Goal: Task Accomplishment & Management: Manage account settings

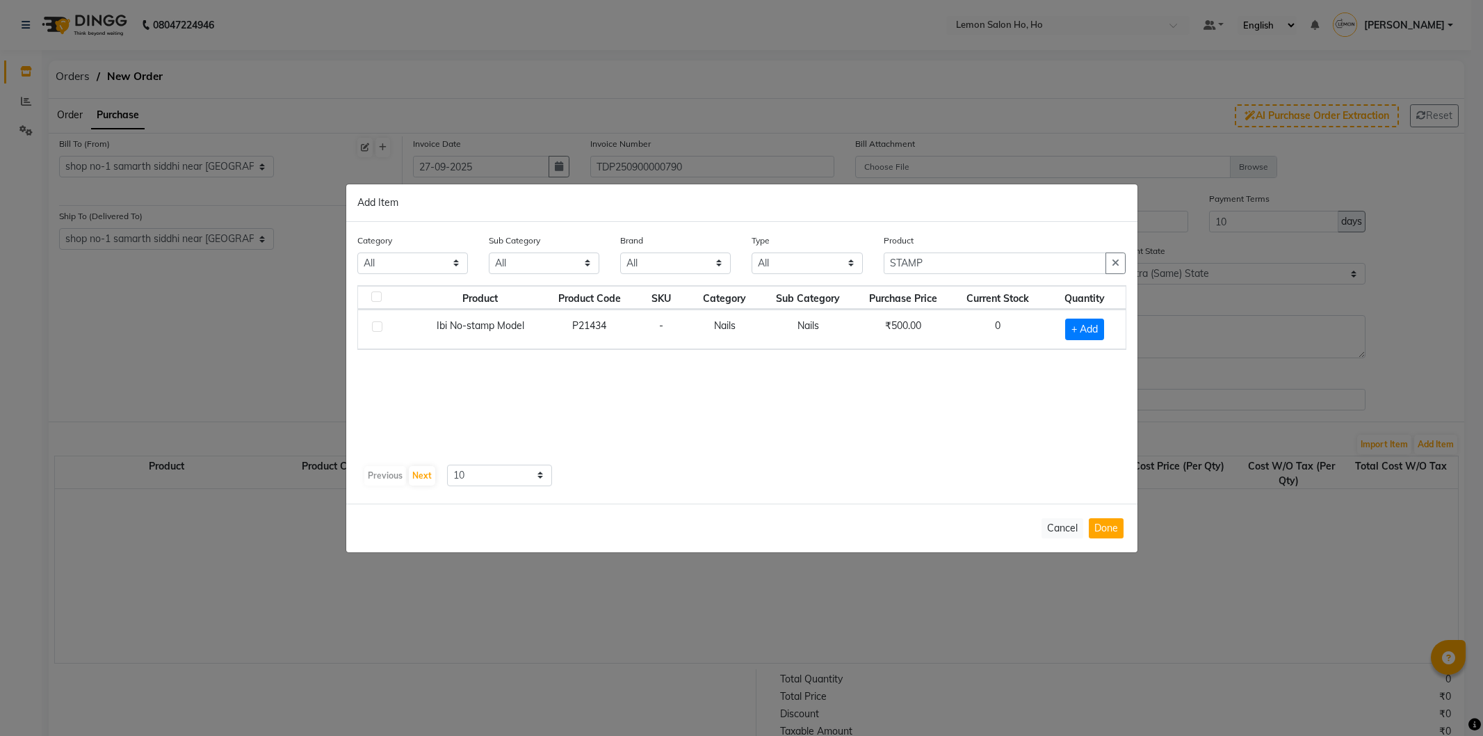
select select "7"
select select "8"
select select "1582"
select select "true"
select select "2069"
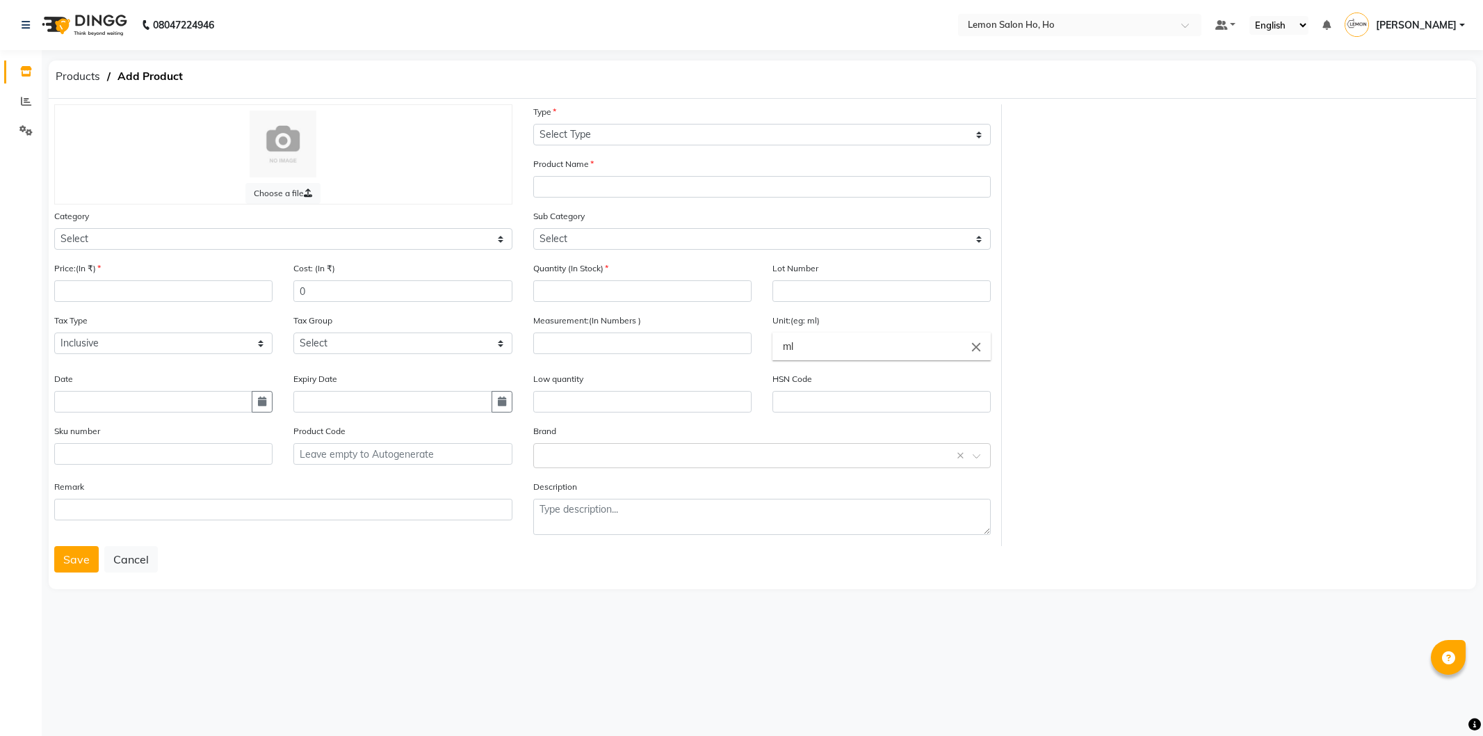
select select "true"
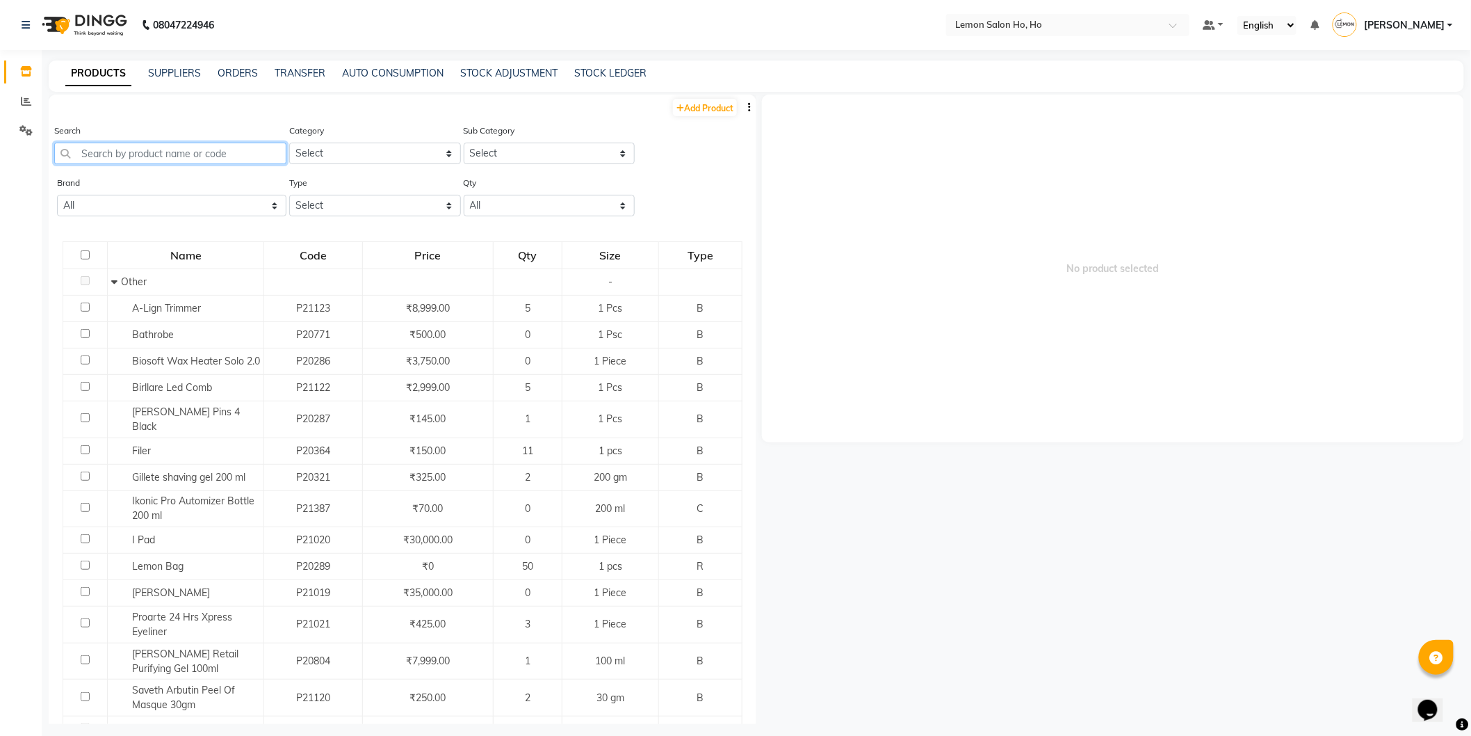
click at [196, 149] on input "text" at bounding box center [170, 154] width 232 height 22
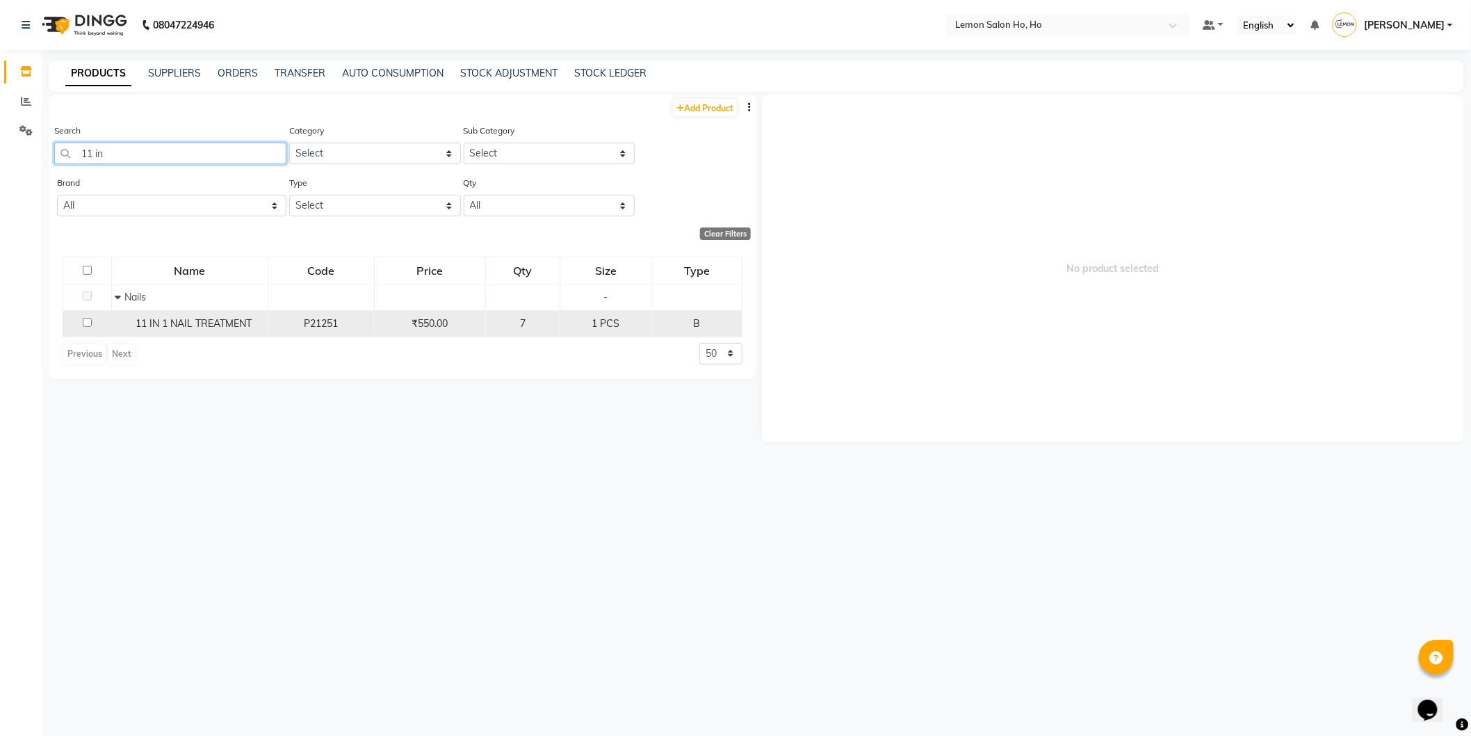
type input "11 in"
click at [87, 325] on input "checkbox" at bounding box center [87, 322] width 9 height 9
checkbox input "true"
select select
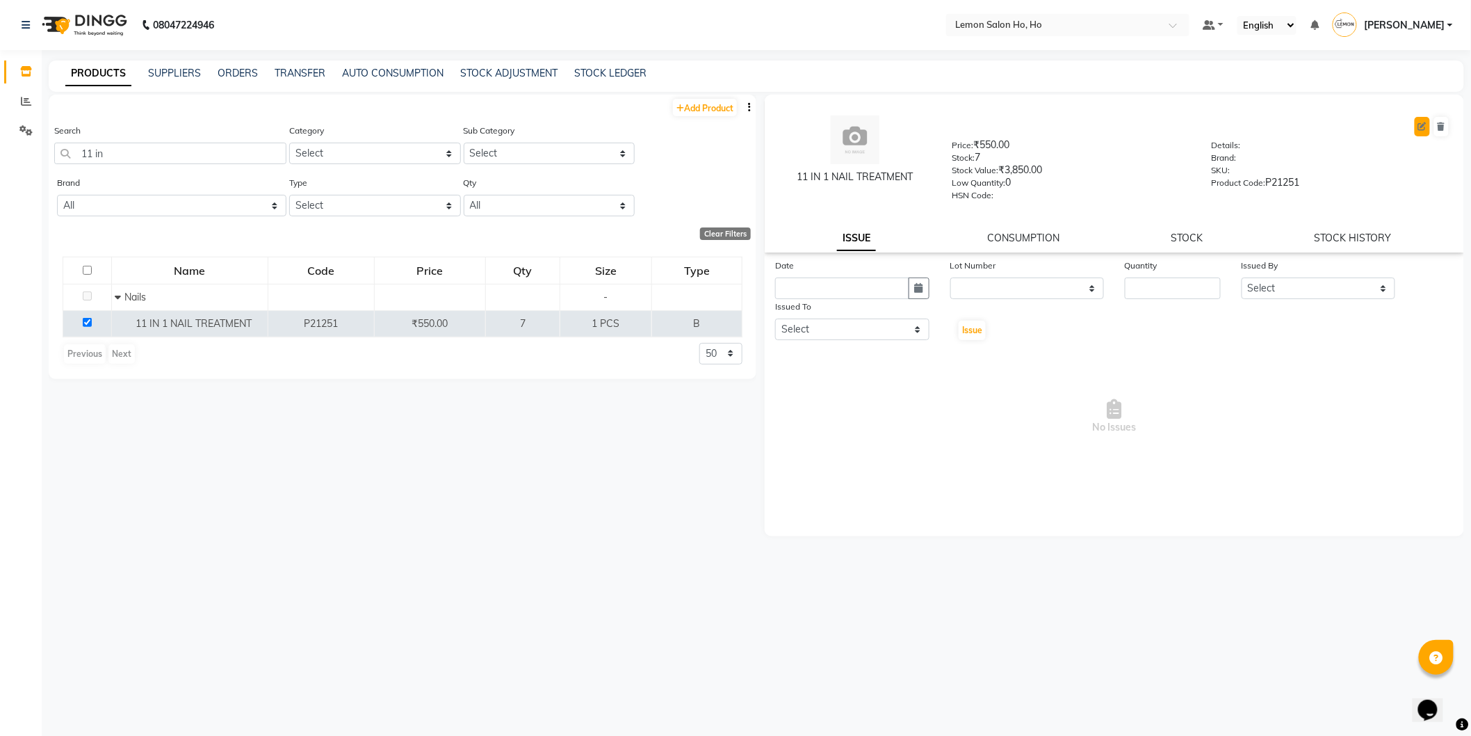
click at [1428, 131] on button at bounding box center [1422, 126] width 15 height 19
select select "B"
select select "true"
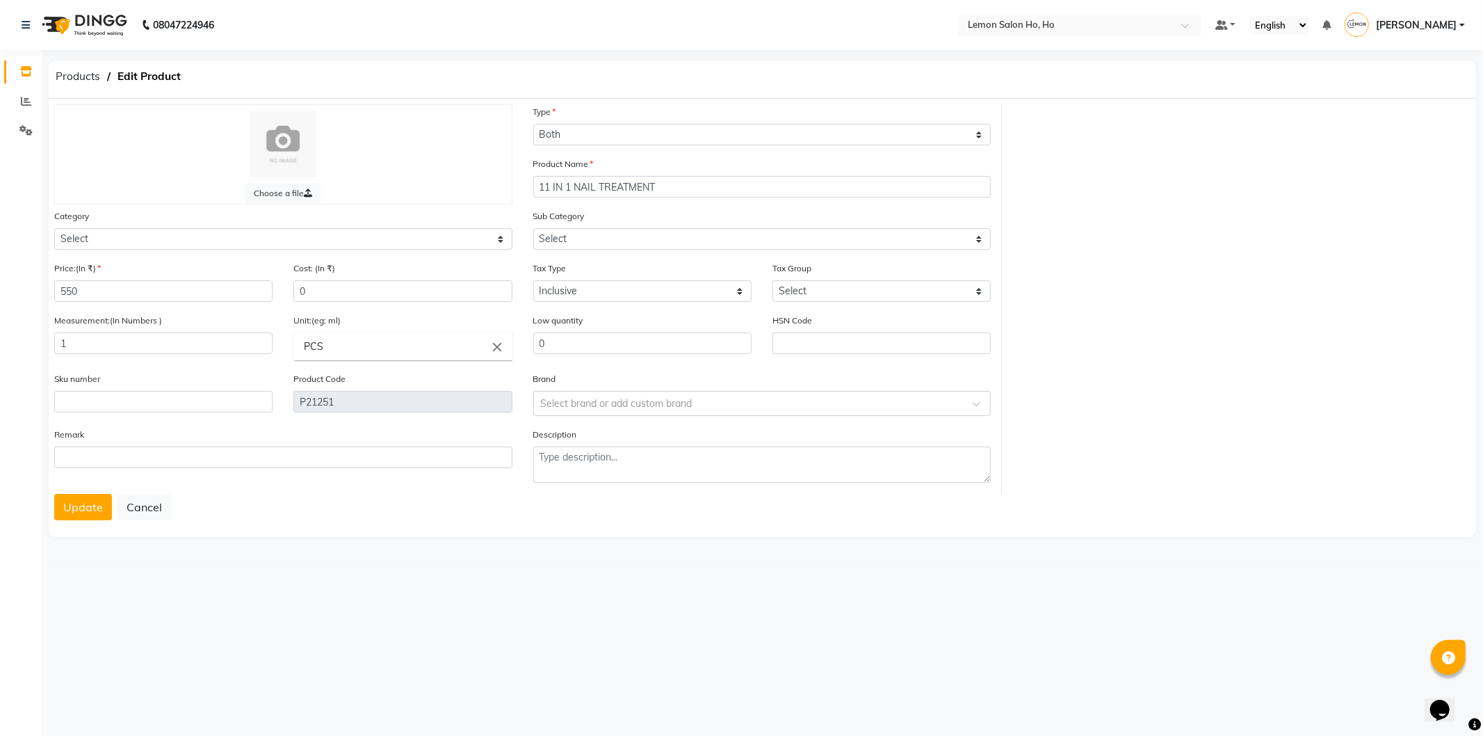
select select "213703050"
select select "2137030501"
click at [706, 188] on input "11 IN 1 NAIL TREATMENT" at bounding box center [762, 187] width 458 height 22
type input "11 IN 1 Nail Treatment"
click at [575, 147] on div "Type Select Type Both Retail Consumable" at bounding box center [762, 130] width 479 height 52
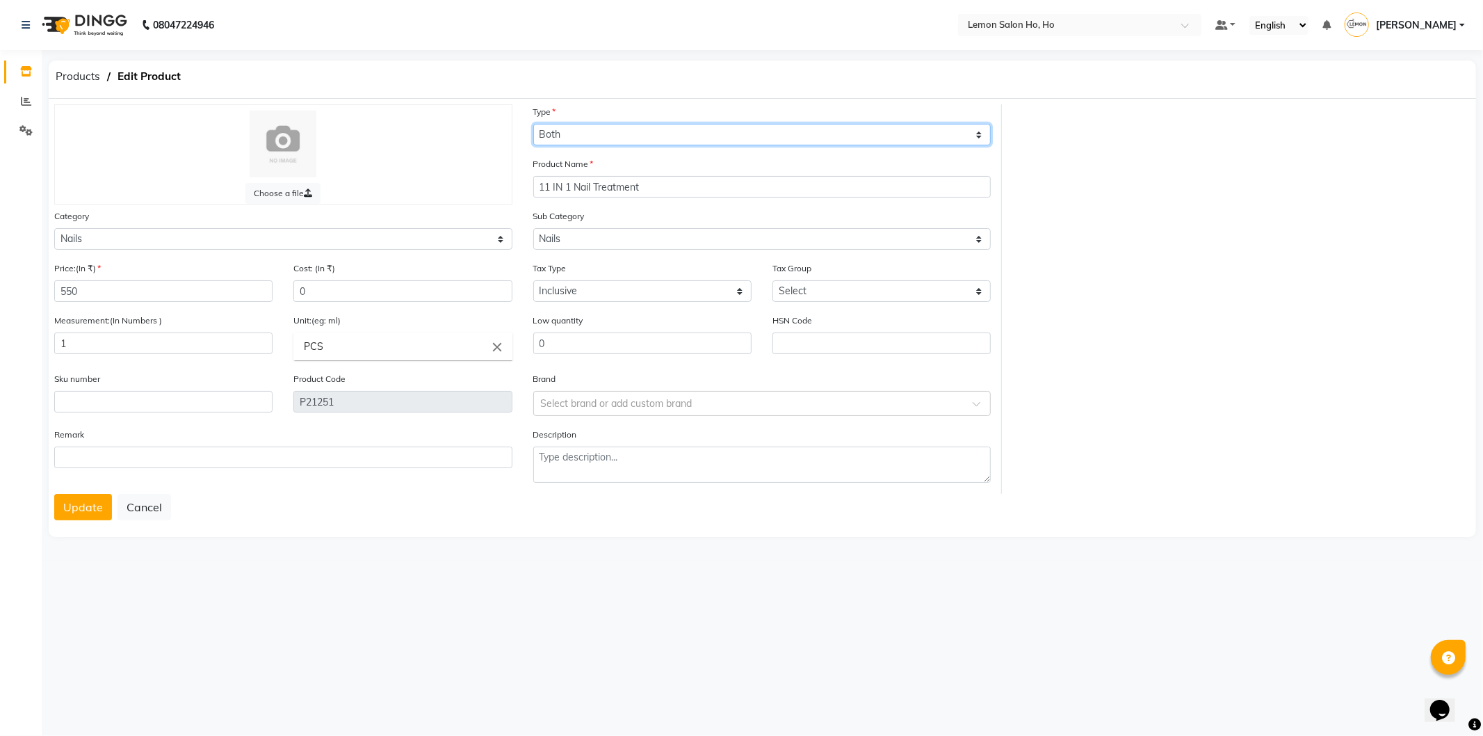
click at [585, 139] on select "Select Type Both Retail Consumable" at bounding box center [762, 135] width 458 height 22
select select "C"
click at [533, 124] on select "Select Type Both Retail Consumable" at bounding box center [762, 135] width 458 height 22
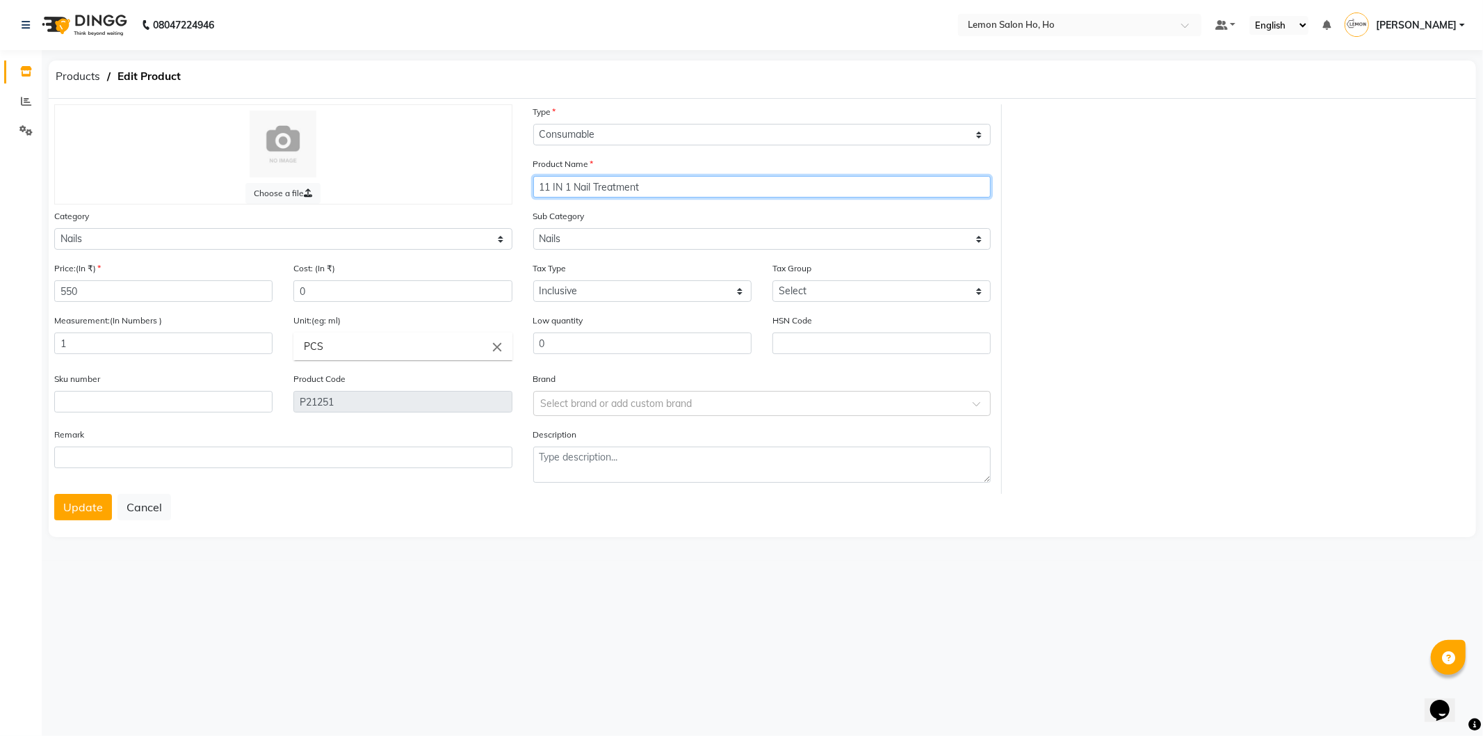
click at [539, 186] on input "11 IN 1 Nail Treatment" at bounding box center [762, 187] width 458 height 22
type input "Glam 11 IN 1 Nail Treatment"
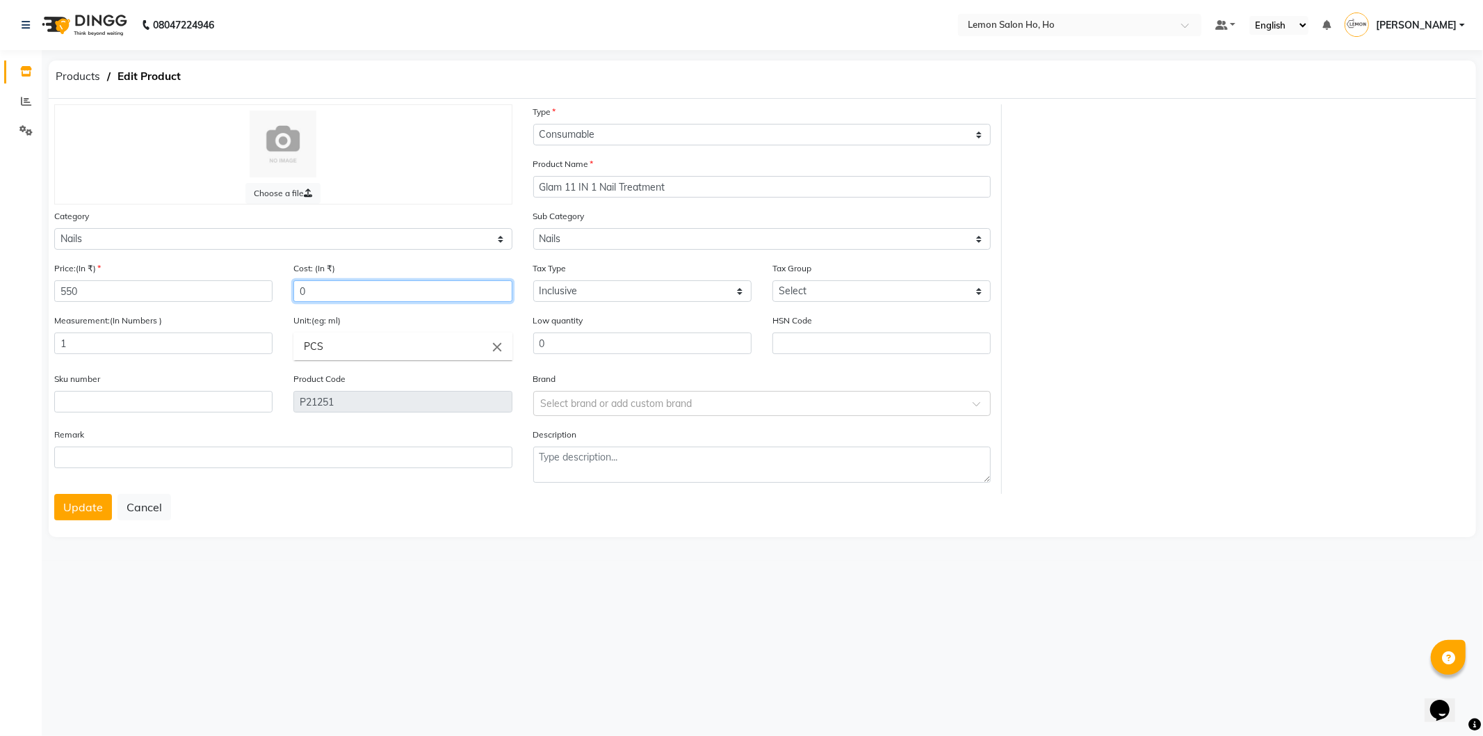
click at [321, 295] on input "0" at bounding box center [402, 291] width 218 height 22
type input "330"
click at [85, 404] on input "text" at bounding box center [163, 402] width 218 height 22
click at [690, 394] on div "Select brand or add custom brand" at bounding box center [762, 403] width 458 height 25
click at [553, 527] on div "Glam" at bounding box center [762, 532] width 457 height 26
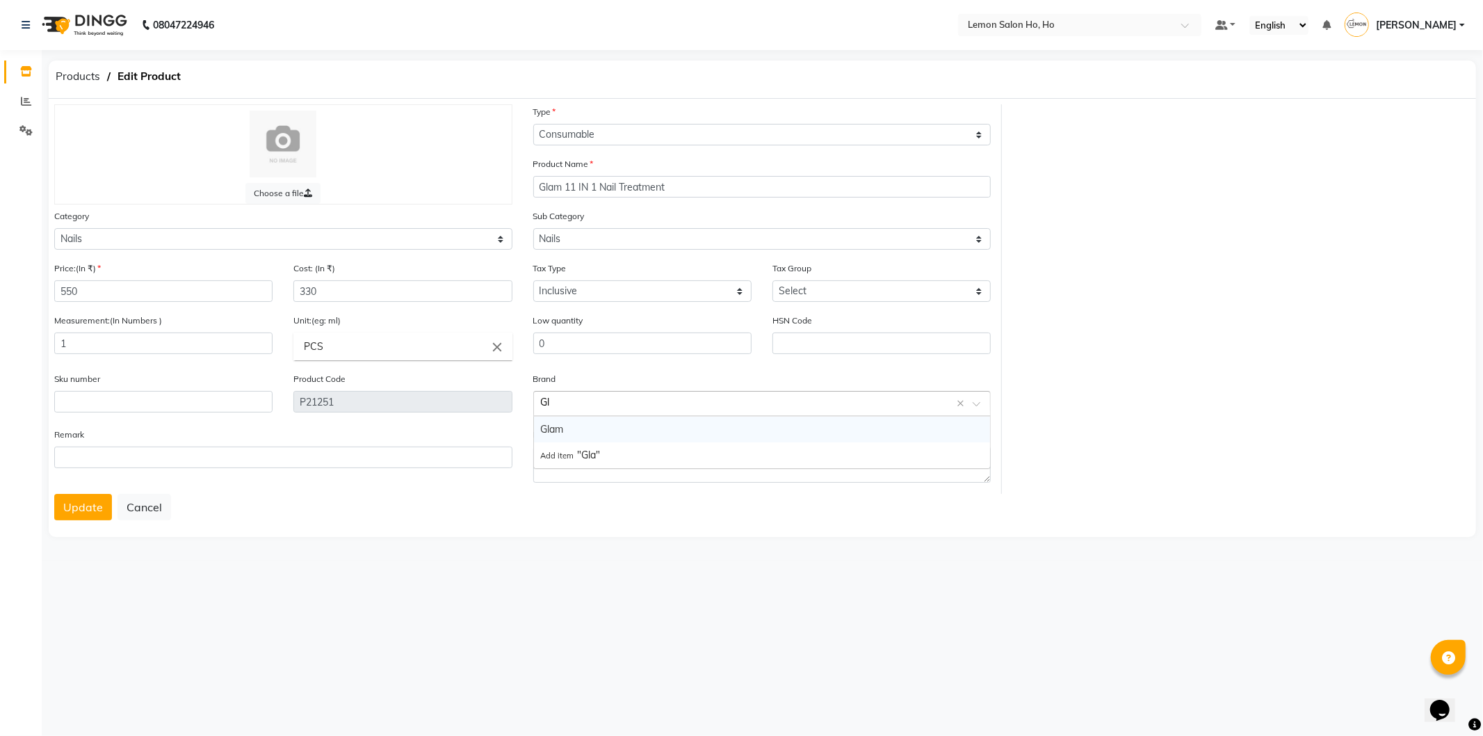
type input "G"
type input "g"
type input "Glam"
click at [168, 400] on input "text" at bounding box center [163, 402] width 218 height 22
click at [607, 409] on input "text" at bounding box center [748, 402] width 415 height 15
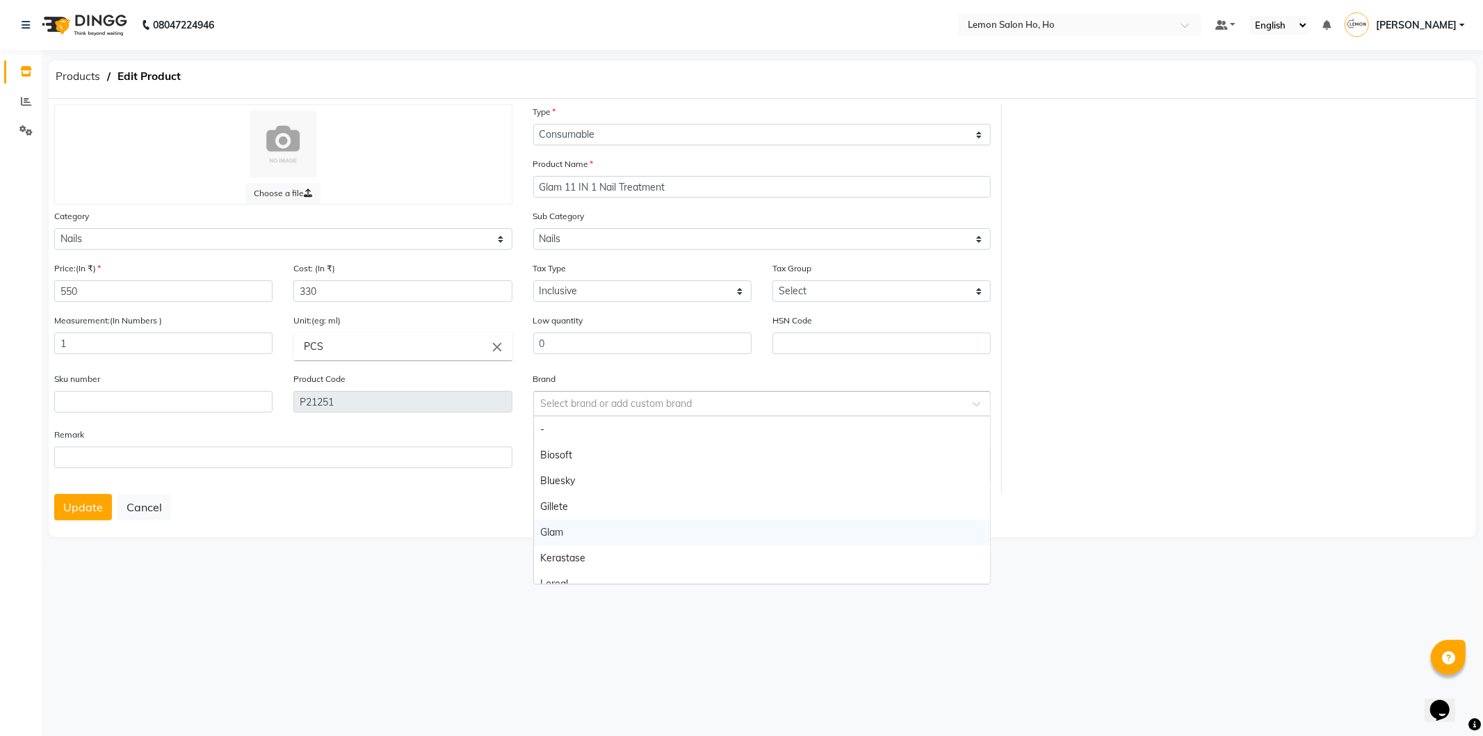
click at [566, 531] on div "Glam" at bounding box center [762, 532] width 457 height 26
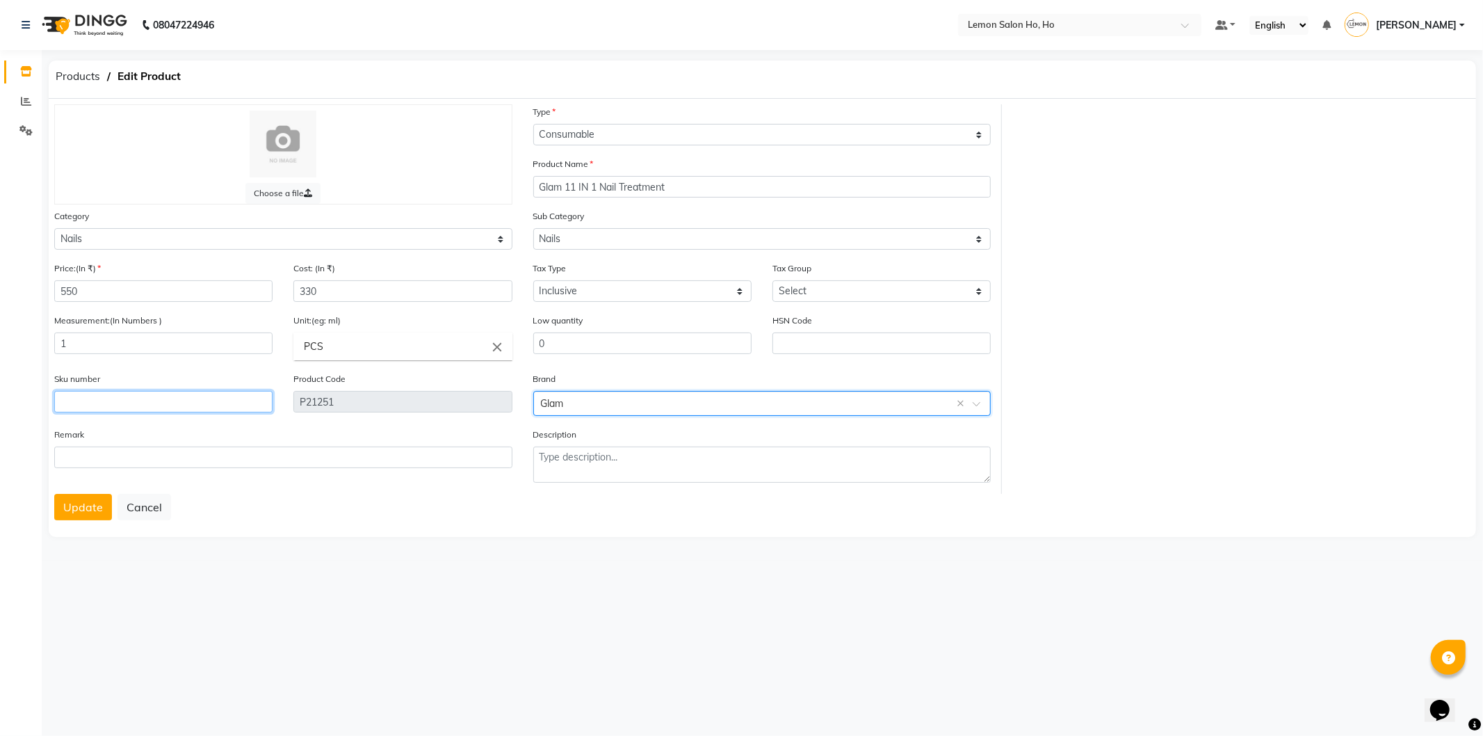
click at [188, 405] on input "text" at bounding box center [163, 402] width 218 height 22
type input "90000215"
click at [86, 508] on button "Update" at bounding box center [83, 507] width 58 height 26
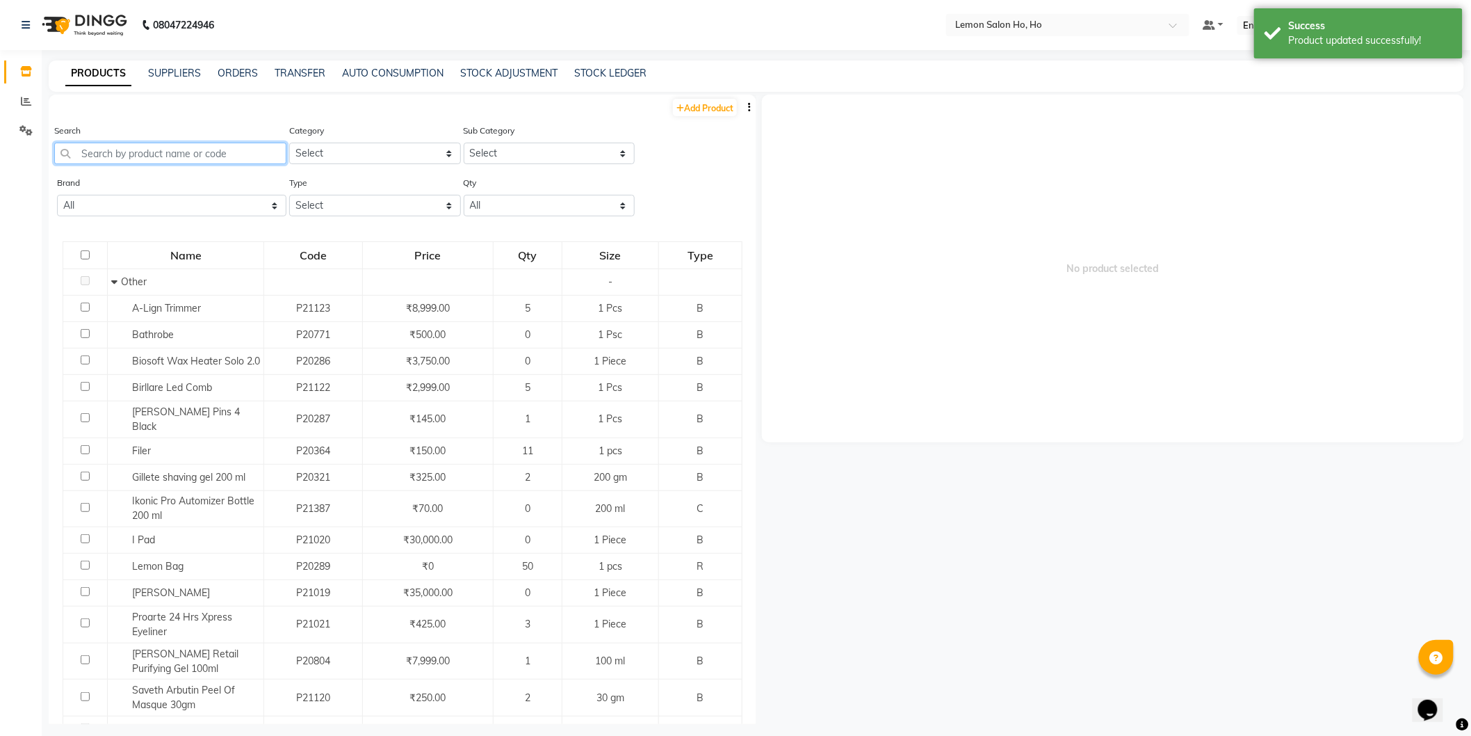
click at [212, 149] on input "text" at bounding box center [170, 154] width 232 height 22
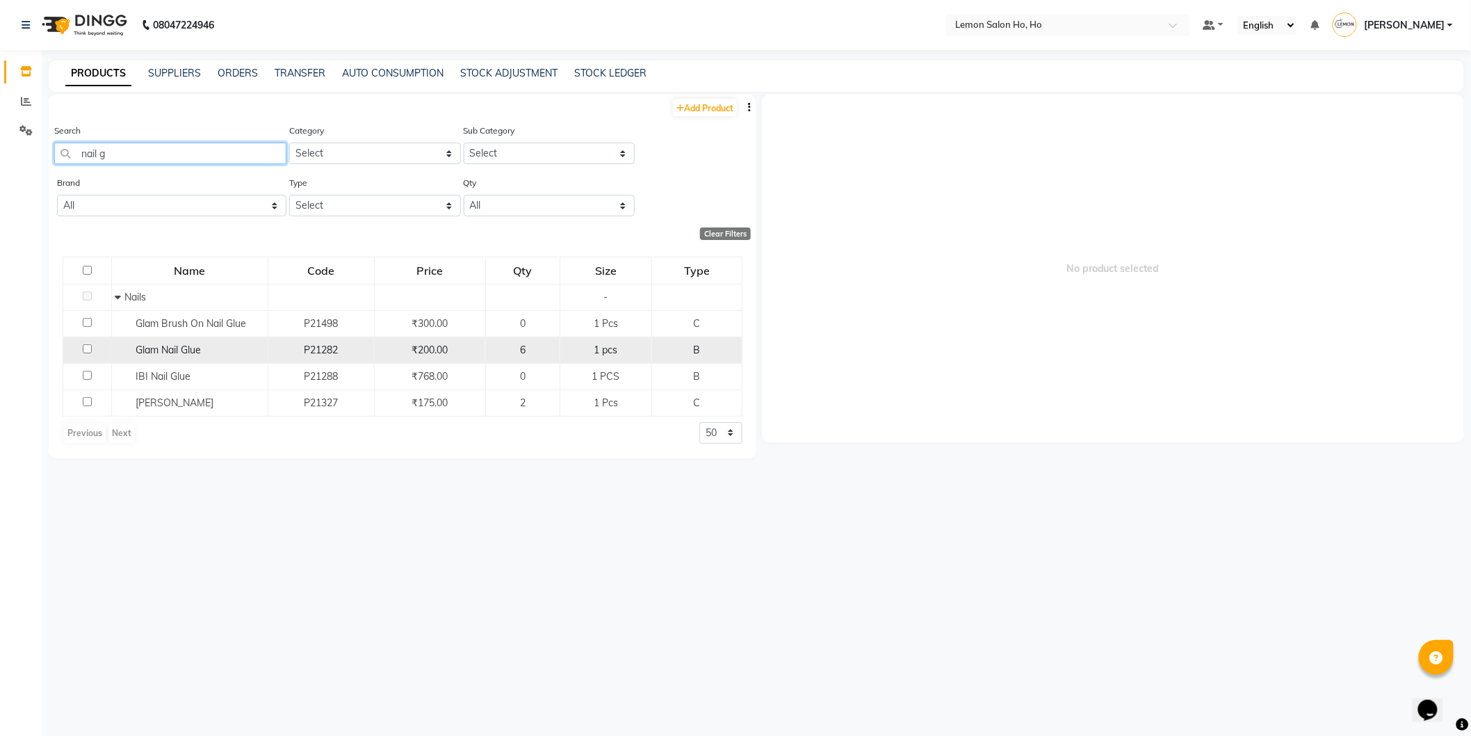
type input "nail g"
click at [136, 350] on span "Glam Nail Glue" at bounding box center [168, 349] width 65 height 13
select select
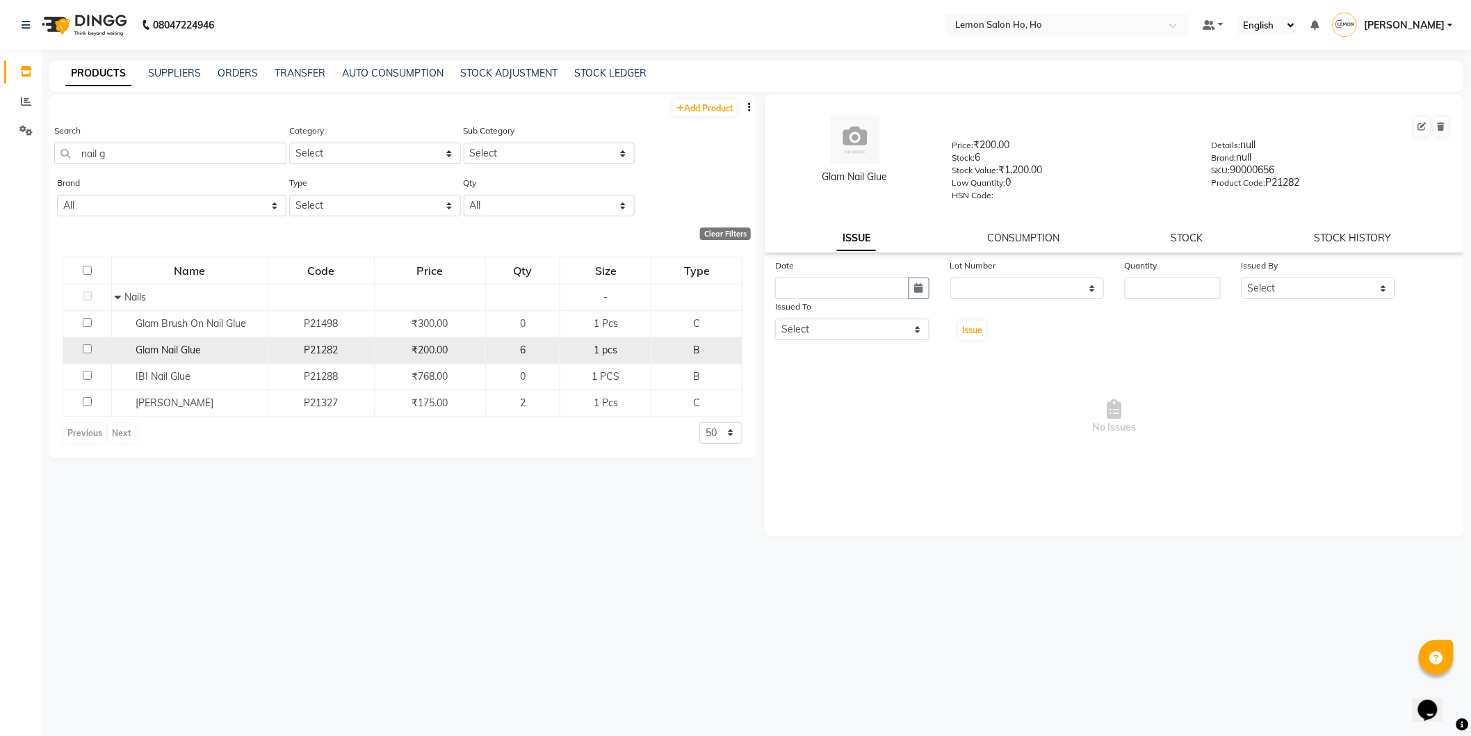
click at [86, 348] on input "checkbox" at bounding box center [87, 348] width 9 height 9
checkbox input "true"
click at [1427, 127] on button at bounding box center [1422, 126] width 15 height 19
select select "B"
select select "213703050"
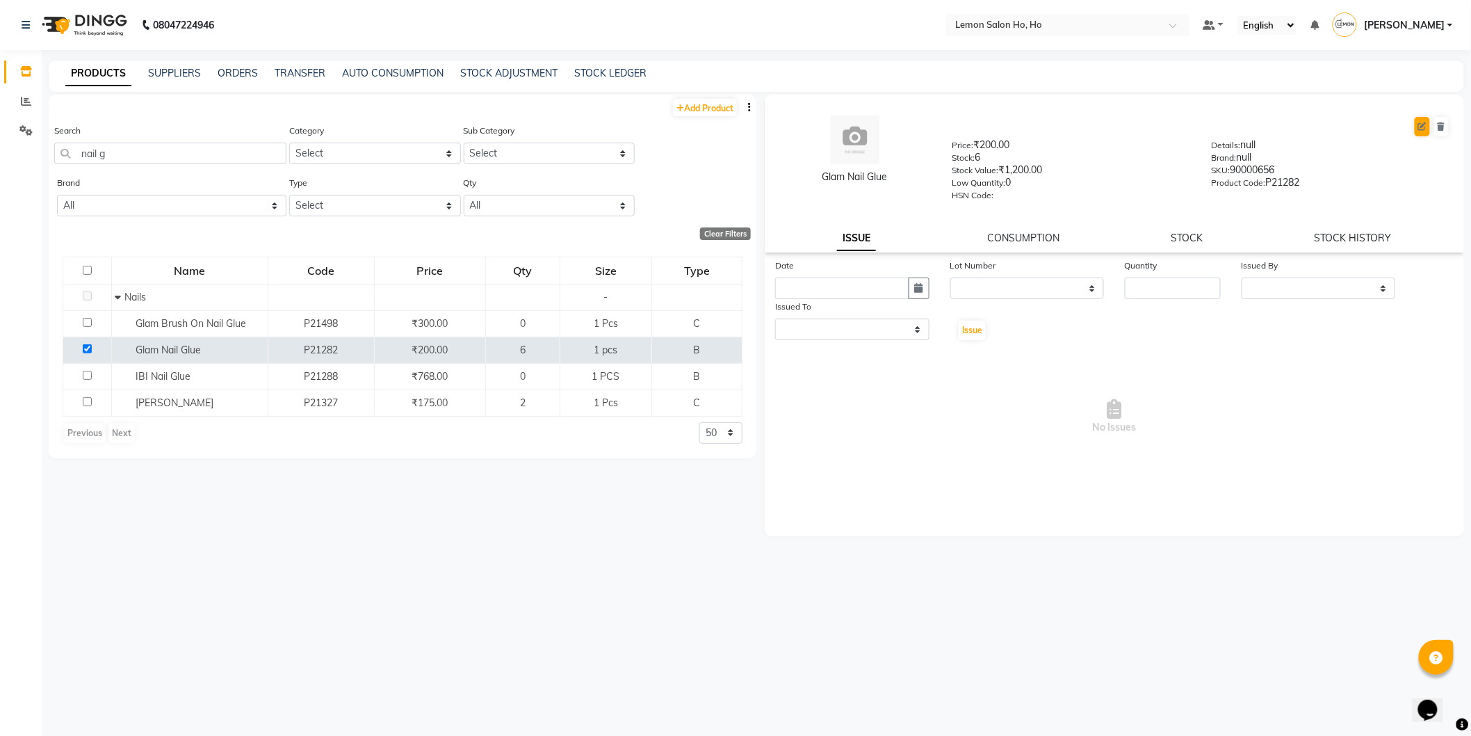
select select "true"
select select "2069"
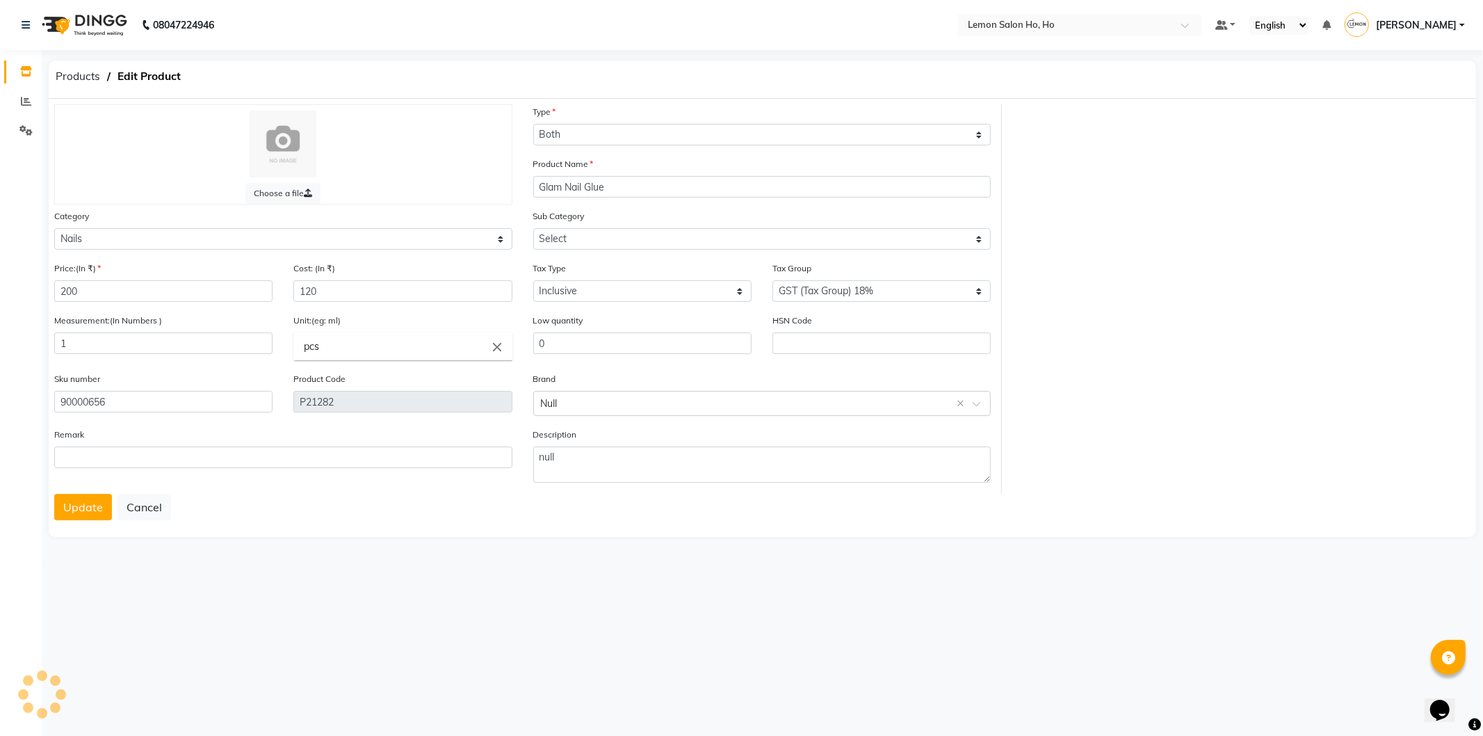
select select "2137030501"
click at [817, 398] on input "text" at bounding box center [748, 402] width 415 height 15
click at [566, 524] on div "Glam" at bounding box center [762, 532] width 457 height 26
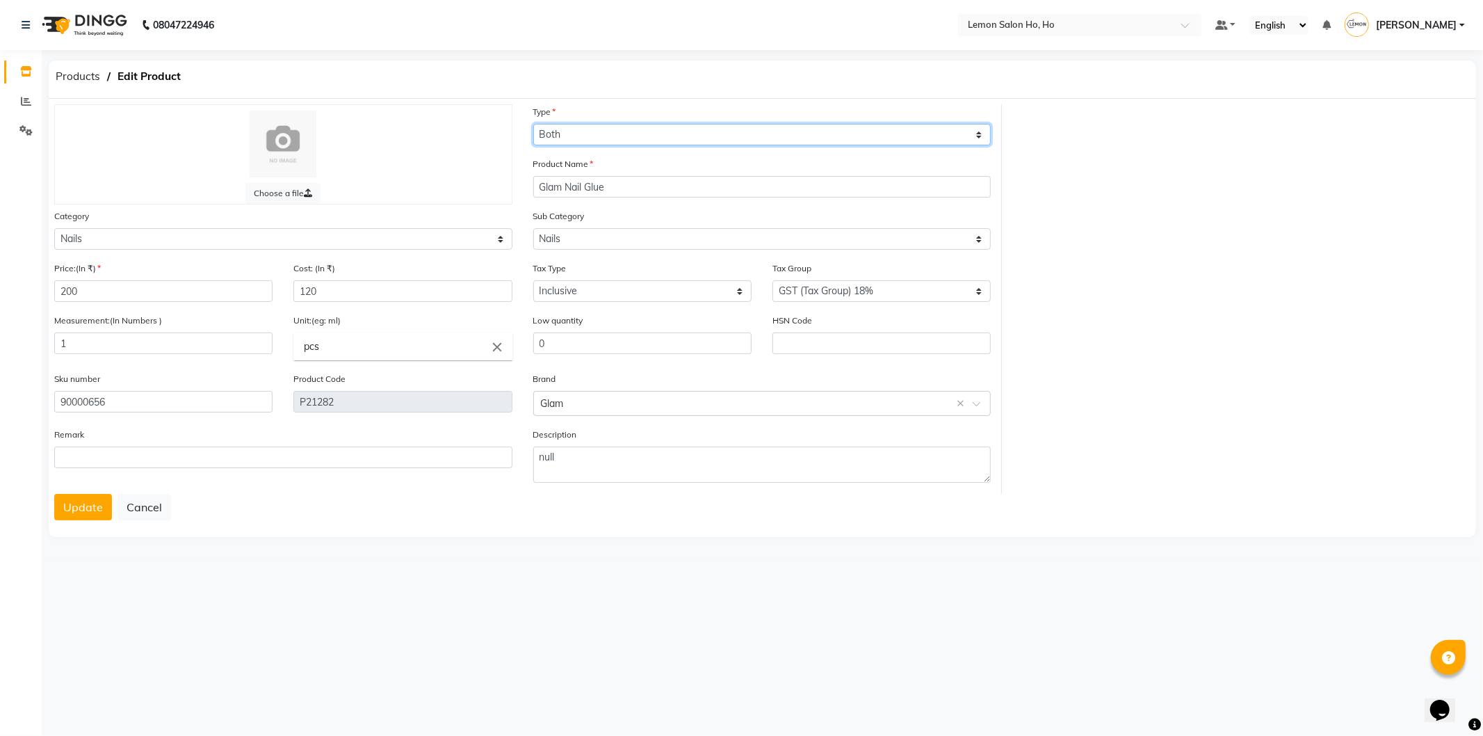
click at [608, 128] on select "Select Type Both Retail Consumable" at bounding box center [762, 135] width 458 height 22
select select "C"
click at [533, 124] on select "Select Type Both Retail Consumable" at bounding box center [762, 135] width 458 height 22
click at [634, 174] on div "Product Name Glam Nail Glue" at bounding box center [762, 176] width 458 height 41
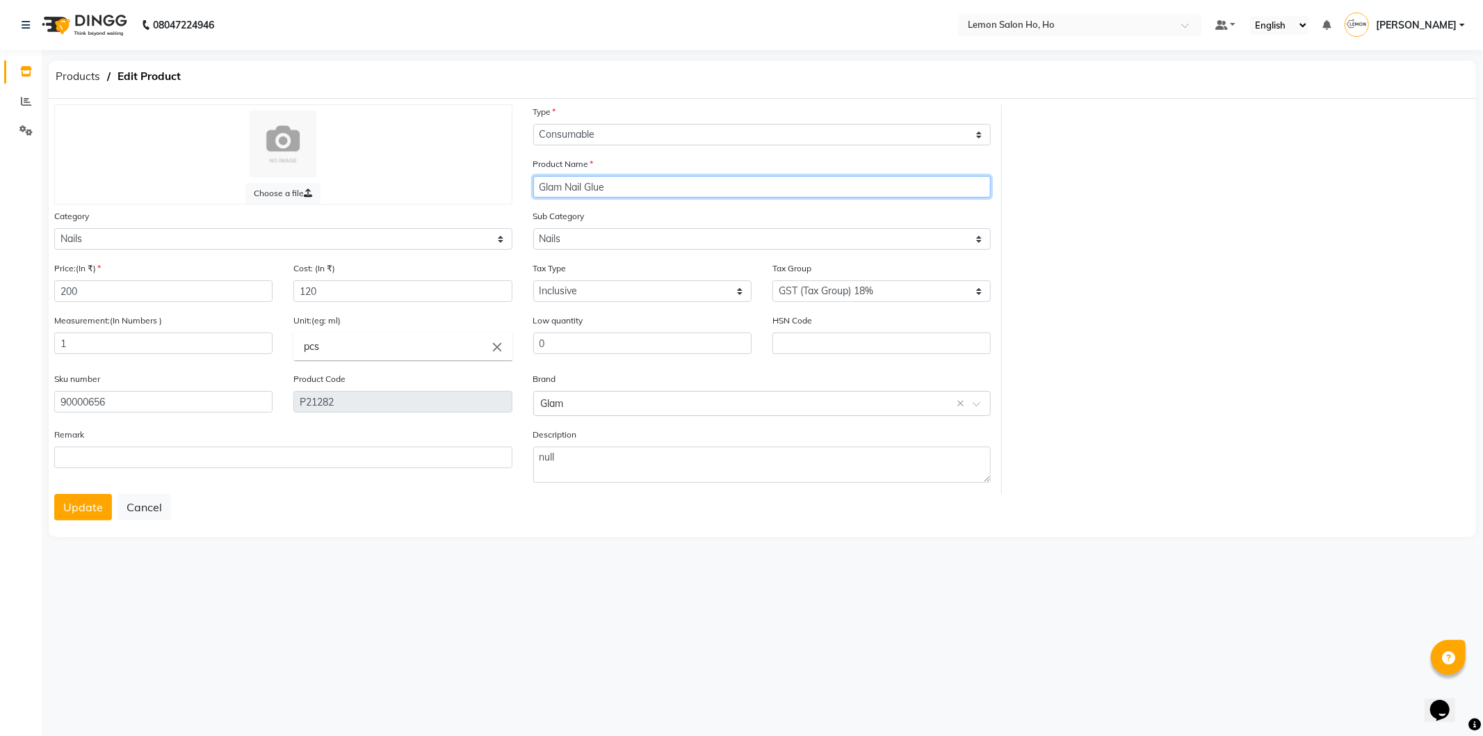
click at [638, 184] on input "Glam Nail Glue" at bounding box center [762, 187] width 458 height 22
type input "Glam Nail Glue 5ml"
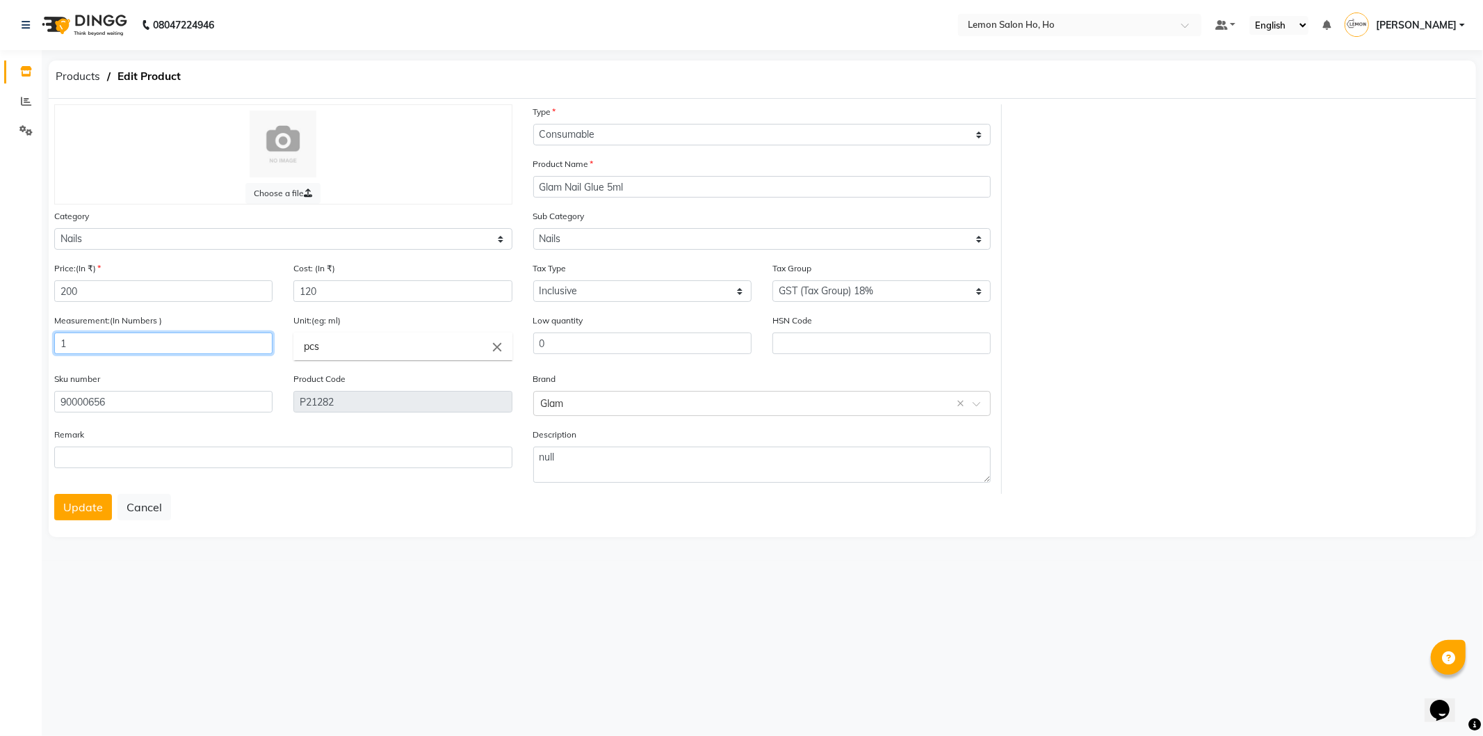
click at [164, 350] on input "1" at bounding box center [163, 343] width 218 height 22
type input "5"
type input "ml"
click at [323, 384] on link "ml" at bounding box center [402, 377] width 218 height 35
click at [75, 505] on button "Update" at bounding box center [83, 507] width 58 height 26
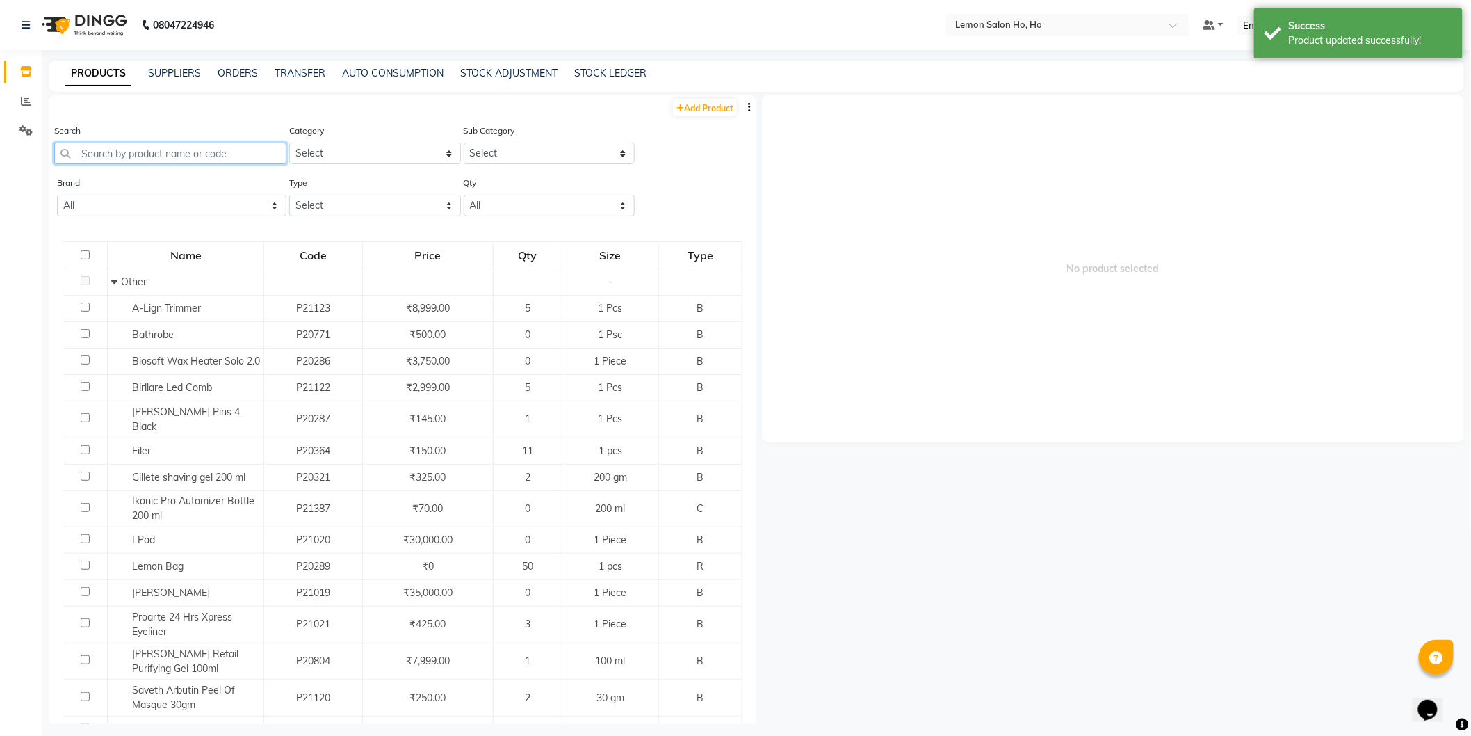
click at [193, 149] on input "text" at bounding box center [170, 154] width 232 height 22
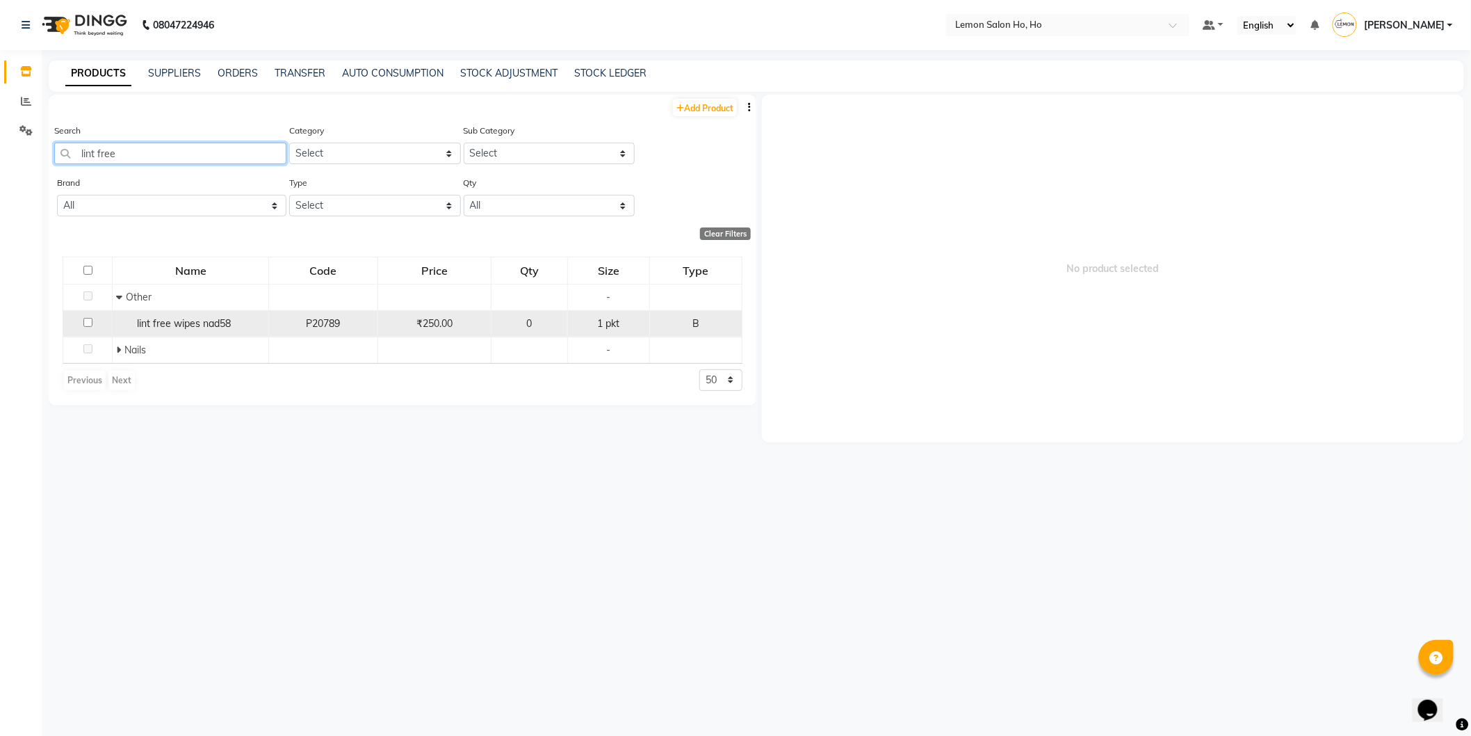
type input "lint free"
click at [144, 323] on span "lint free wipes nad58" at bounding box center [184, 323] width 94 height 13
select select
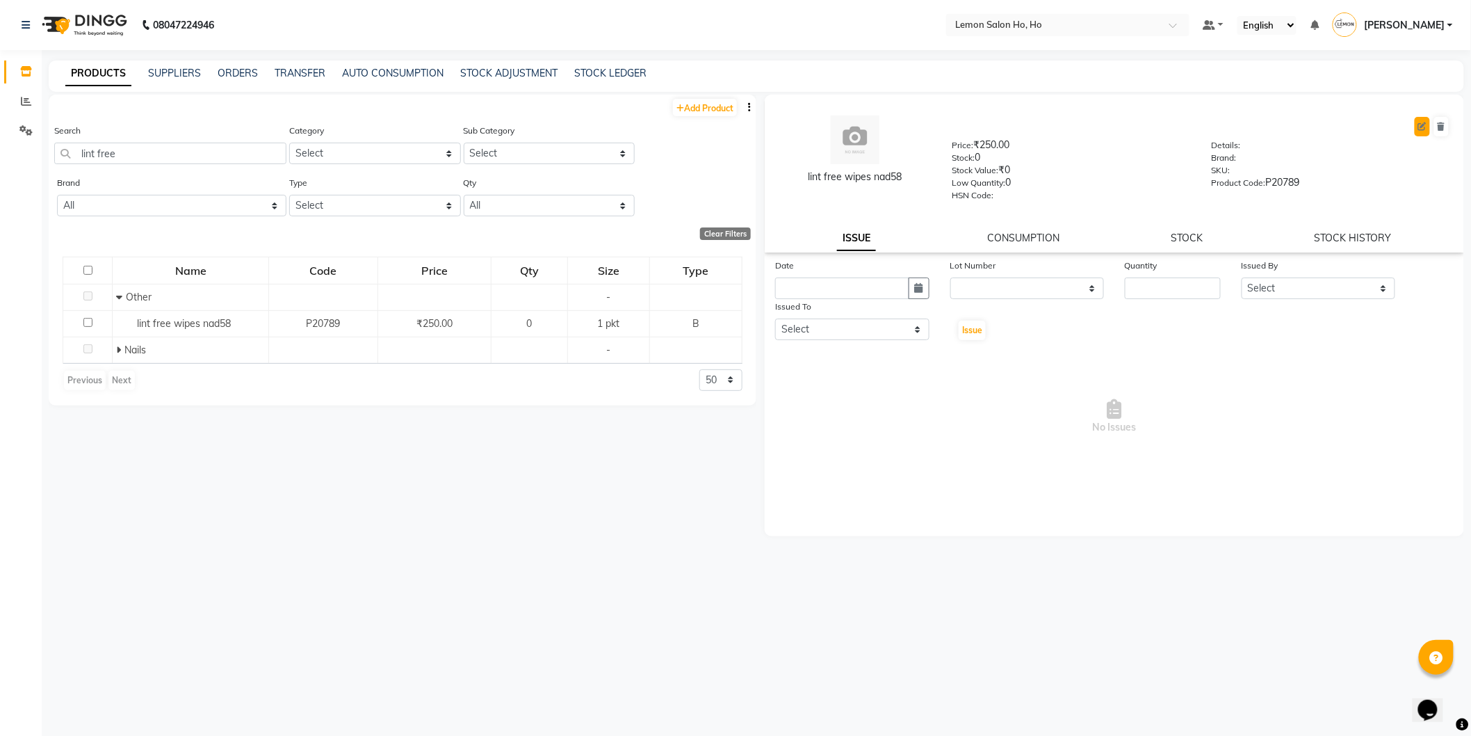
click at [1420, 127] on icon at bounding box center [1422, 126] width 8 height 8
select select "B"
select select "true"
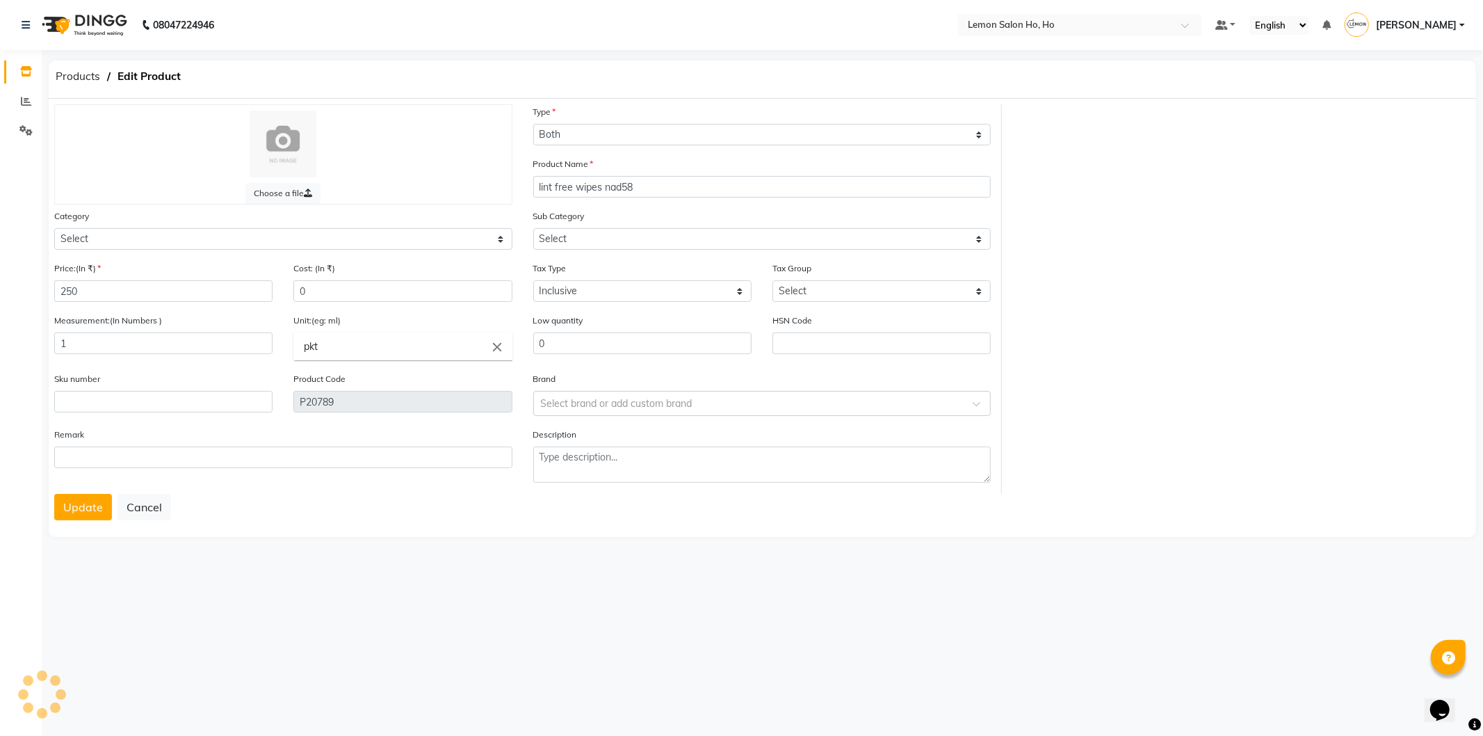
select select "213701900"
select select "213701904"
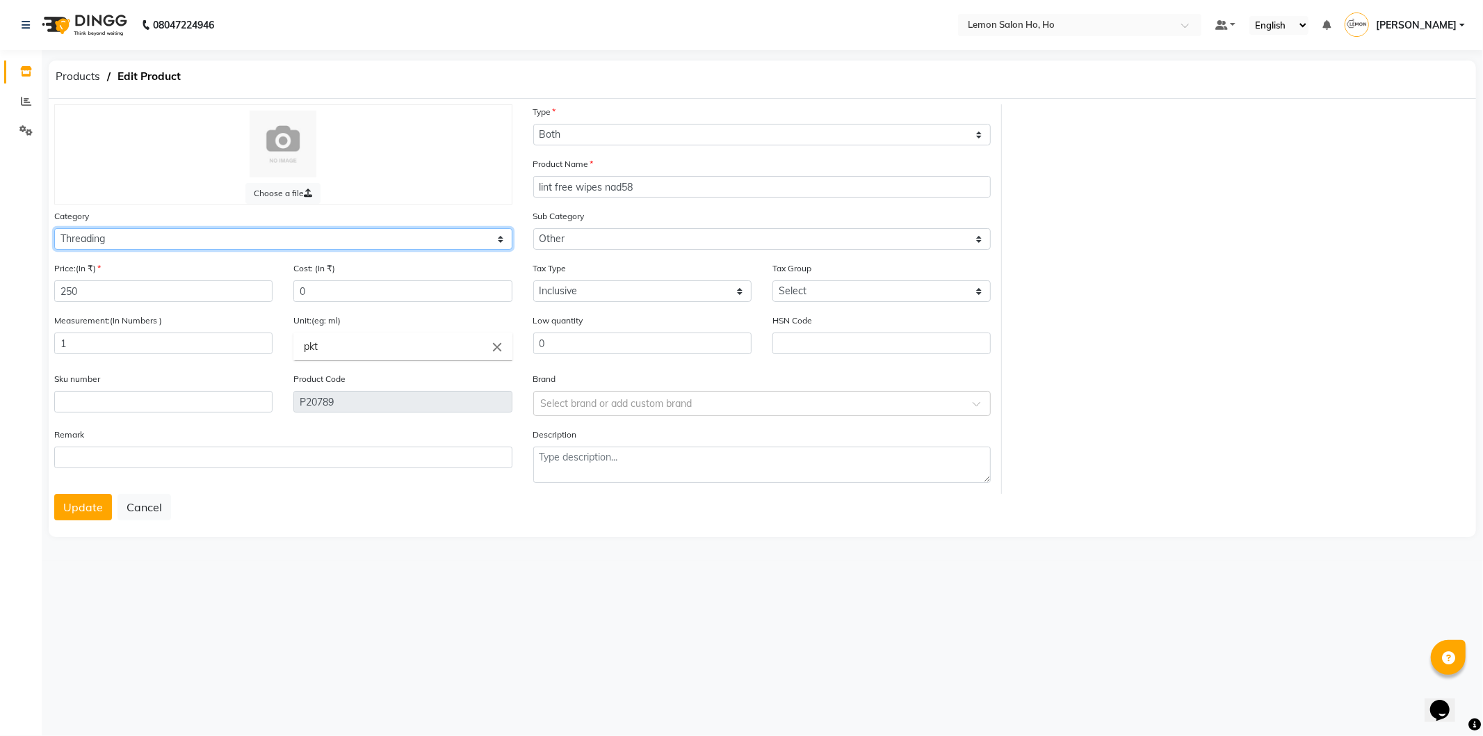
click at [128, 235] on select "Select Hair Skin Makeup Personal Care Appliances [PERSON_NAME] Waxing Disposabl…" at bounding box center [283, 239] width 458 height 22
select select "213703050"
click at [54, 228] on select "Select Hair Skin Makeup Personal Care Appliances [PERSON_NAME] Waxing Disposabl…" at bounding box center [283, 239] width 458 height 22
select select
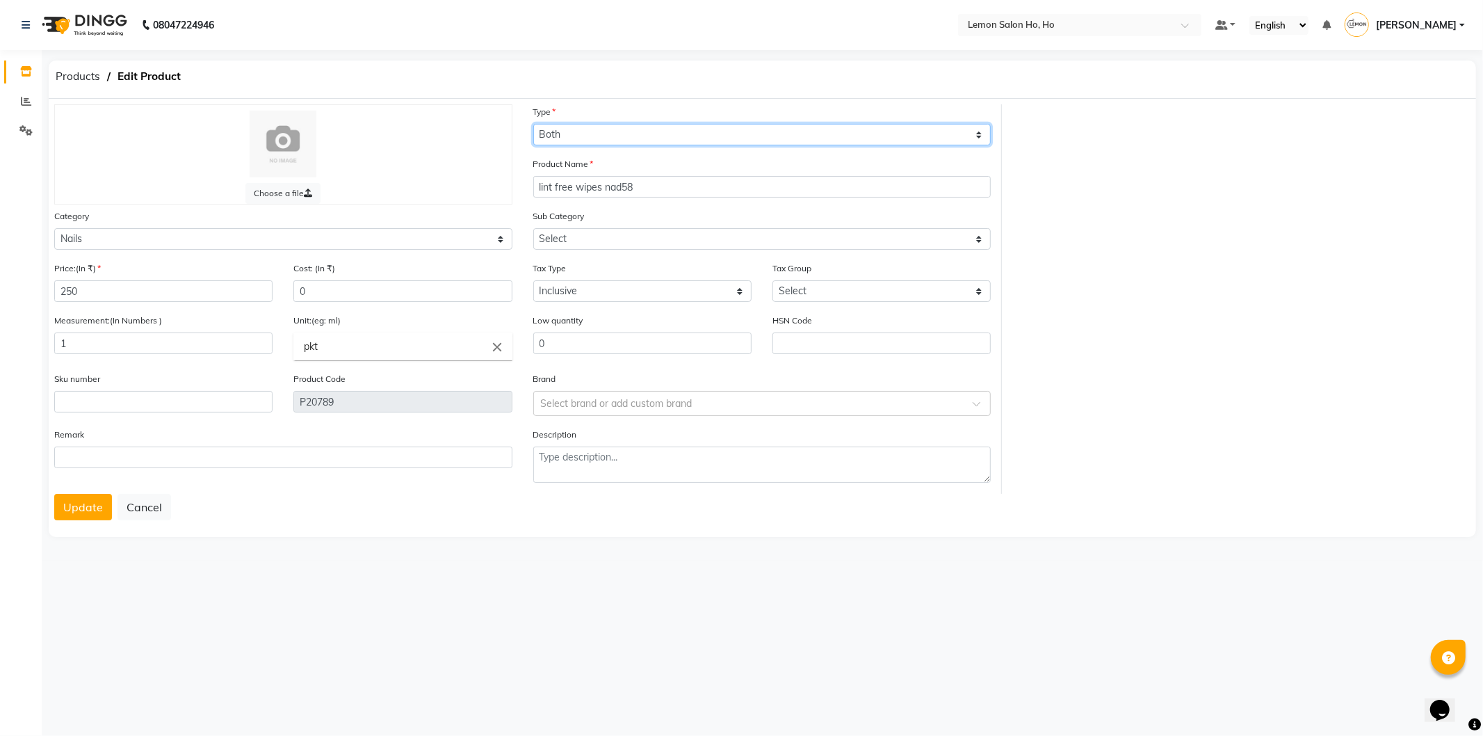
click at [584, 133] on select "Select Type Both Retail Consumable" at bounding box center [762, 135] width 458 height 22
select select "C"
click at [533, 124] on select "Select Type Both Retail Consumable" at bounding box center [762, 135] width 458 height 22
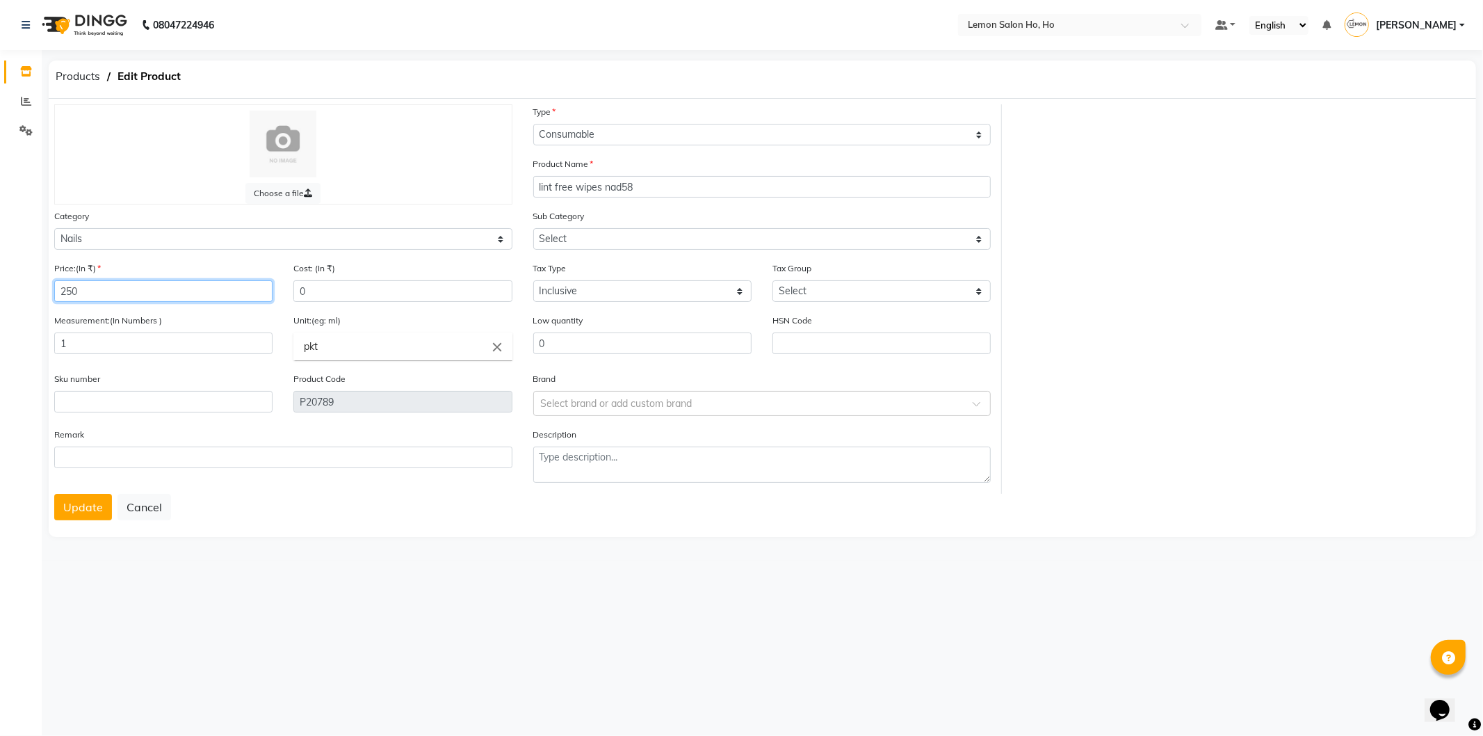
click at [106, 297] on input "250" at bounding box center [163, 291] width 218 height 22
type input "2"
type input "300"
type input "180"
click at [323, 343] on input "pkt" at bounding box center [402, 346] width 218 height 28
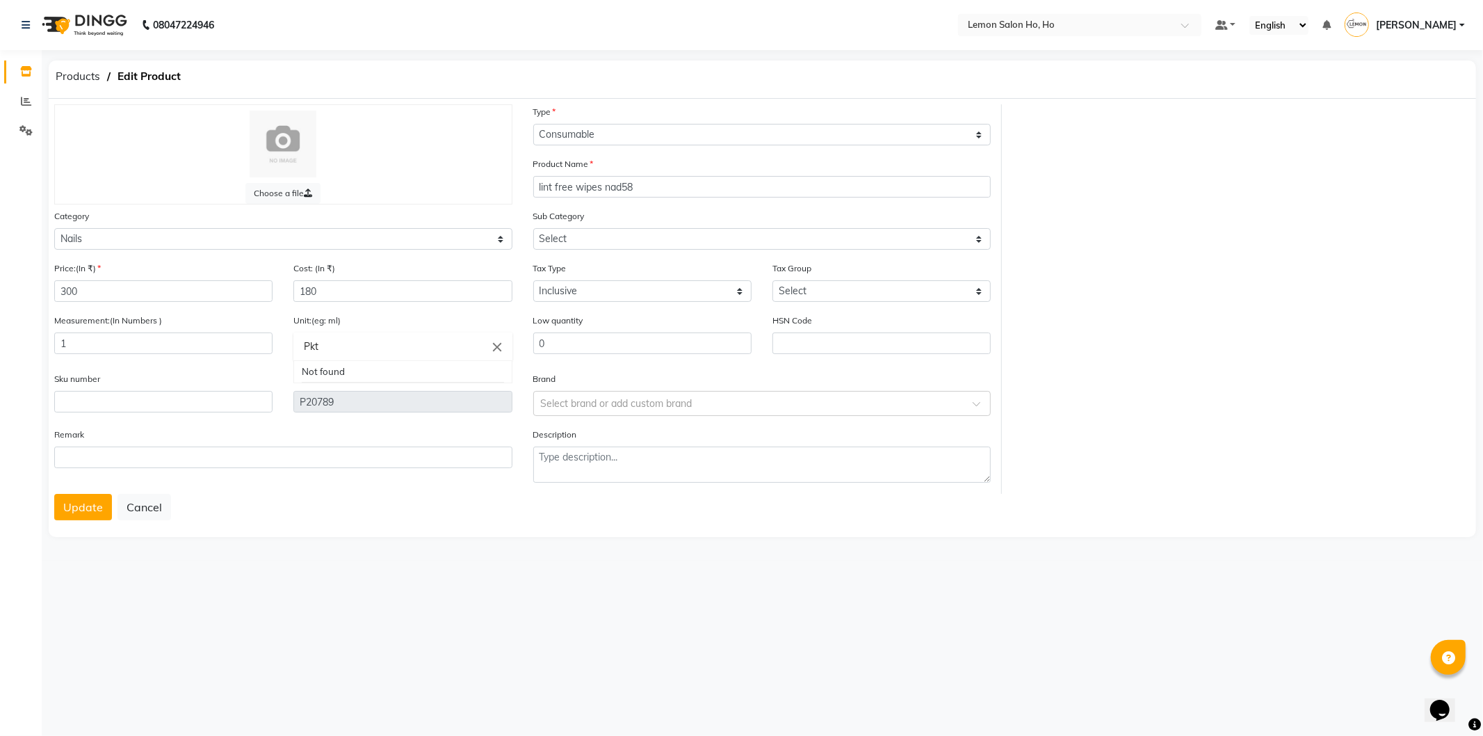
type input "Pkt"
click at [535, 184] on div at bounding box center [741, 368] width 1483 height 736
click at [536, 184] on input "lint free wipes nad58" at bounding box center [762, 187] width 458 height 22
click at [711, 185] on input "Glam Lint Free Nail Wipes NAD58" at bounding box center [762, 187] width 458 height 22
type input "Glam Lint Free Nail Wipes NAD58 Box"
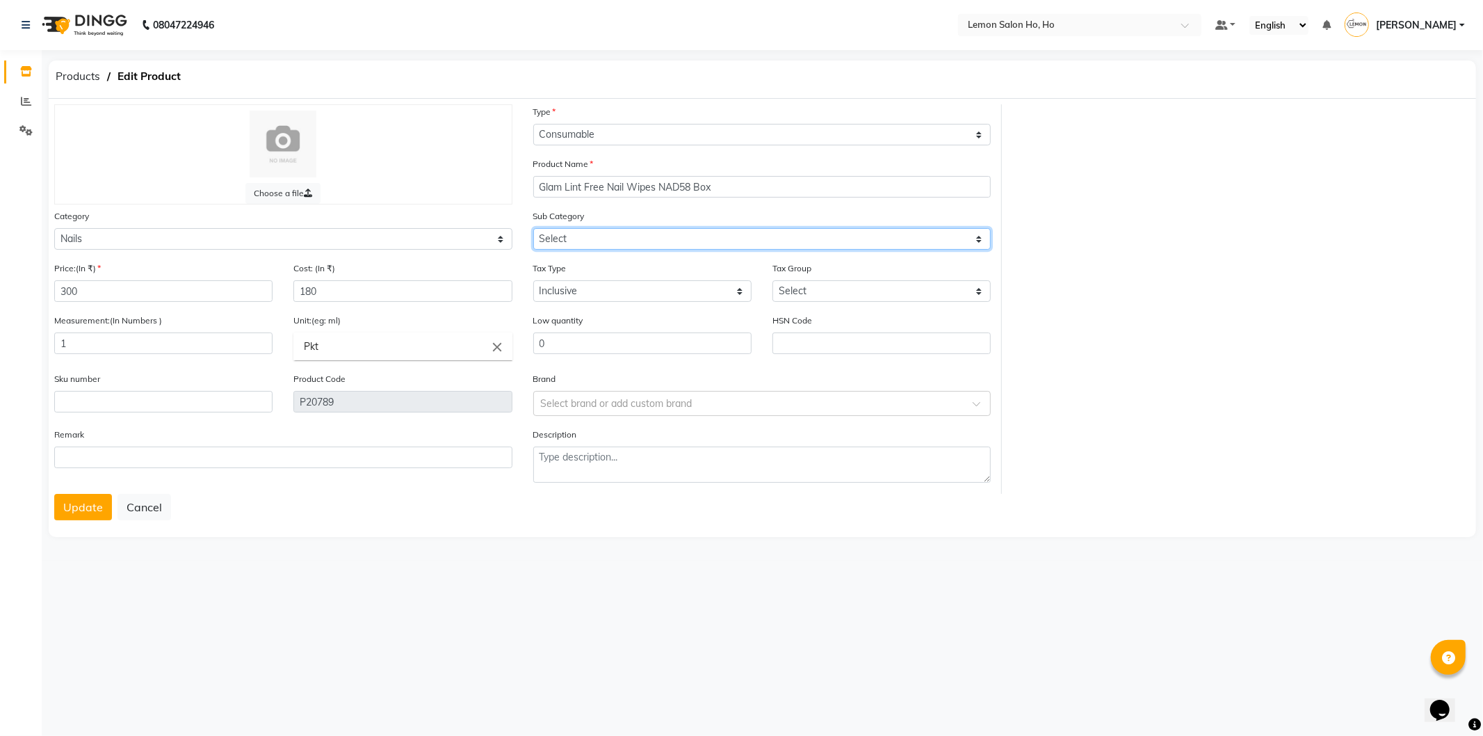
click at [661, 245] on select "Select Nails" at bounding box center [762, 239] width 458 height 22
select select "2137030501"
click at [533, 228] on select "Select Nails" at bounding box center [762, 239] width 458 height 22
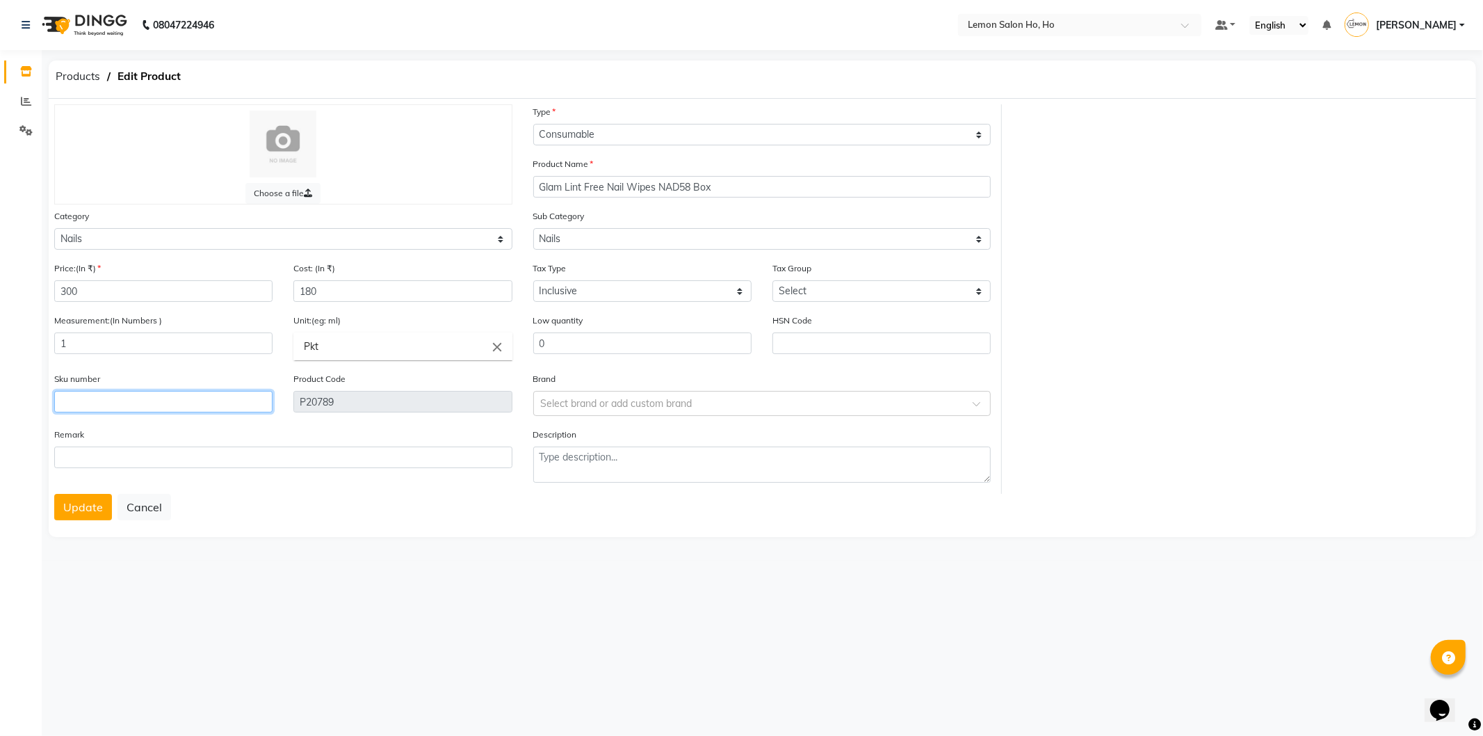
click at [151, 412] on input "text" at bounding box center [163, 402] width 218 height 22
type input "90000713"
click at [623, 412] on div "Select brand or add custom brand" at bounding box center [762, 403] width 458 height 25
click at [577, 533] on div "Glam" at bounding box center [762, 532] width 457 height 26
click at [89, 508] on button "Update" at bounding box center [83, 507] width 58 height 26
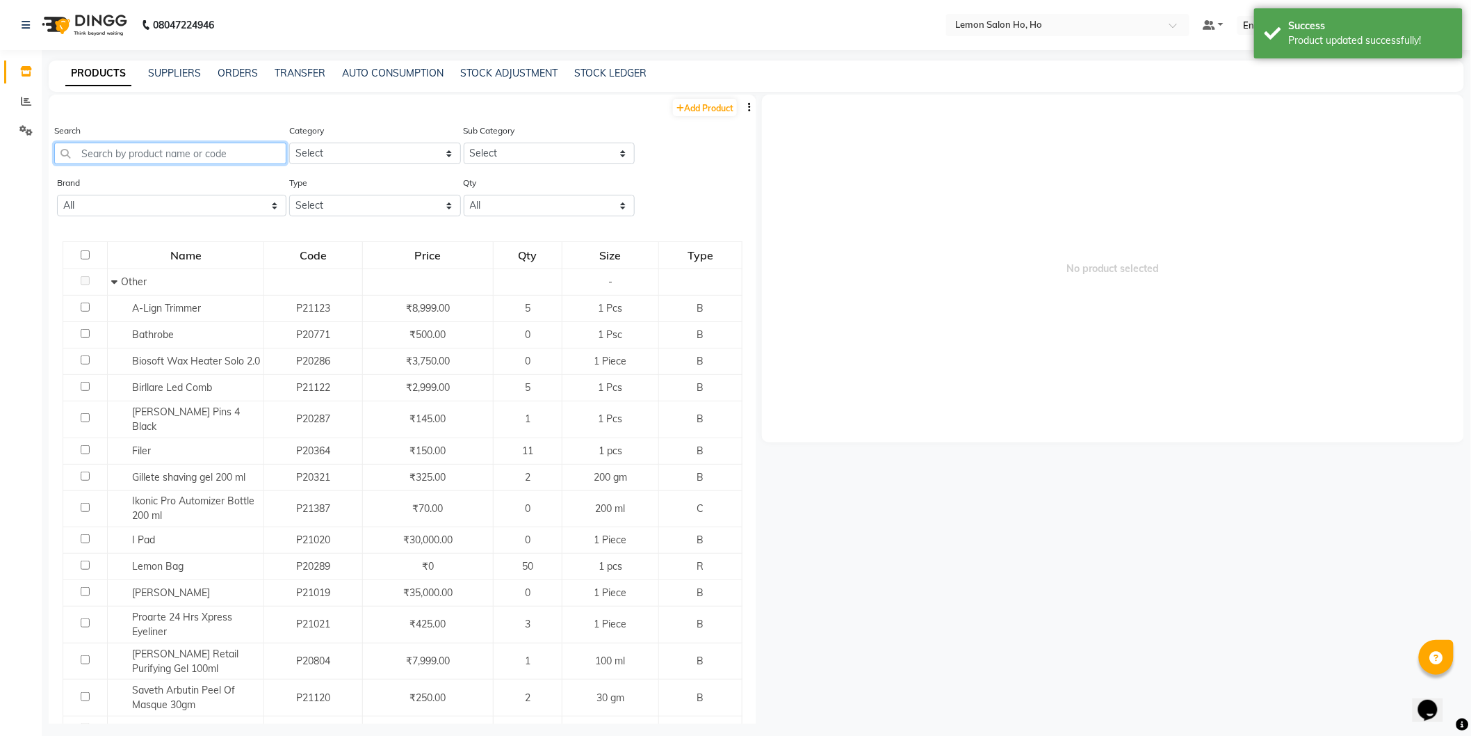
click at [185, 154] on input "text" at bounding box center [170, 154] width 232 height 22
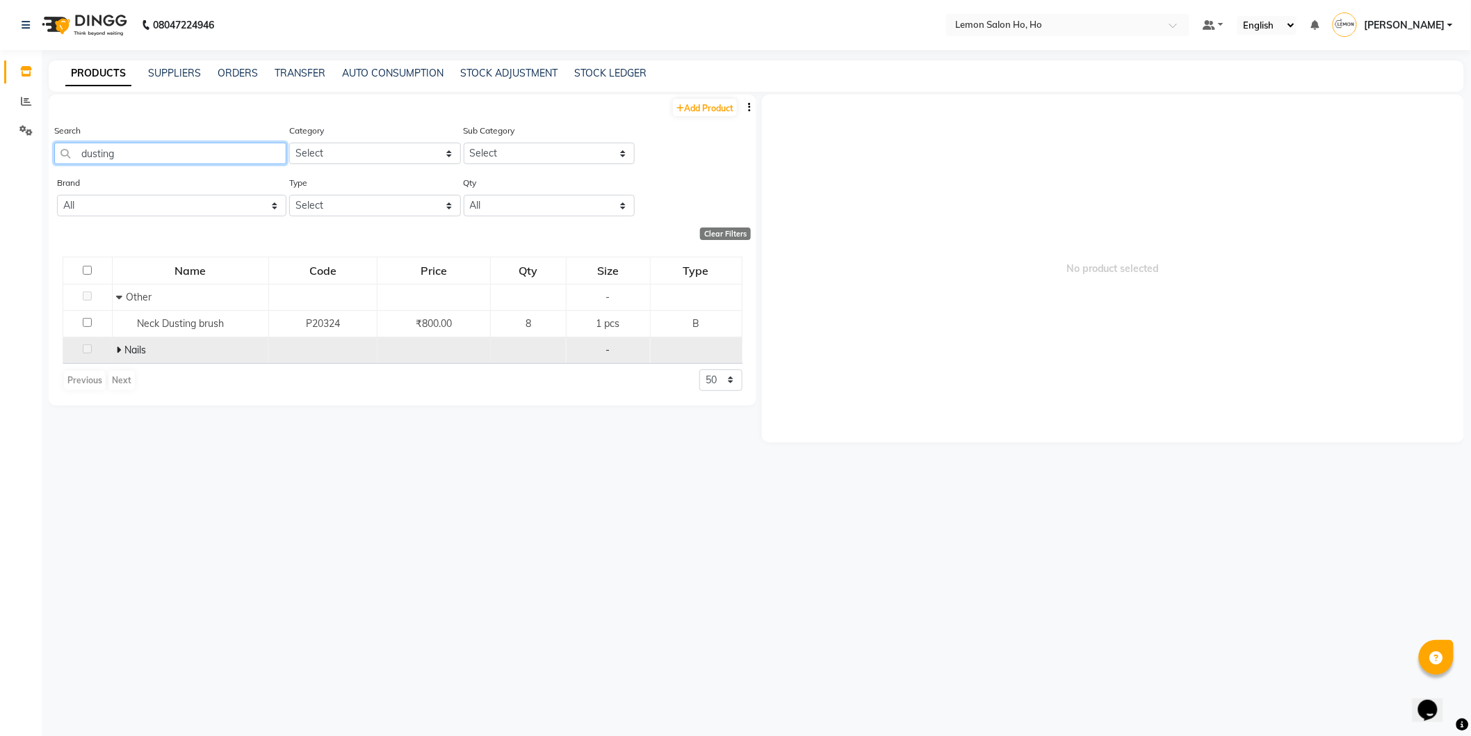
type input "dusting"
click at [117, 348] on icon at bounding box center [118, 350] width 5 height 10
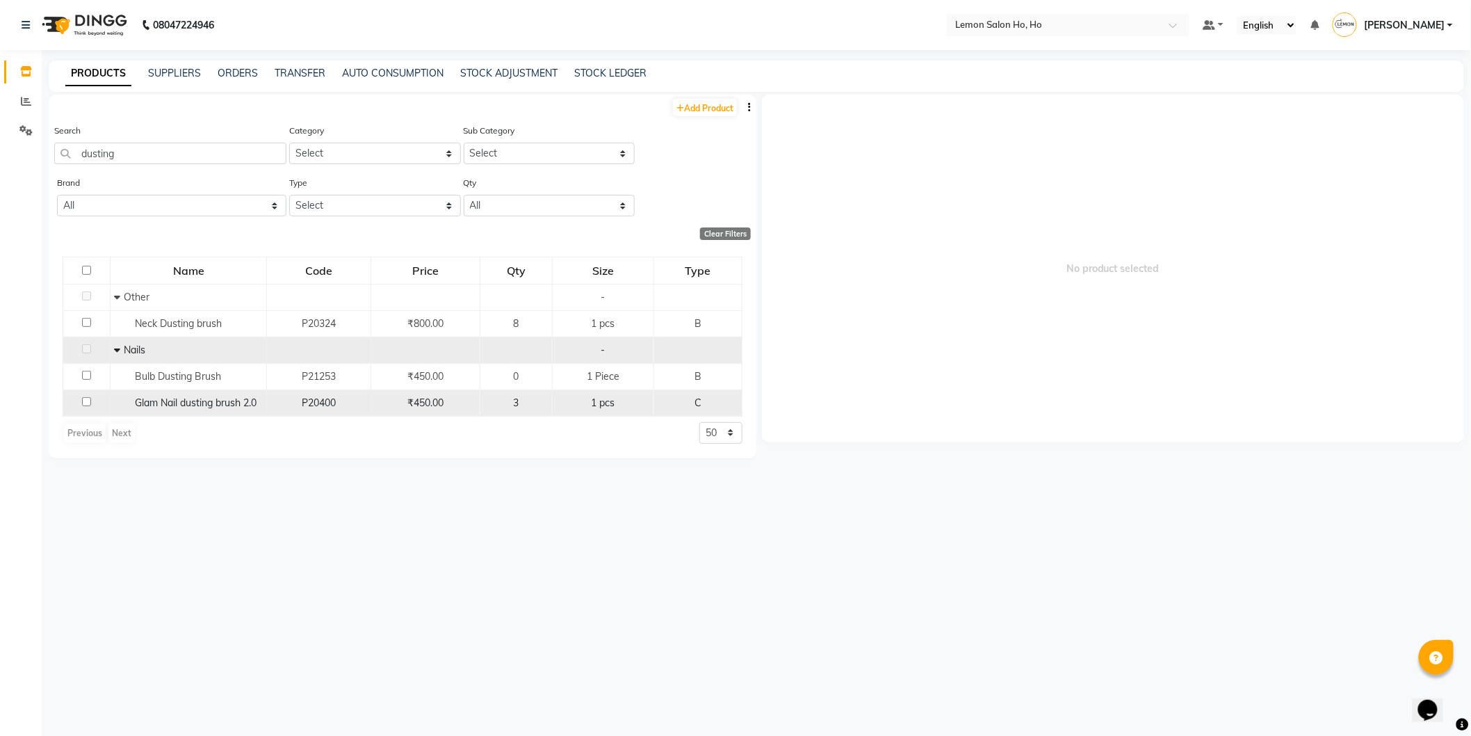
click at [163, 405] on span "Glam Nail dusting brush 2.0" at bounding box center [196, 402] width 122 height 13
select select
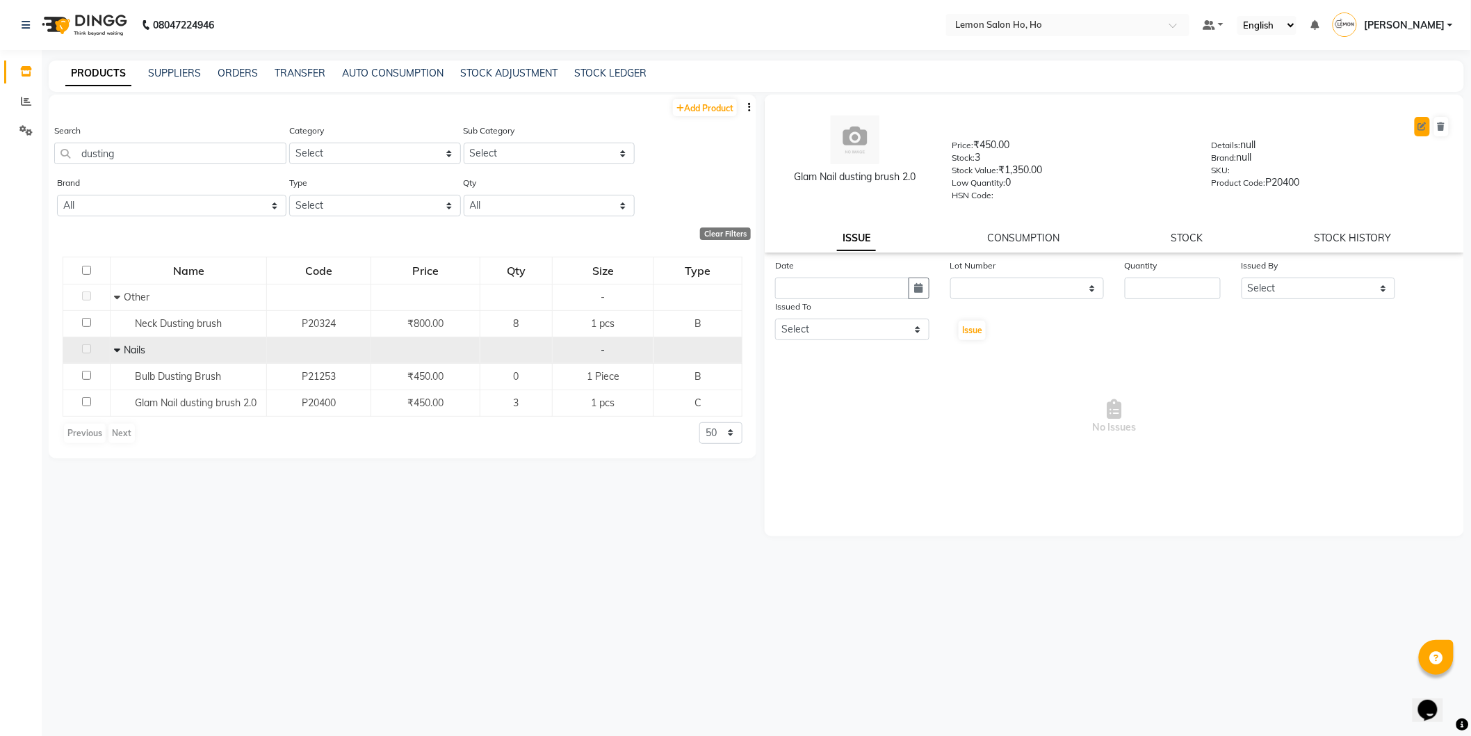
click at [1420, 124] on icon at bounding box center [1422, 126] width 8 height 8
select select "C"
select select "213703050"
select select "true"
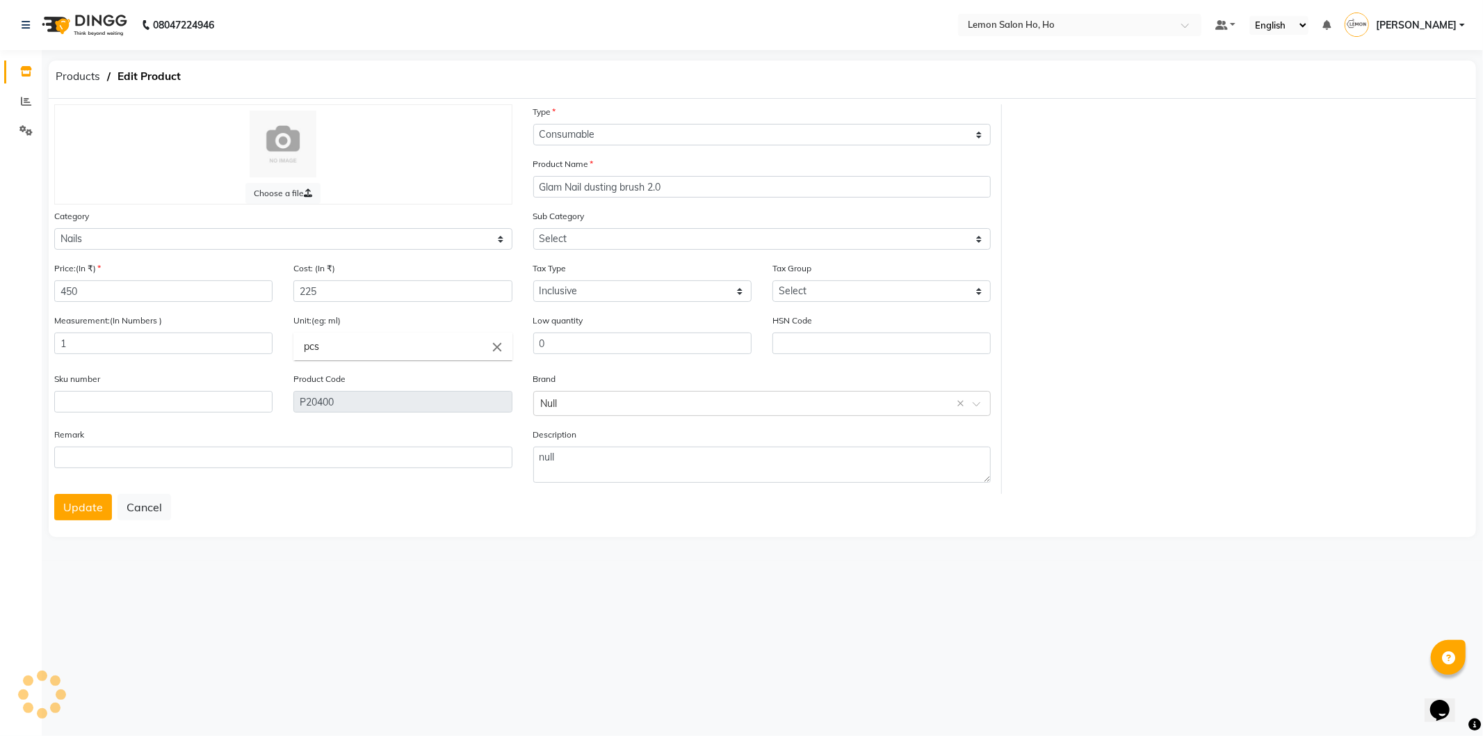
select select "2137030501"
click at [136, 293] on input "450" at bounding box center [163, 291] width 218 height 22
type input "270"
drag, startPoint x: 330, startPoint y: 346, endPoint x: 302, endPoint y: 348, distance: 27.9
click at [302, 348] on input "pcs" at bounding box center [402, 346] width 218 height 28
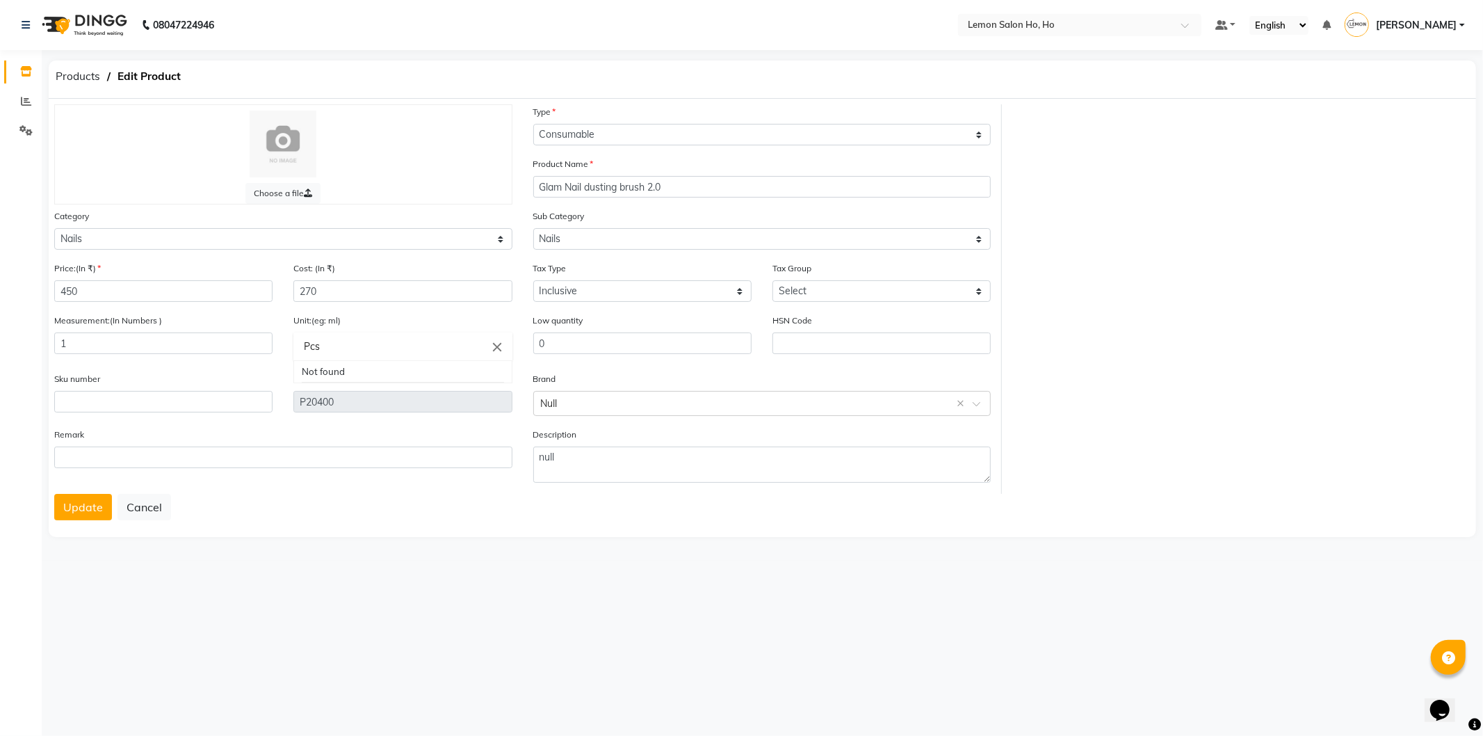
type input "Pcs"
click at [240, 398] on div at bounding box center [741, 368] width 1483 height 736
click at [240, 398] on input "text" at bounding box center [163, 402] width 218 height 22
type input "90002023"
click at [594, 190] on input "Glam Nail dusting brush 2.0" at bounding box center [762, 187] width 458 height 22
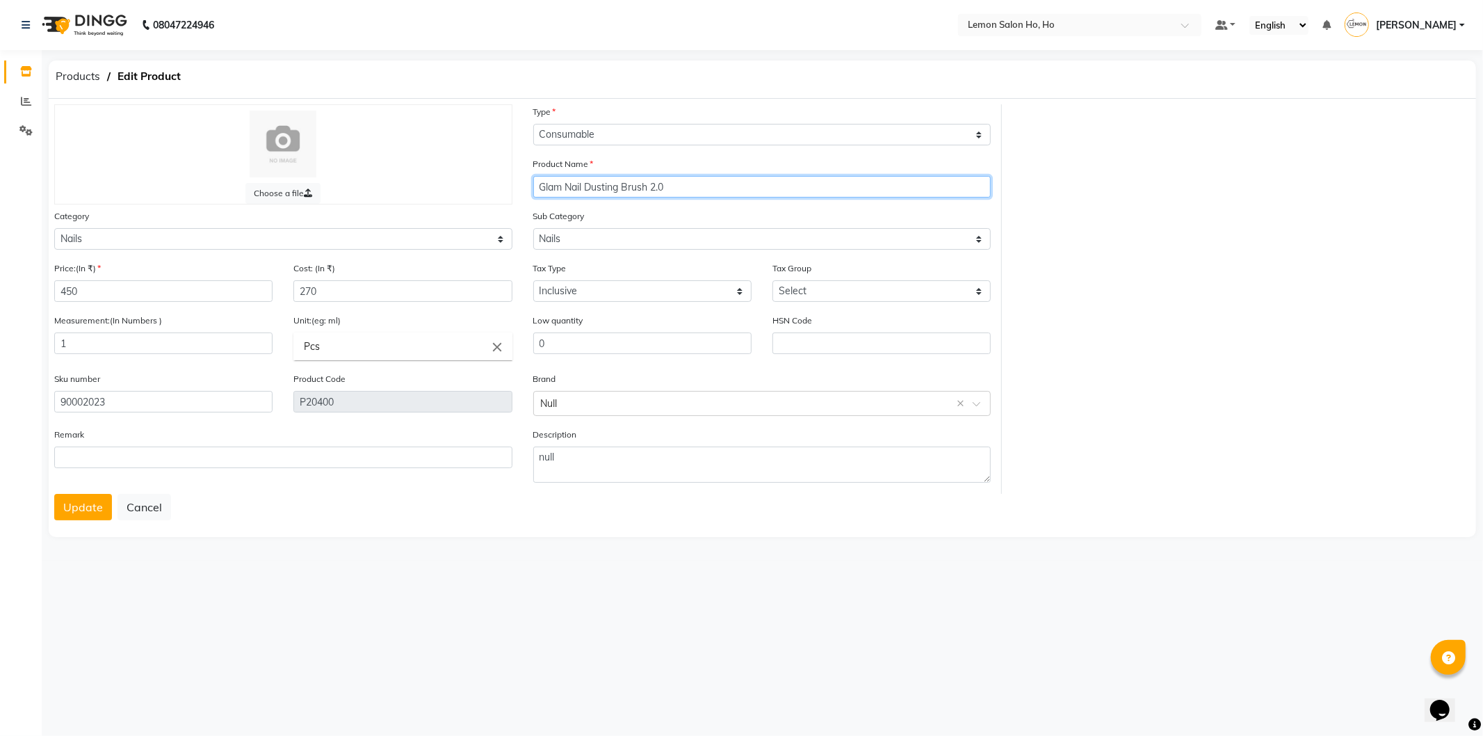
click at [673, 184] on input "Glam Nail Dusting Brush 2.0" at bounding box center [762, 187] width 458 height 22
type input "Glam Nail Dusting Brush 2.0"
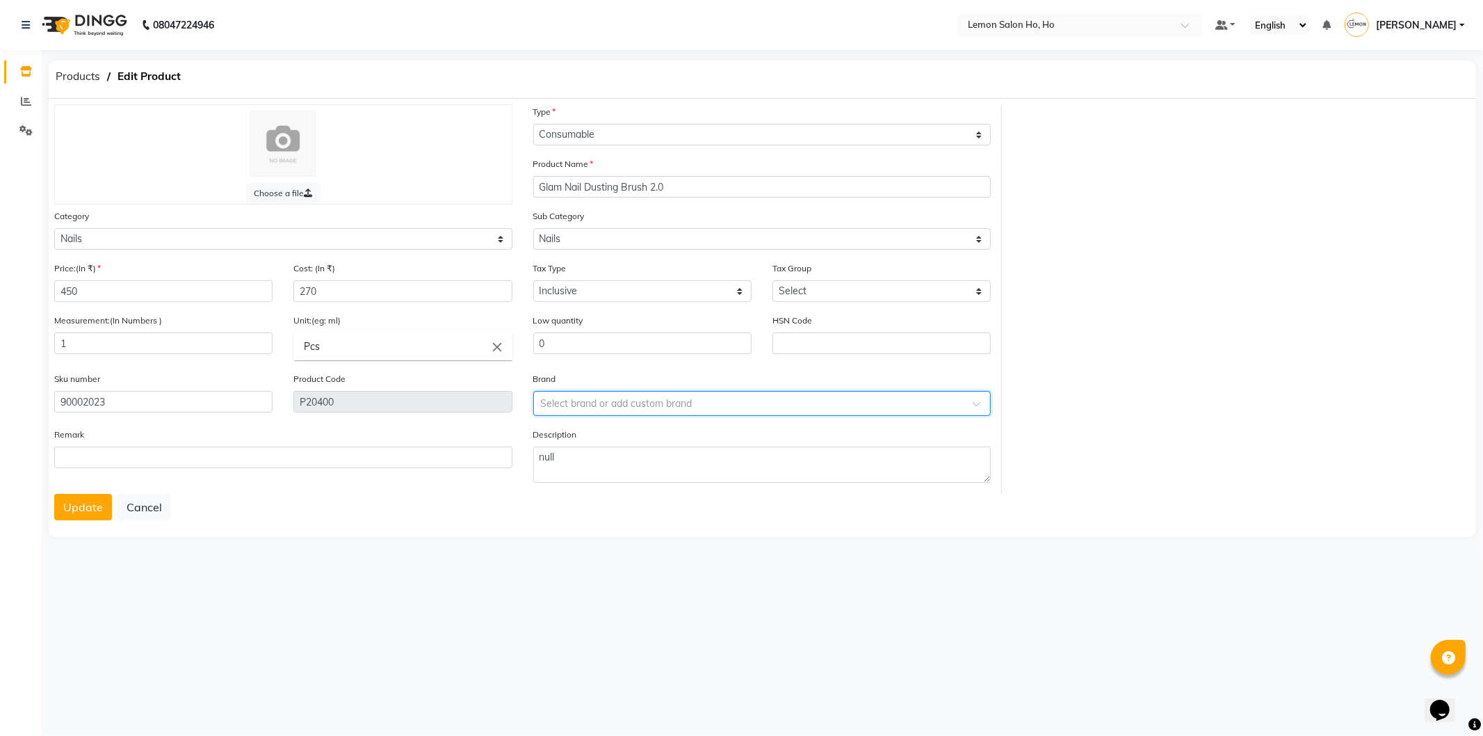
click at [973, 404] on span at bounding box center [981, 407] width 17 height 15
click at [571, 530] on div "Glam" at bounding box center [762, 532] width 457 height 26
click at [87, 515] on button "Update" at bounding box center [83, 507] width 58 height 26
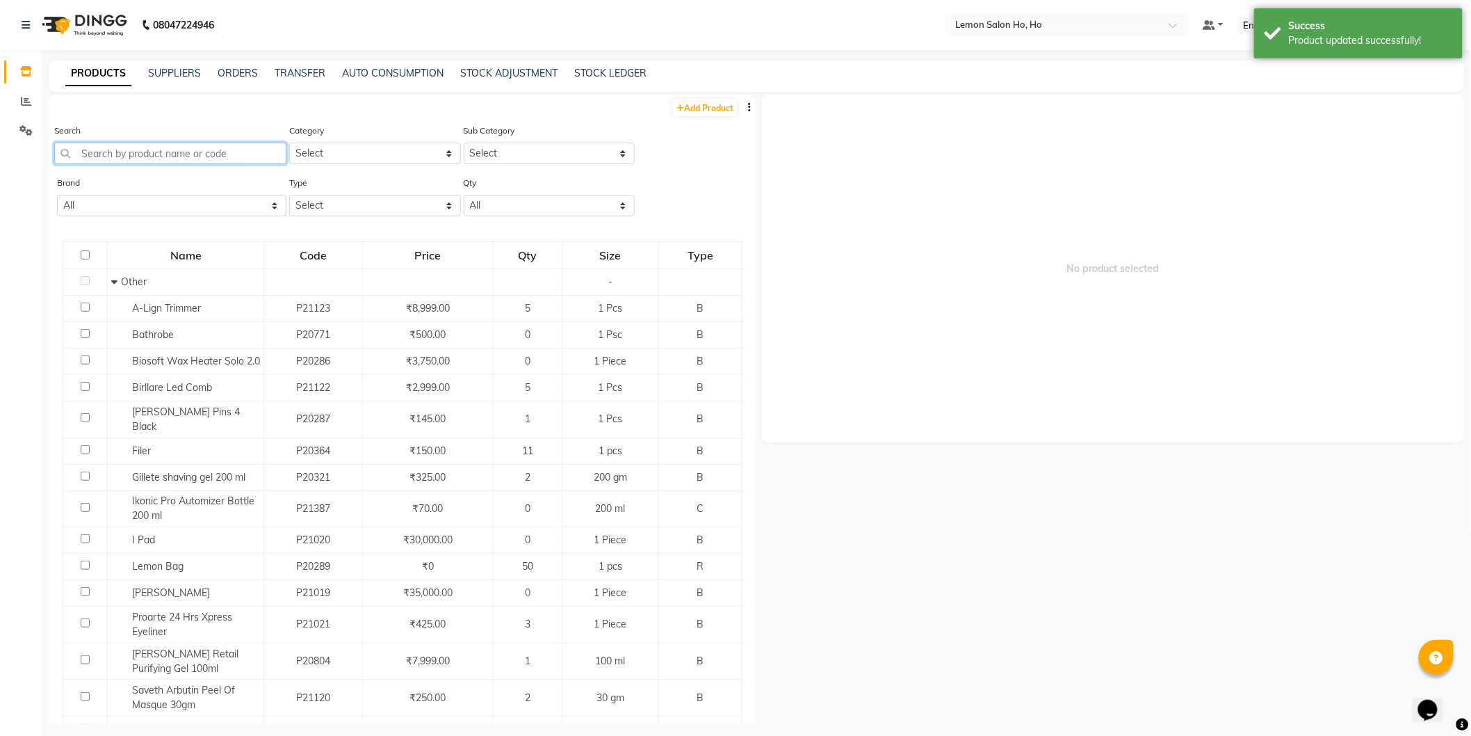
click at [232, 159] on input "text" at bounding box center [170, 154] width 232 height 22
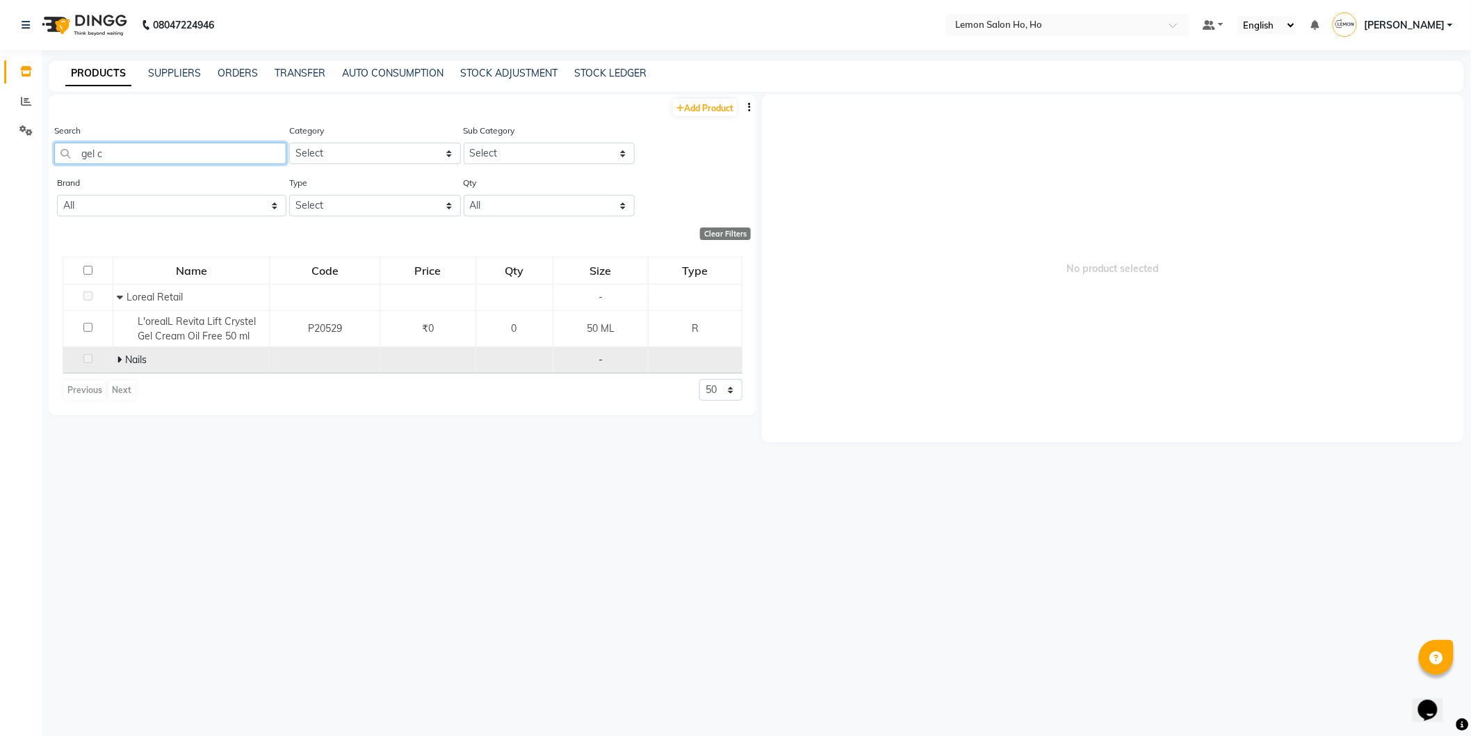
type input "gel c"
click at [117, 363] on icon at bounding box center [119, 360] width 5 height 10
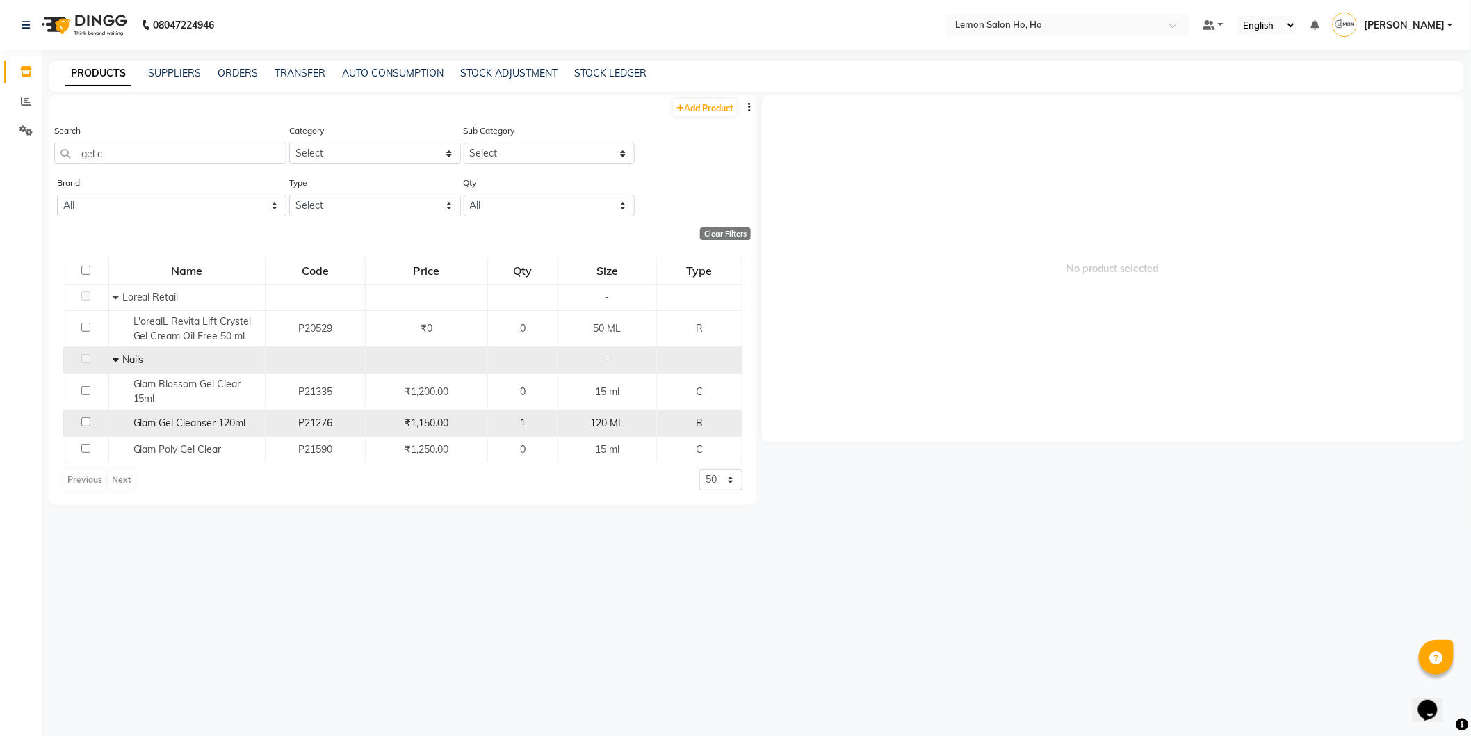
click at [84, 421] on input "checkbox" at bounding box center [85, 421] width 9 height 9
checkbox input "true"
select select
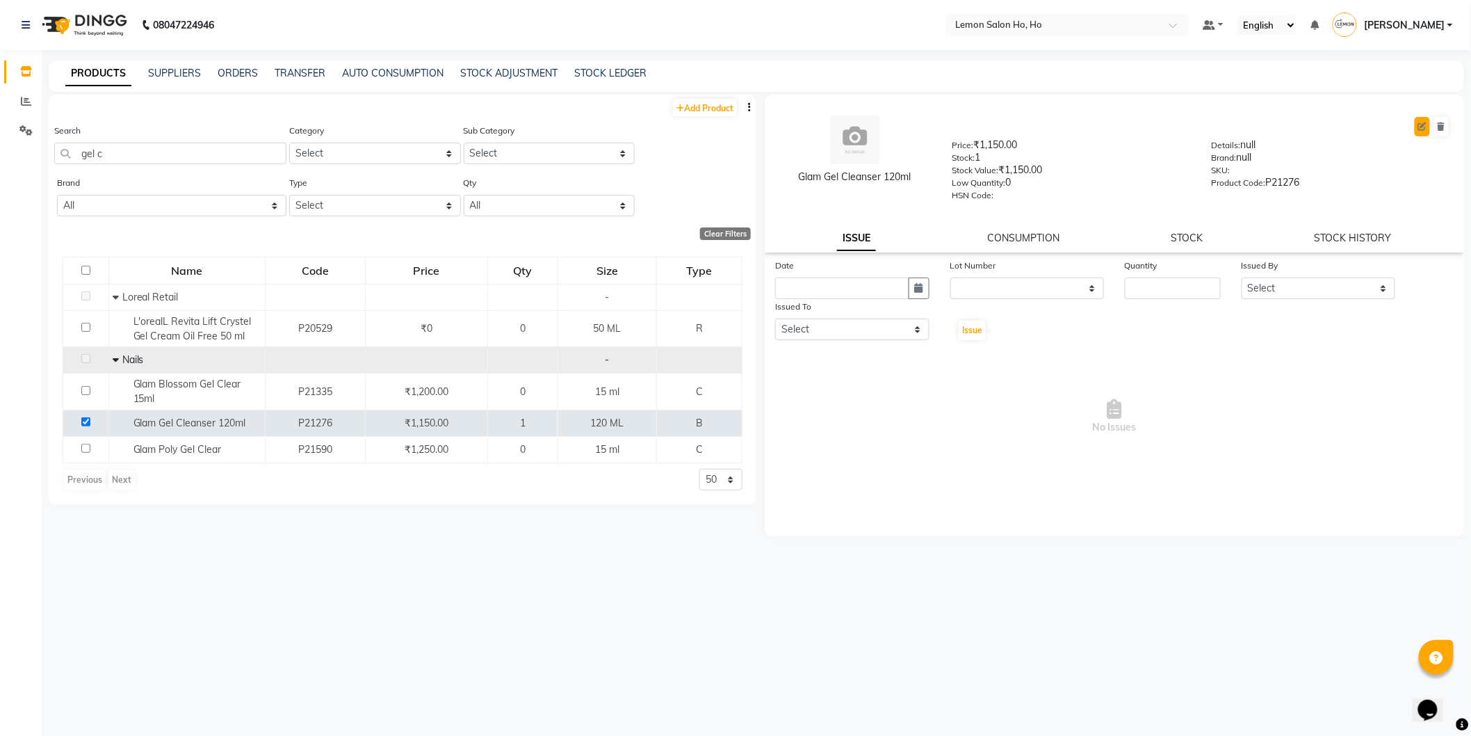
click at [1422, 126] on icon at bounding box center [1422, 126] width 8 height 8
select select "B"
select select "213703050"
select select "true"
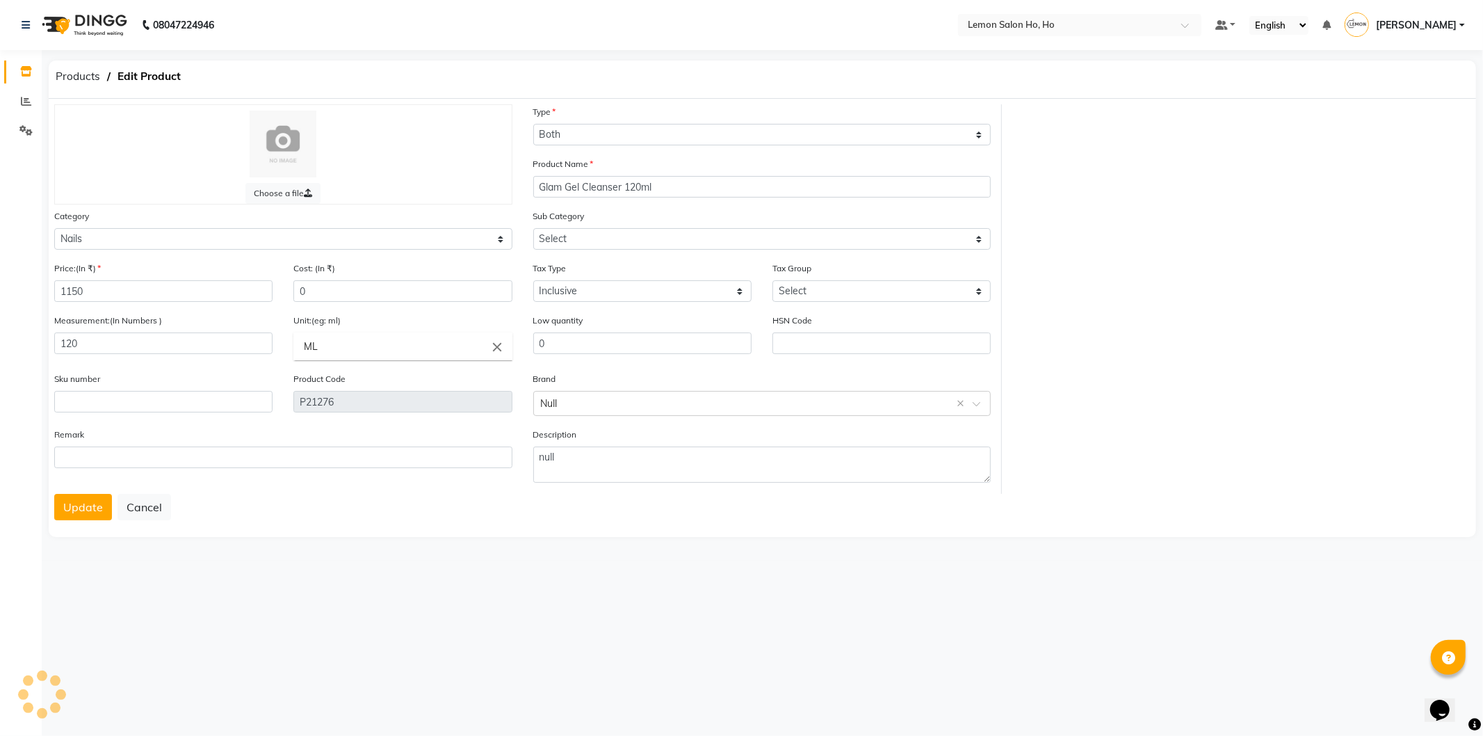
select select "2137030501"
click at [366, 349] on input "ML" at bounding box center [402, 346] width 218 height 28
click at [353, 379] on link "ml" at bounding box center [402, 377] width 218 height 35
type input "ml"
click at [165, 406] on input "text" at bounding box center [163, 402] width 218 height 22
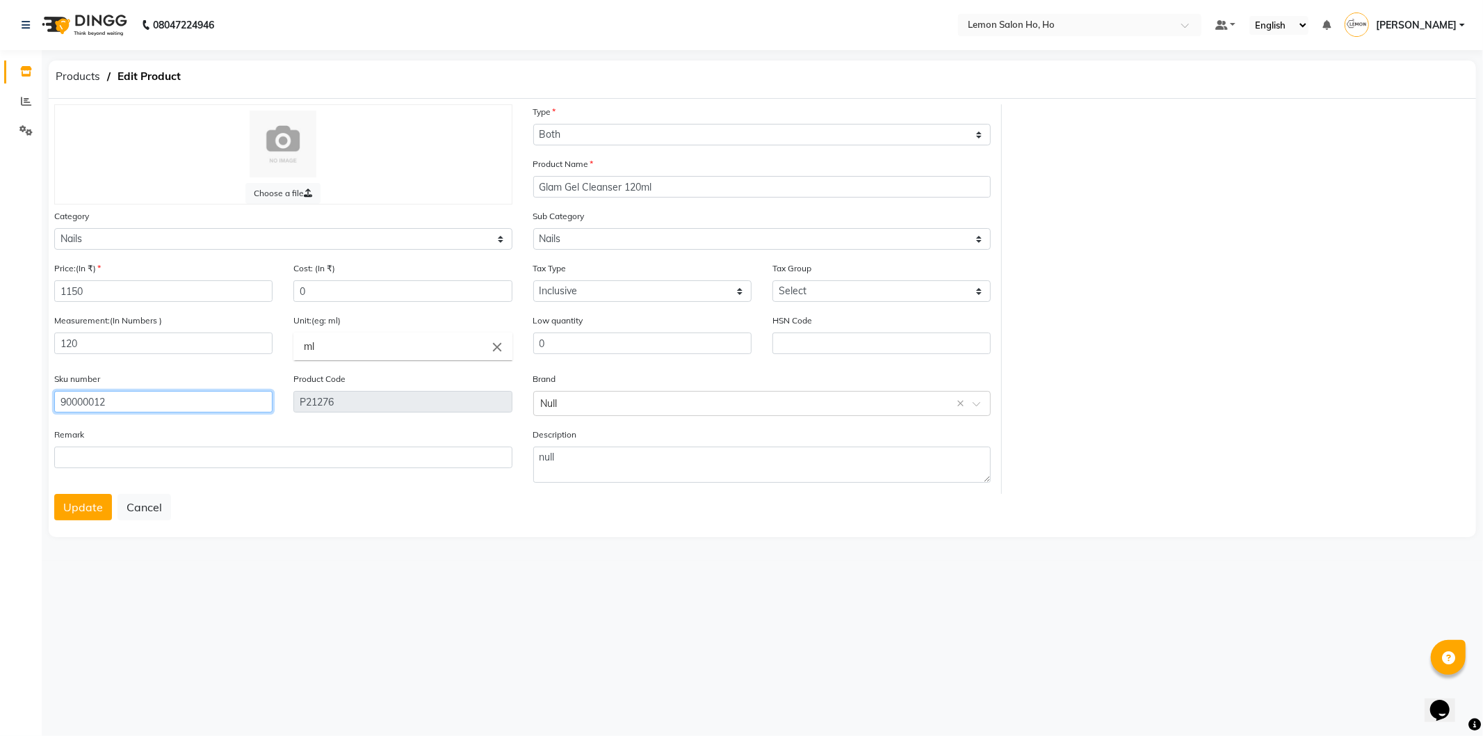
type input "90000012"
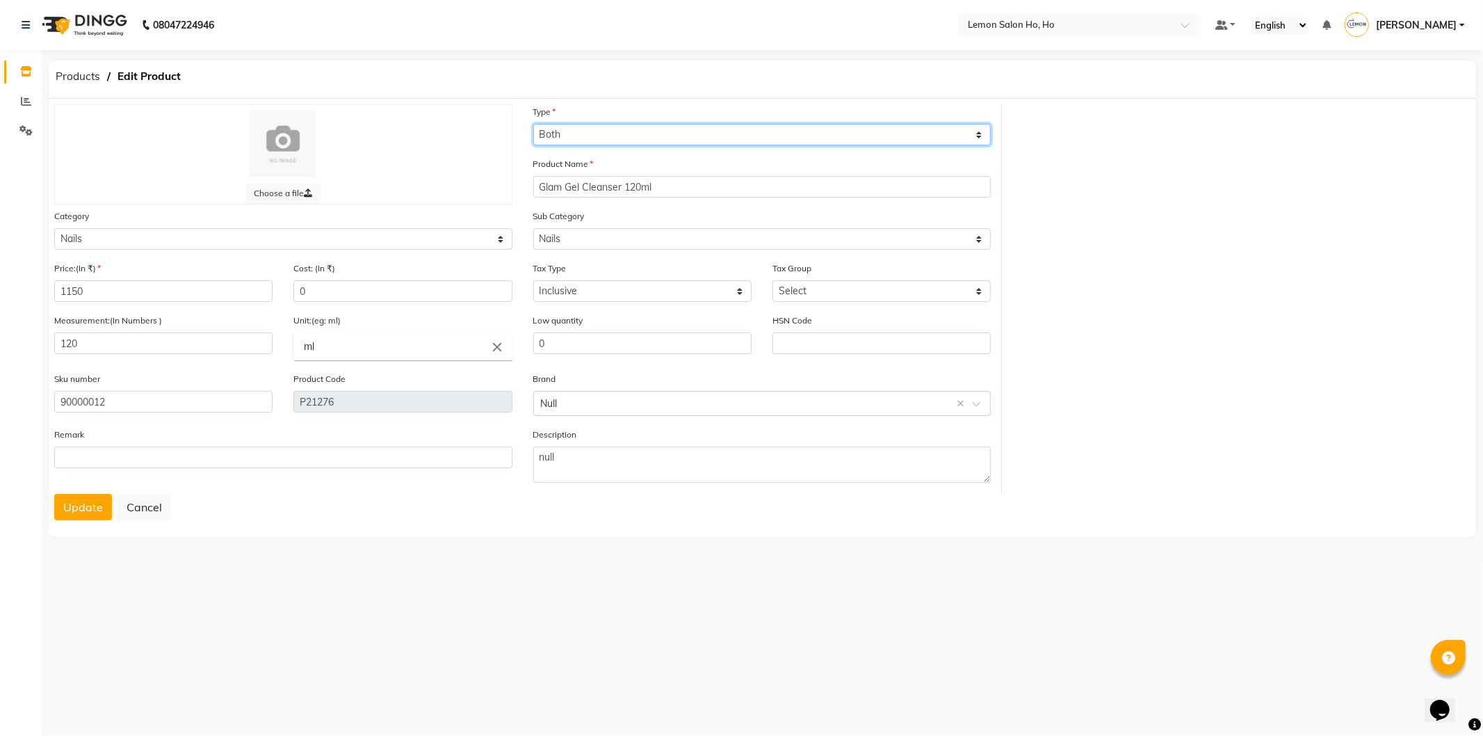
click at [654, 129] on select "Select Type Both Retail Consumable" at bounding box center [762, 135] width 458 height 22
select select "C"
click at [533, 124] on select "Select Type Both Retail Consumable" at bounding box center [762, 135] width 458 height 22
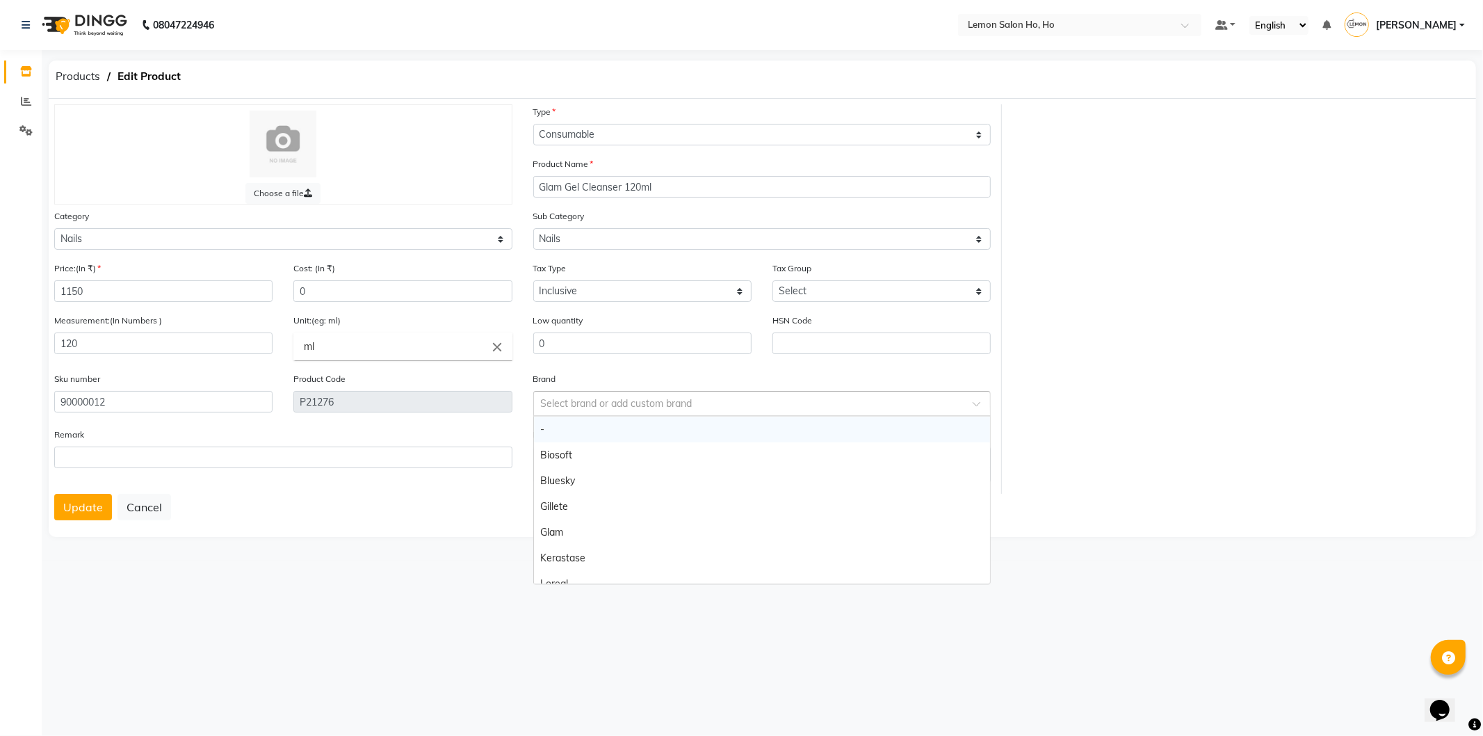
click at [977, 408] on span at bounding box center [981, 407] width 17 height 15
click at [568, 536] on div "Glam" at bounding box center [762, 532] width 457 height 26
click at [80, 505] on button "Update" at bounding box center [83, 507] width 58 height 26
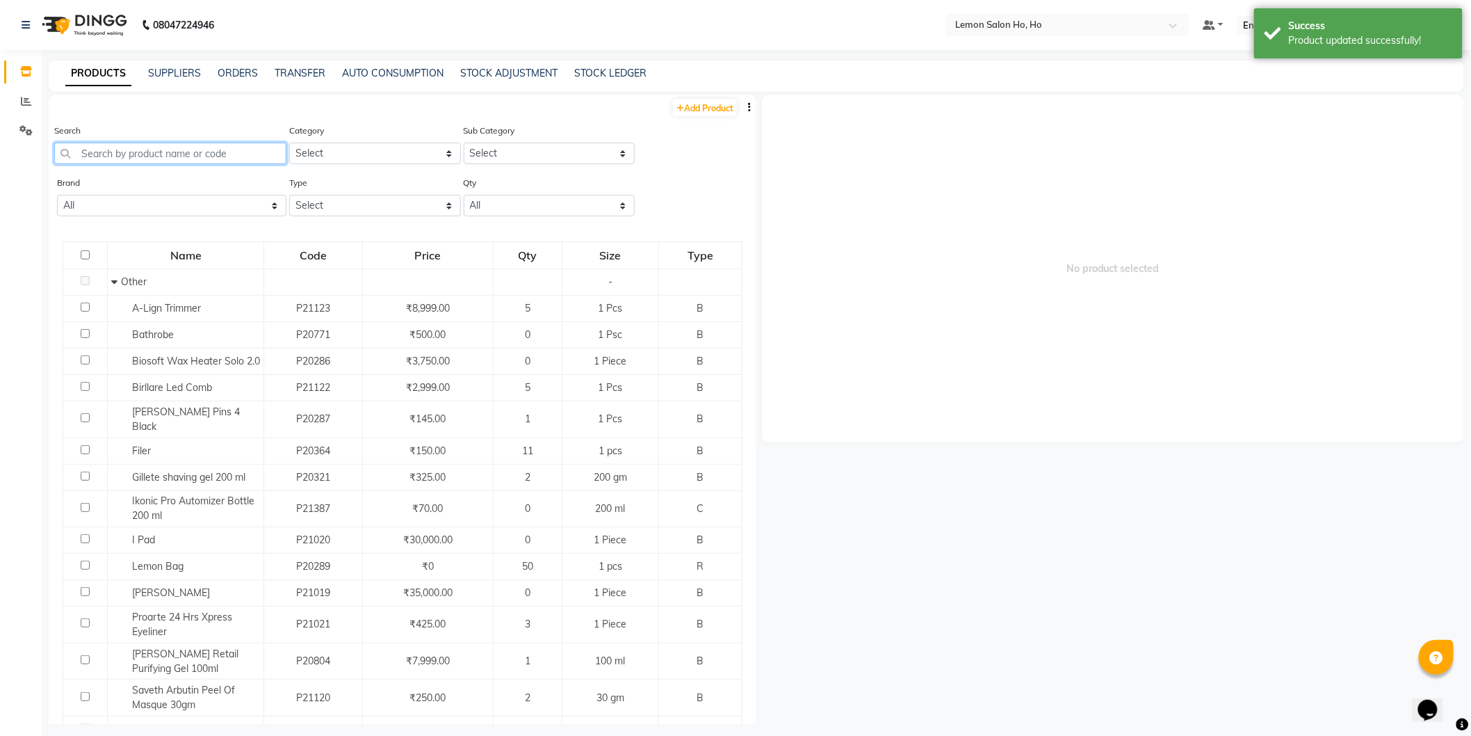
click at [197, 154] on input "text" at bounding box center [170, 154] width 232 height 22
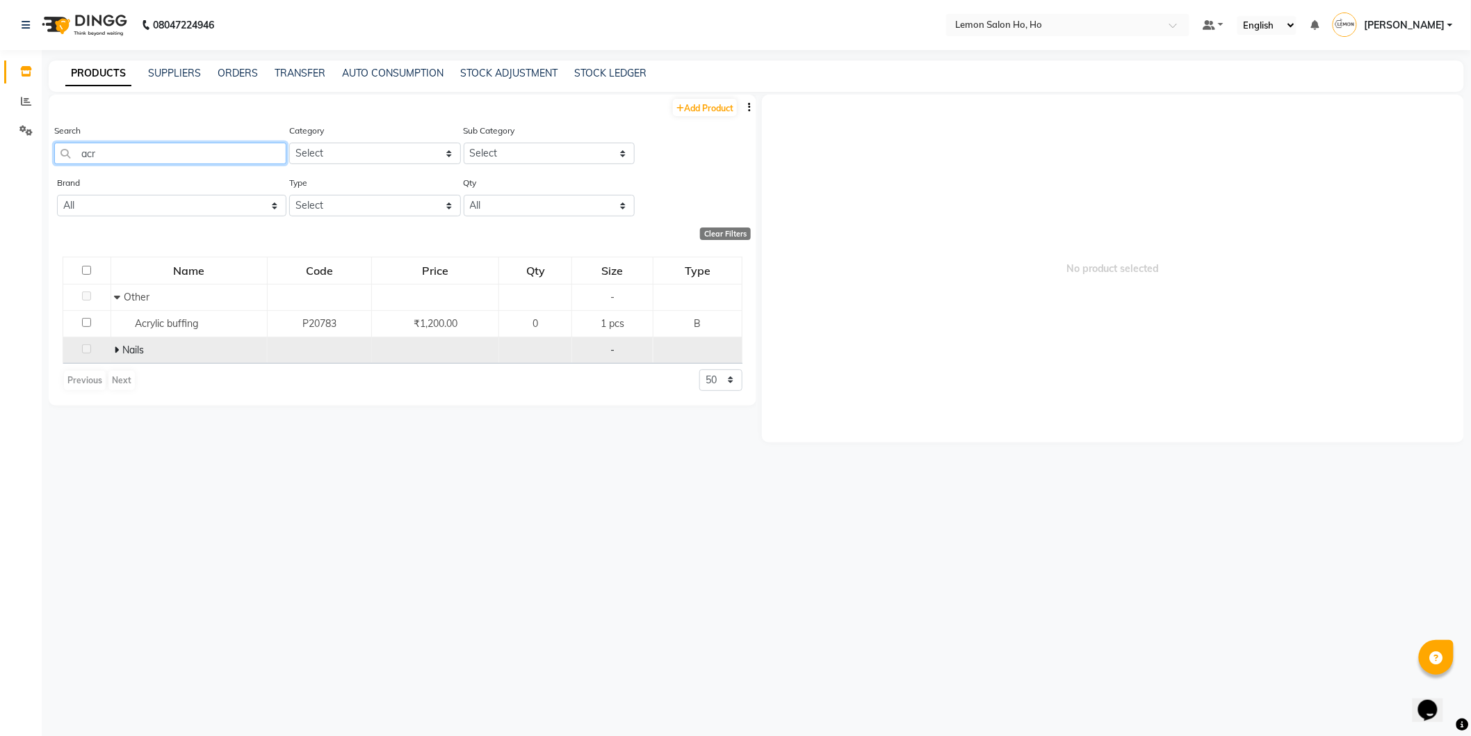
type input "acr"
click at [114, 349] on icon at bounding box center [116, 350] width 5 height 10
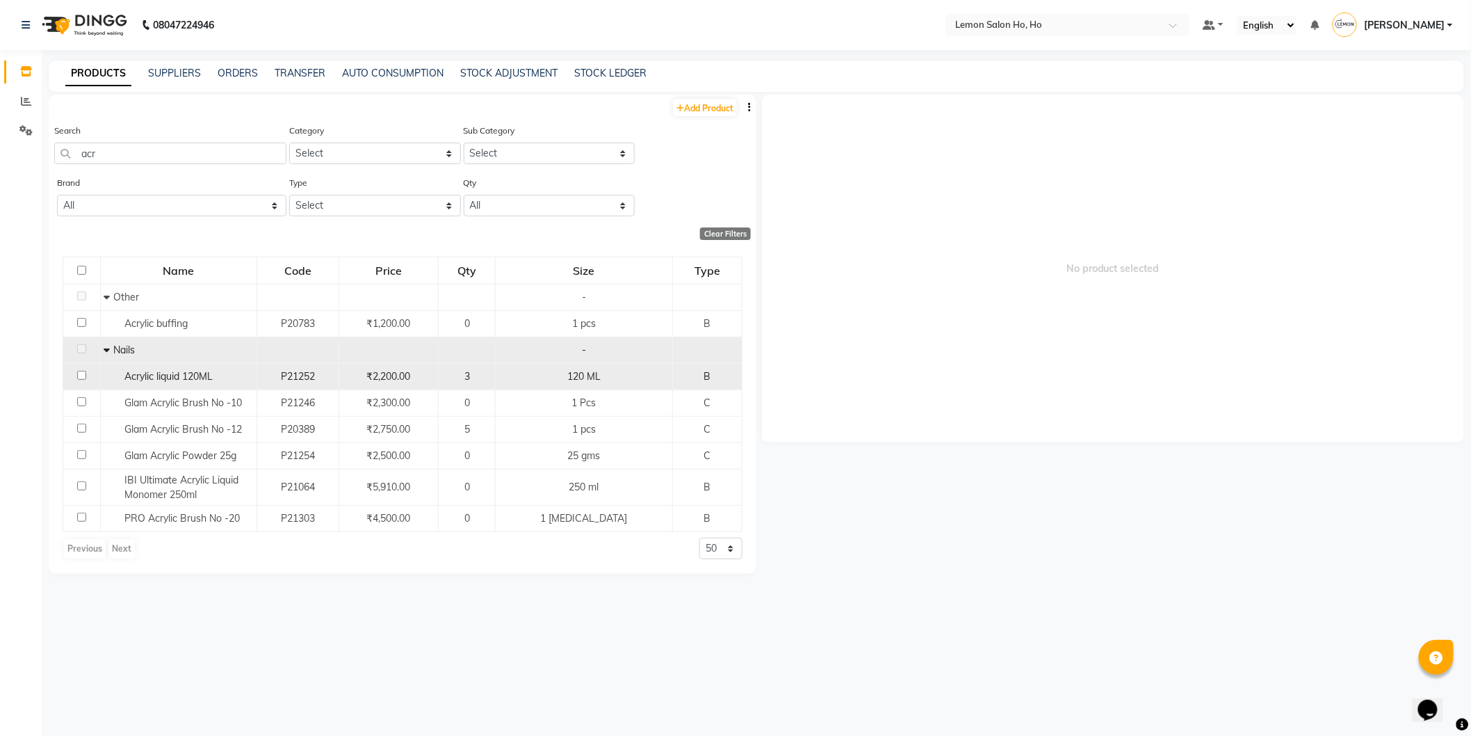
click at [213, 378] on span "Acrylic liquid 120ML" at bounding box center [169, 376] width 88 height 13
select select
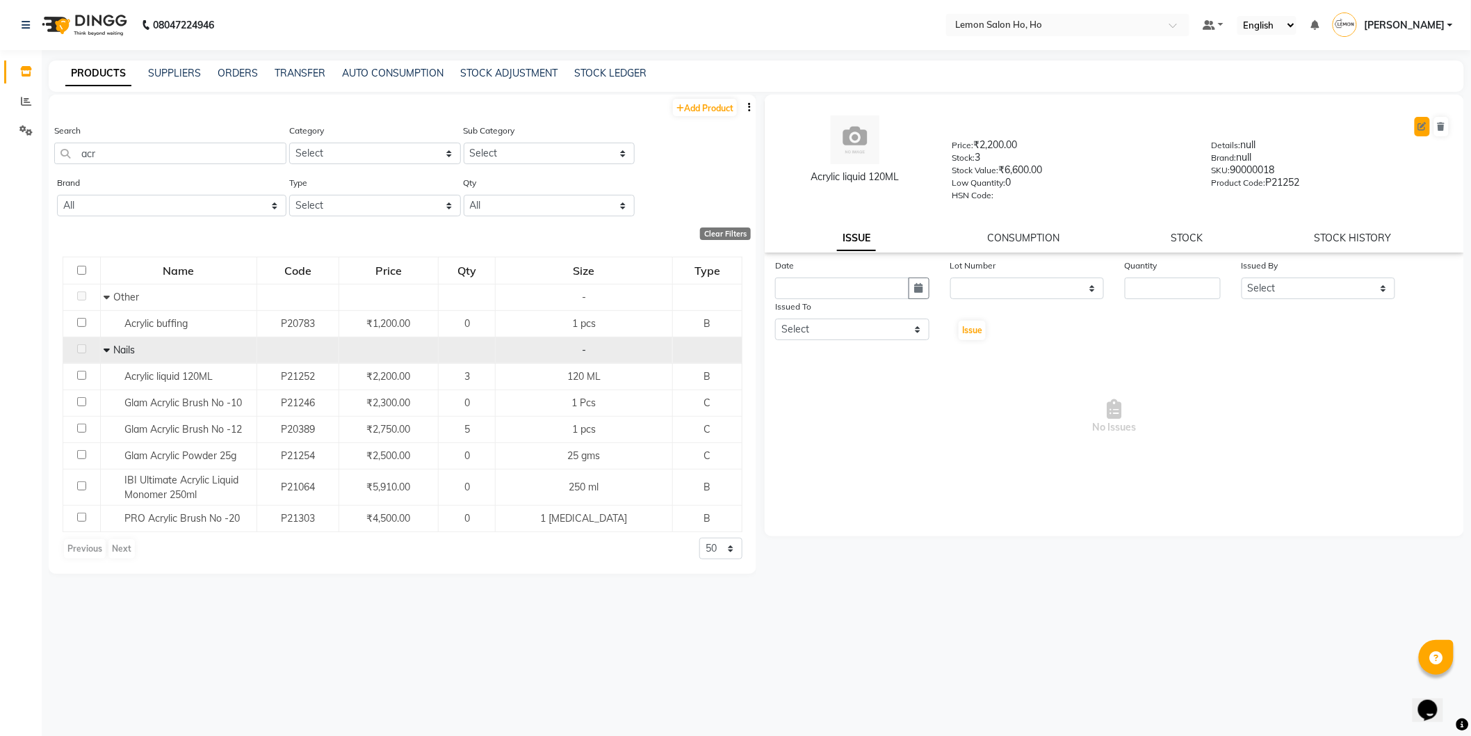
click at [1418, 127] on button at bounding box center [1422, 126] width 15 height 19
select select "B"
select select "213703050"
select select "true"
select select "2069"
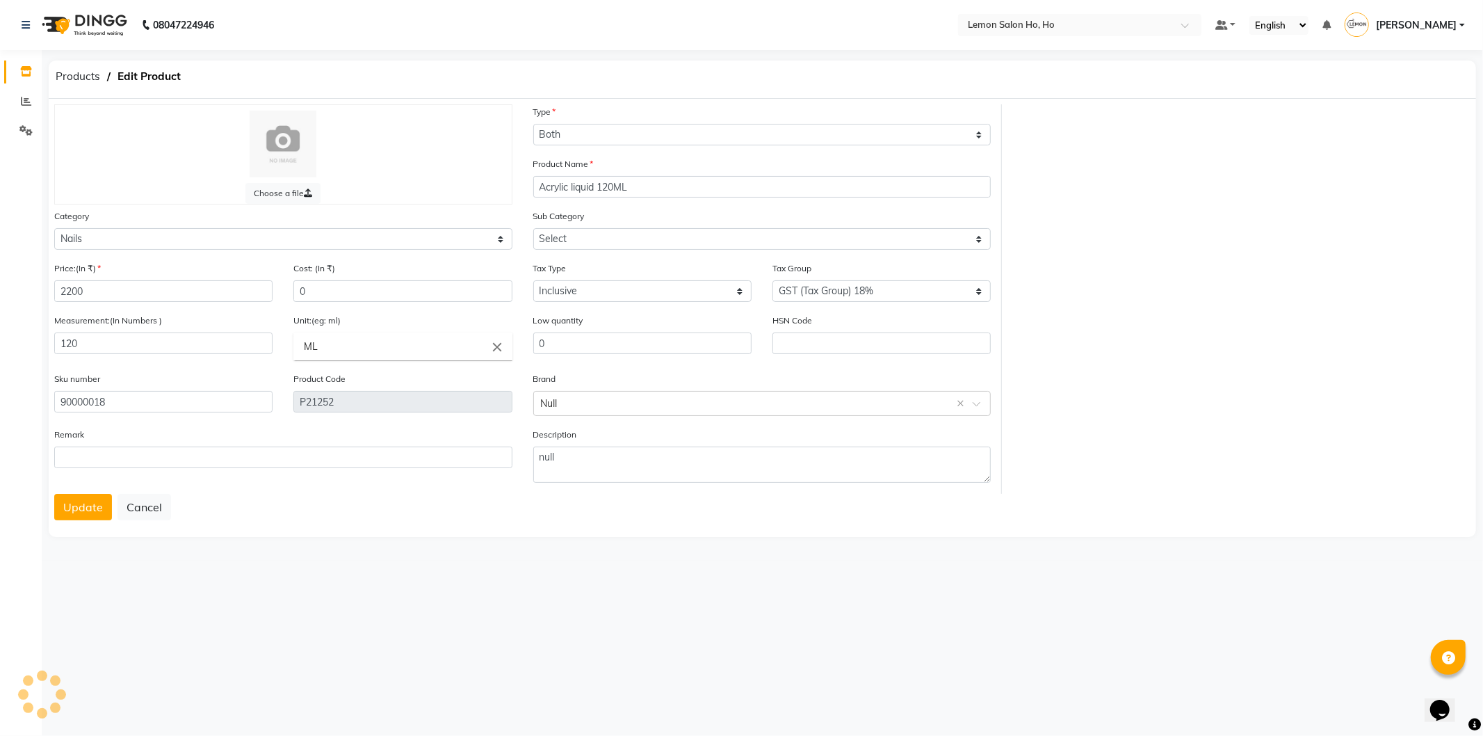
select select "2137030501"
click at [150, 296] on input "2200" at bounding box center [163, 291] width 218 height 22
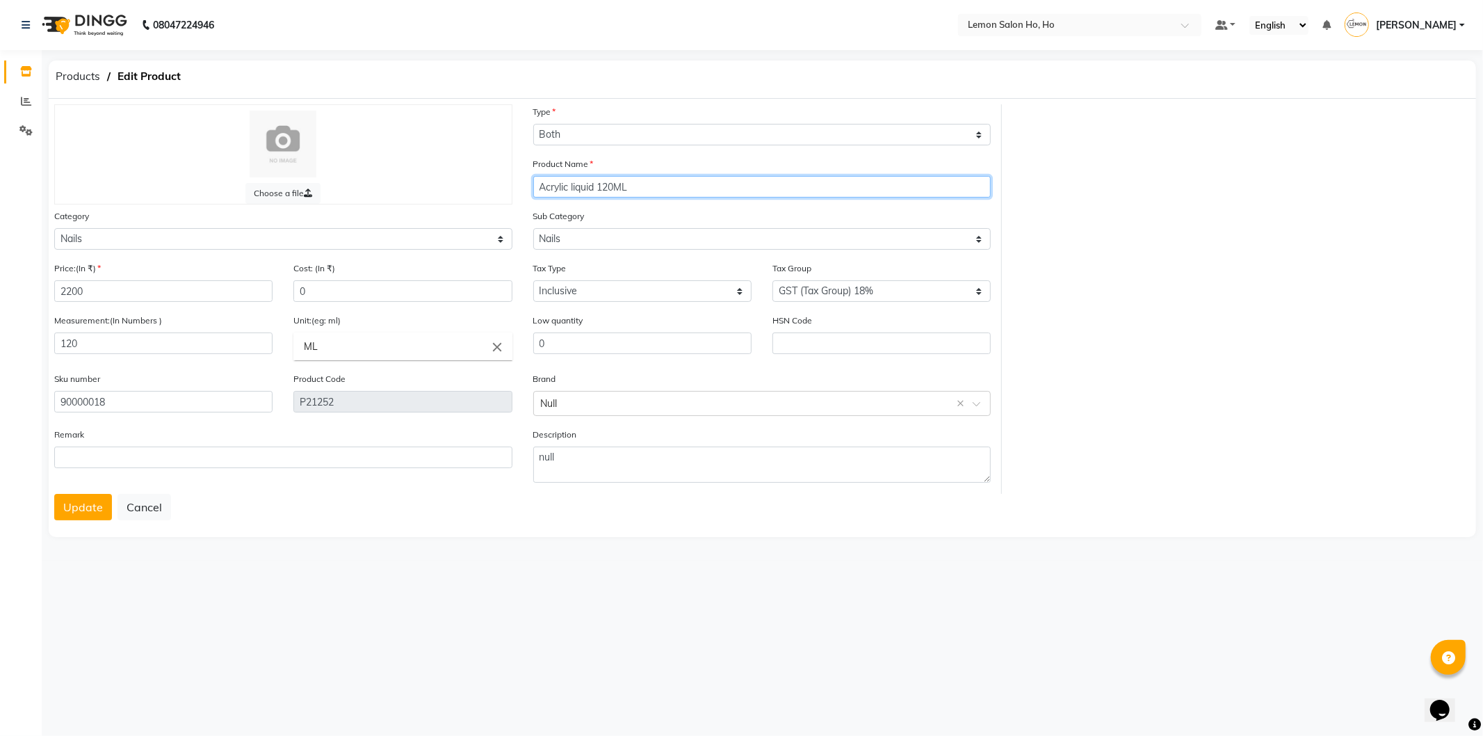
click at [578, 185] on input "Acrylic liquid 120ML" at bounding box center [762, 187] width 458 height 22
type input "Glam Acrylic Liquid 120ML"
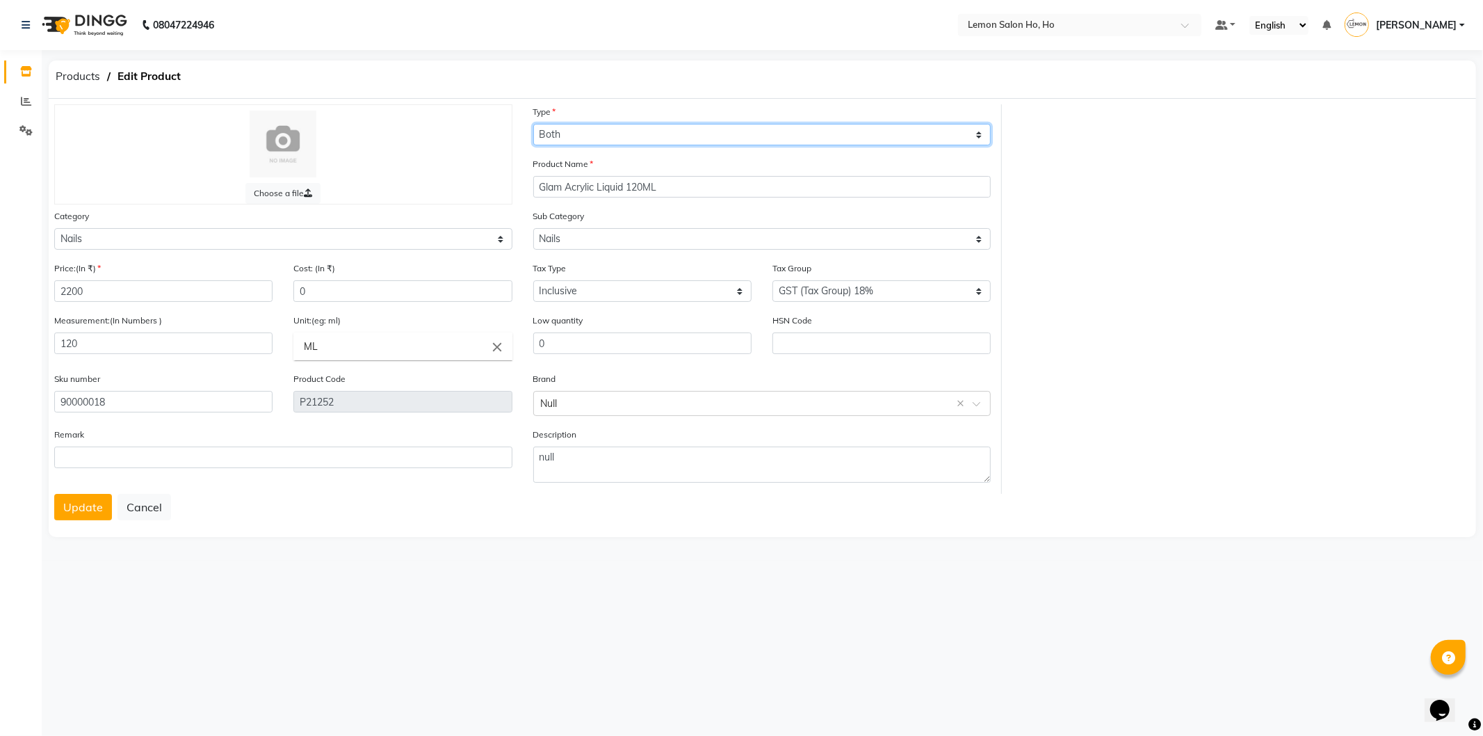
click at [804, 142] on select "Select Type Both Retail Consumable" at bounding box center [762, 135] width 458 height 22
select select "C"
click at [533, 124] on select "Select Type Both Retail Consumable" at bounding box center [762, 135] width 458 height 22
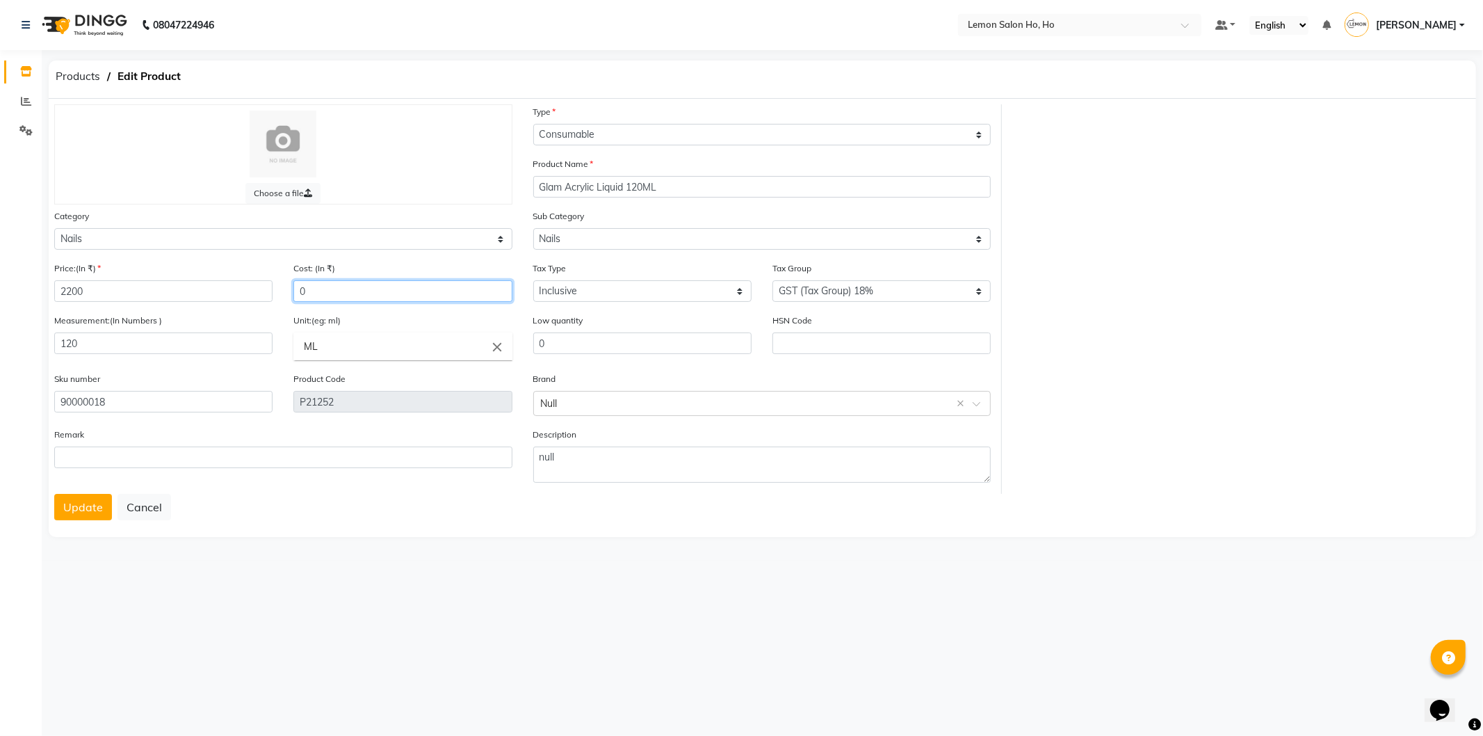
click at [351, 286] on input "0" at bounding box center [402, 291] width 218 height 22
type input "1320"
click at [364, 350] on input "ML" at bounding box center [402, 346] width 218 height 28
click at [315, 372] on b "ml" at bounding box center [310, 377] width 12 height 13
type input "ml"
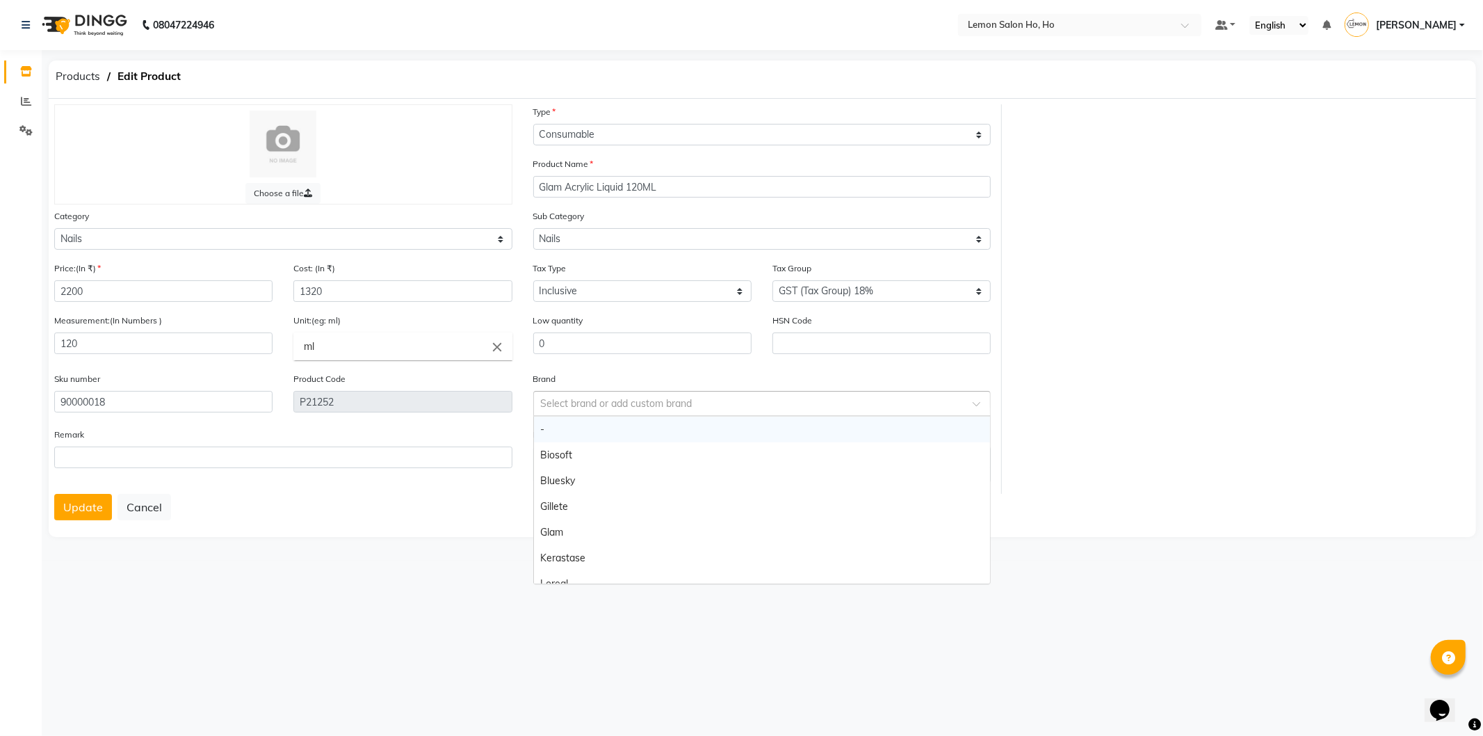
click at [973, 403] on span at bounding box center [981, 407] width 17 height 15
click at [622, 534] on div "Glam" at bounding box center [762, 532] width 457 height 26
click at [76, 511] on button "Update" at bounding box center [83, 507] width 58 height 26
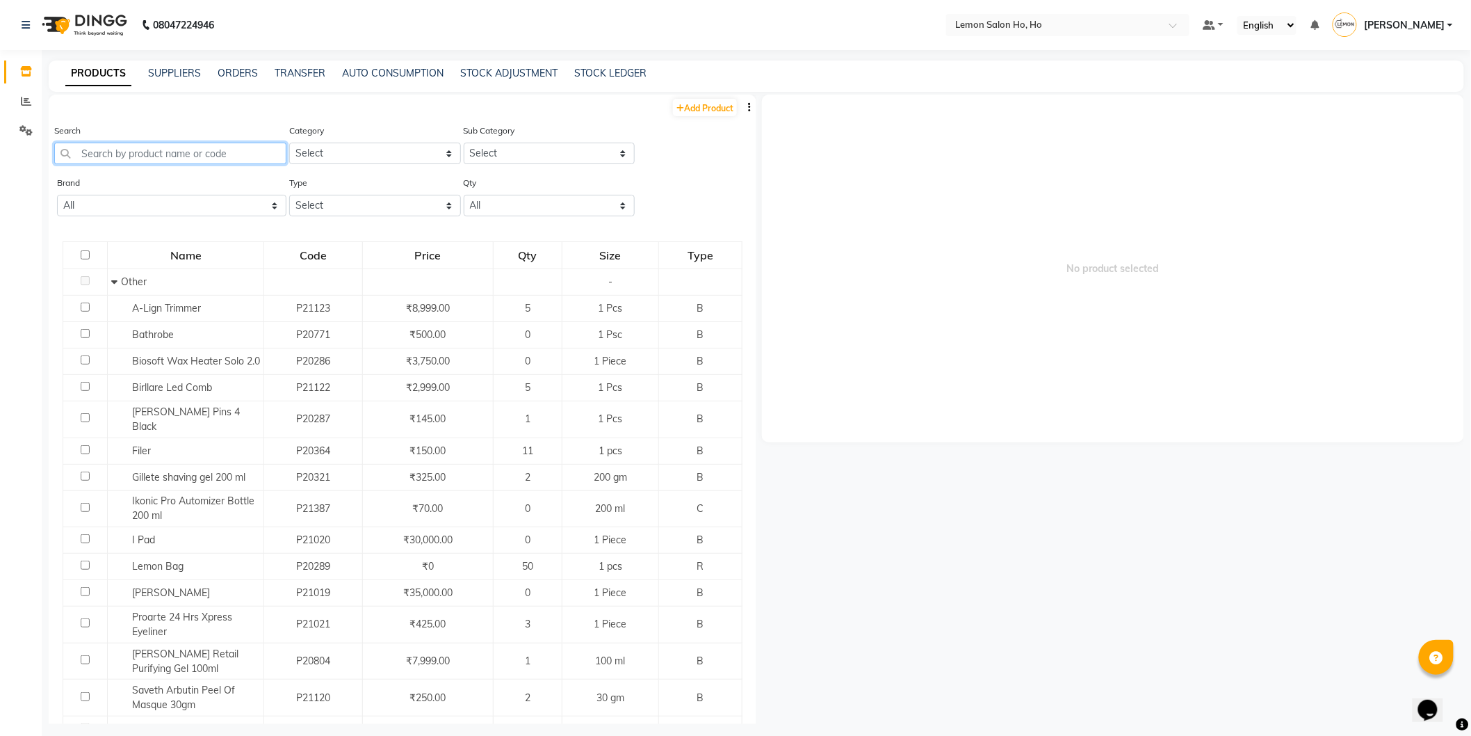
click at [160, 159] on input "text" at bounding box center [170, 154] width 232 height 22
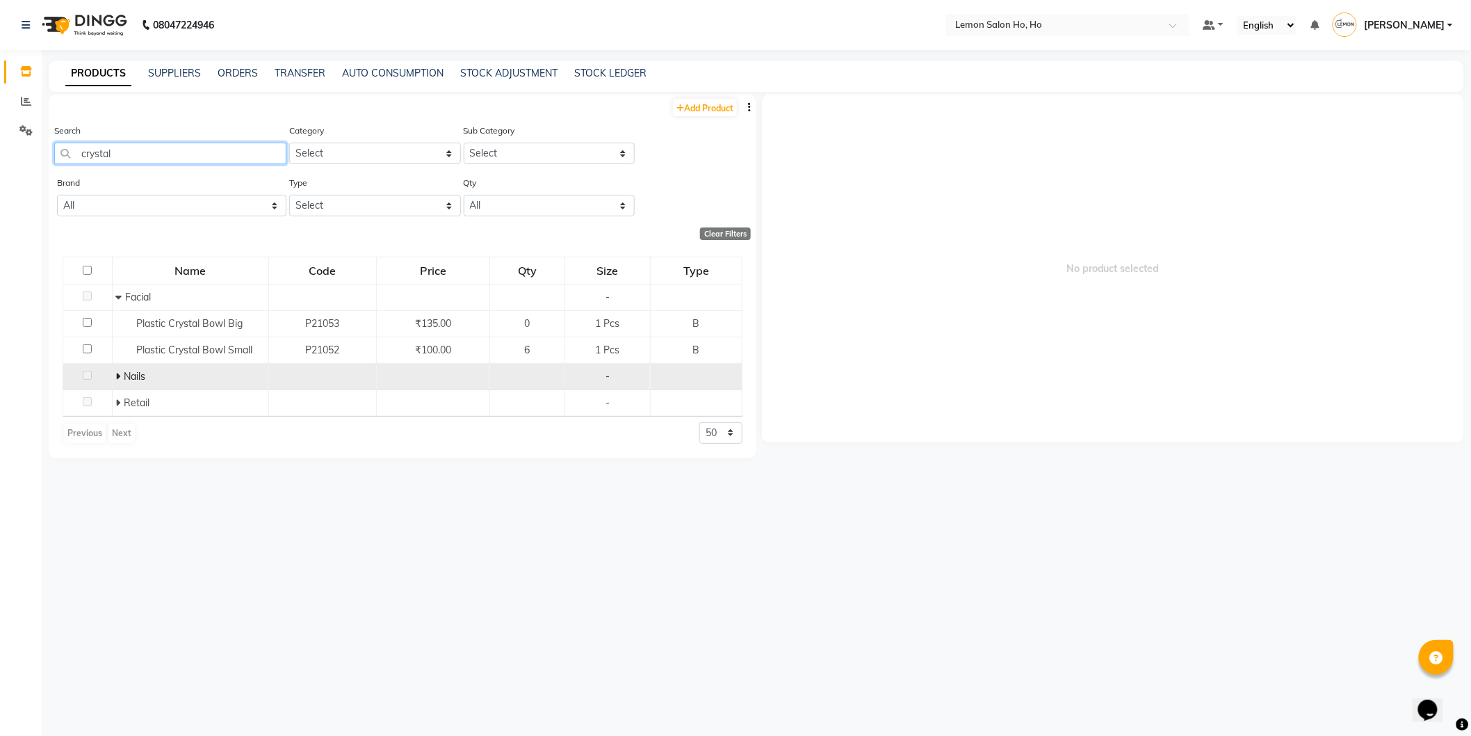
type input "crystal"
click at [118, 372] on icon at bounding box center [118, 376] width 5 height 10
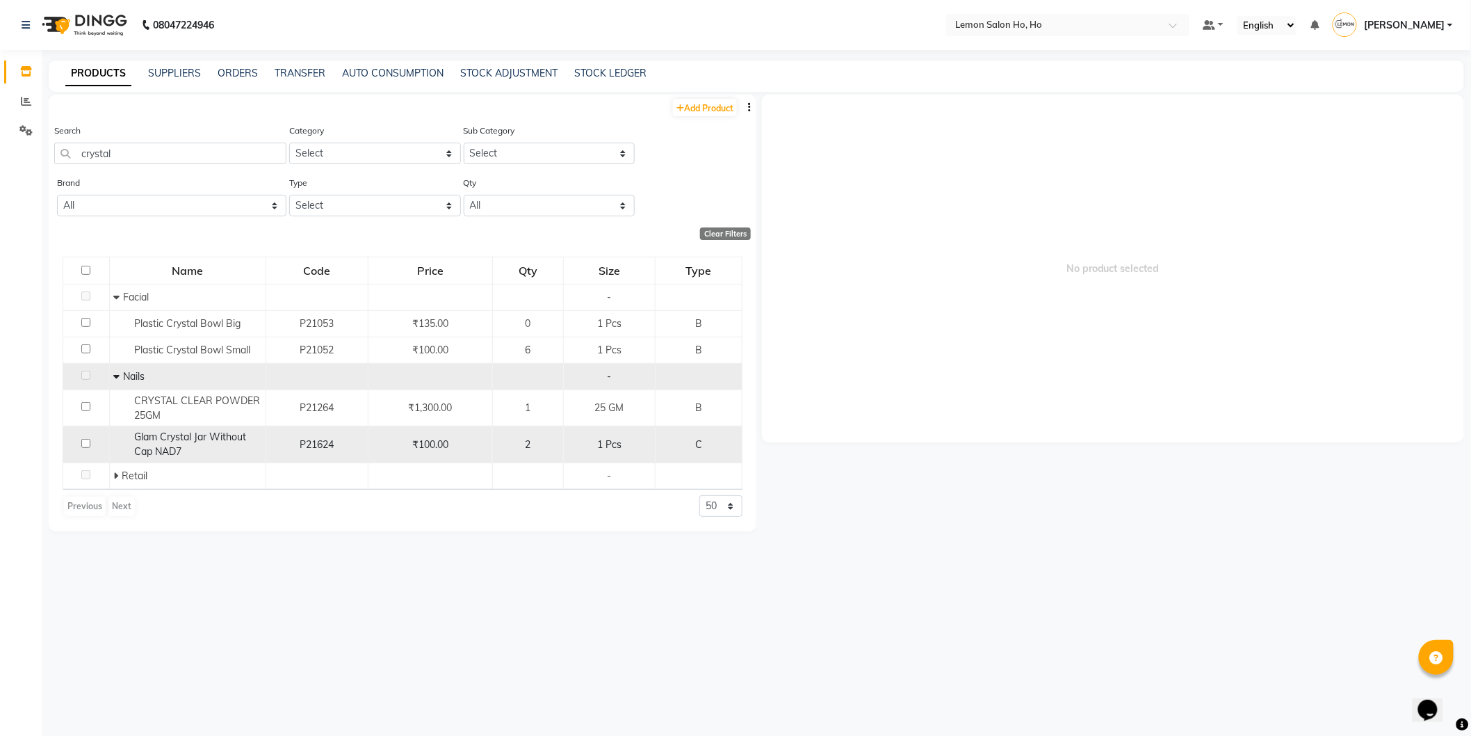
click at [207, 445] on div "Glam Crystal Jar Without Cap NAD7" at bounding box center [187, 444] width 149 height 29
select select
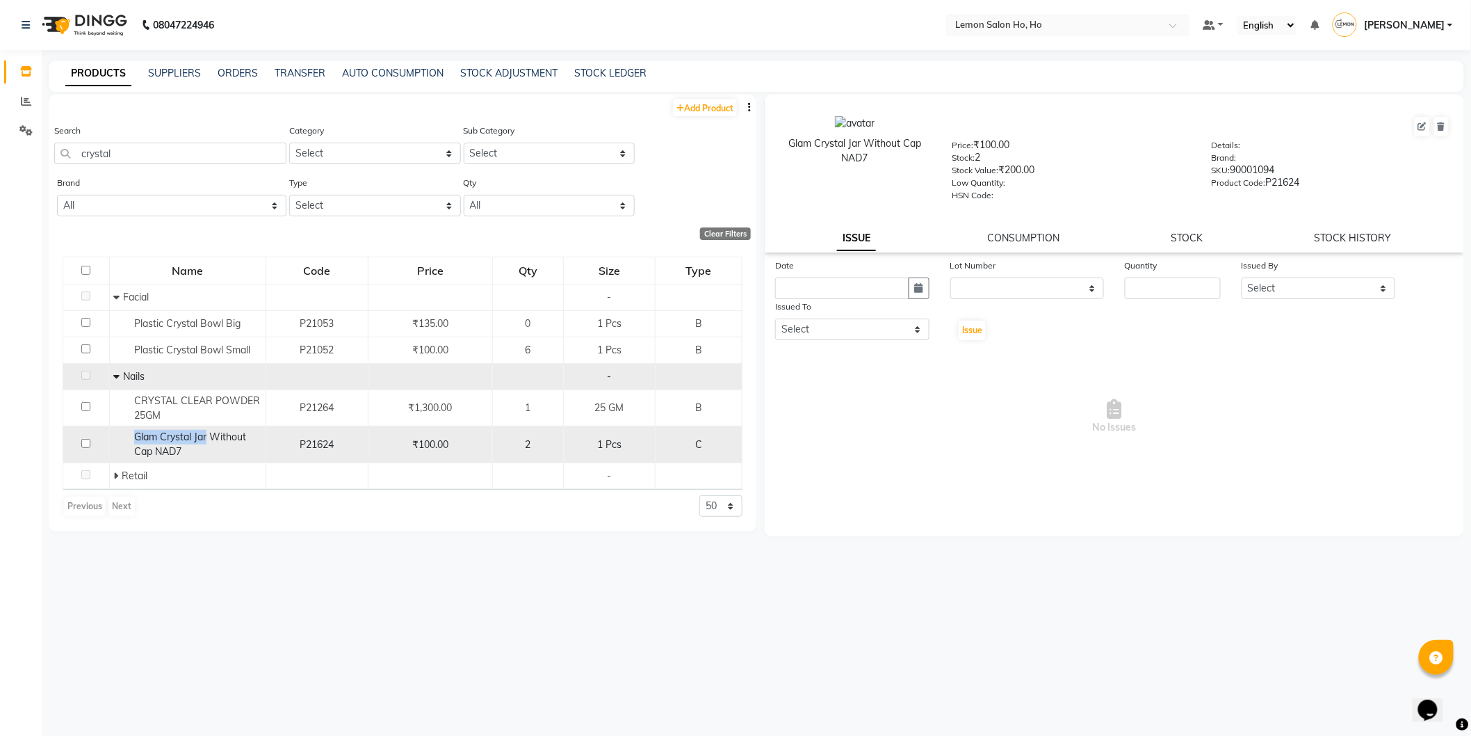
drag, startPoint x: 132, startPoint y: 434, endPoint x: 206, endPoint y: 441, distance: 74.8
click at [206, 441] on div "Glam Crystal Jar Without Cap NAD7" at bounding box center [187, 444] width 149 height 29
copy span "Glam Crystal Jar"
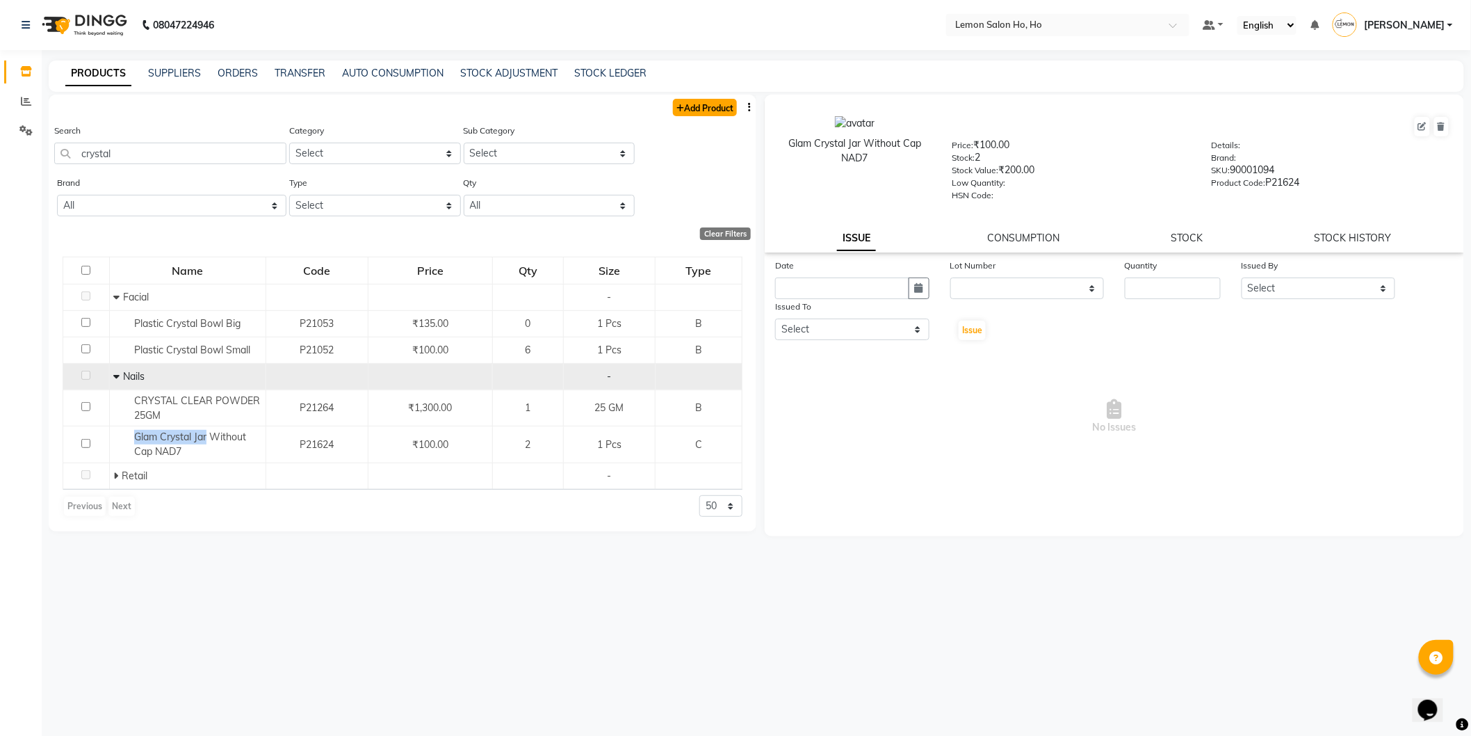
click at [704, 111] on link "Add Product" at bounding box center [705, 107] width 64 height 17
select select "true"
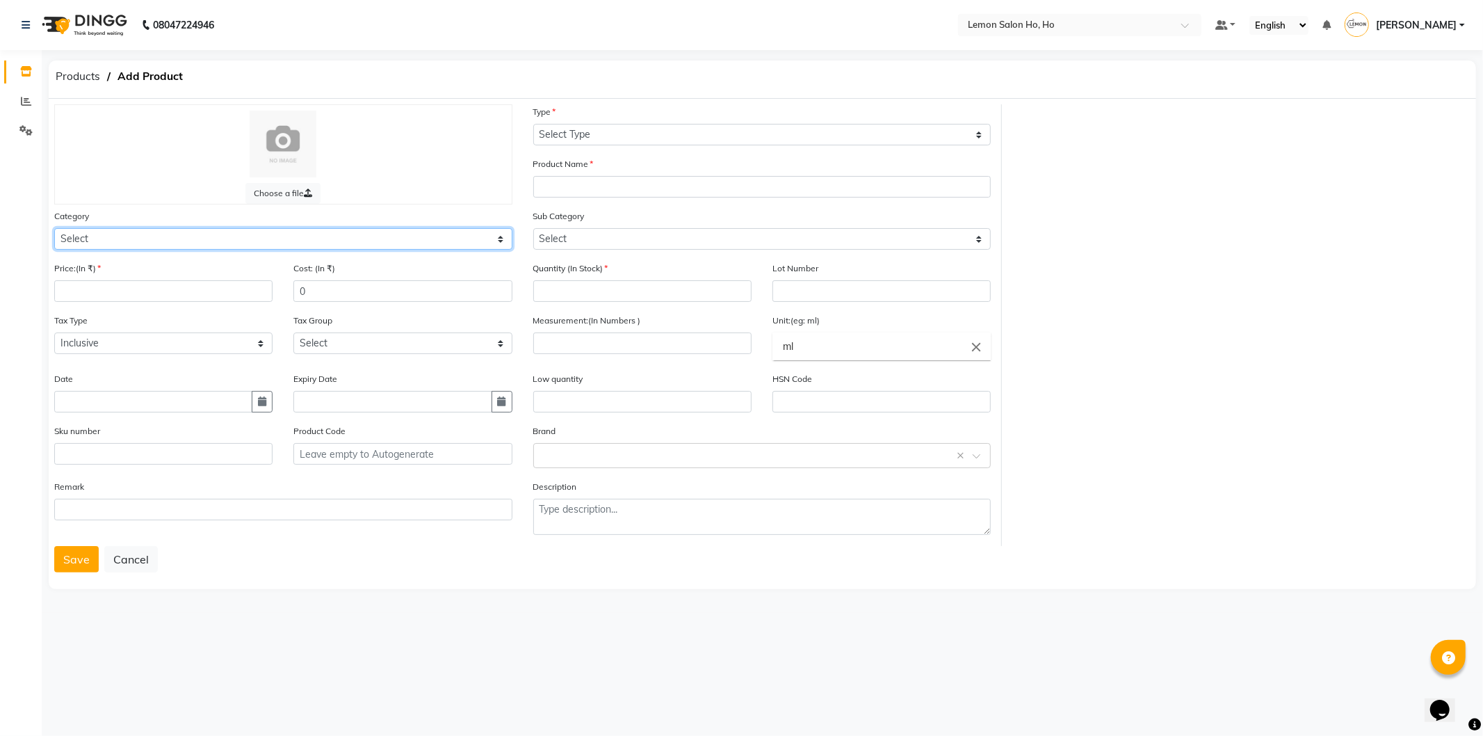
click at [249, 240] on select "Select Hair Skin Makeup Personal Care Appliances [PERSON_NAME] Waxing Disposabl…" at bounding box center [283, 239] width 458 height 22
select select "213703050"
click at [54, 228] on select "Select Hair Skin Makeup Personal Care Appliances [PERSON_NAME] Waxing Disposabl…" at bounding box center [283, 239] width 458 height 22
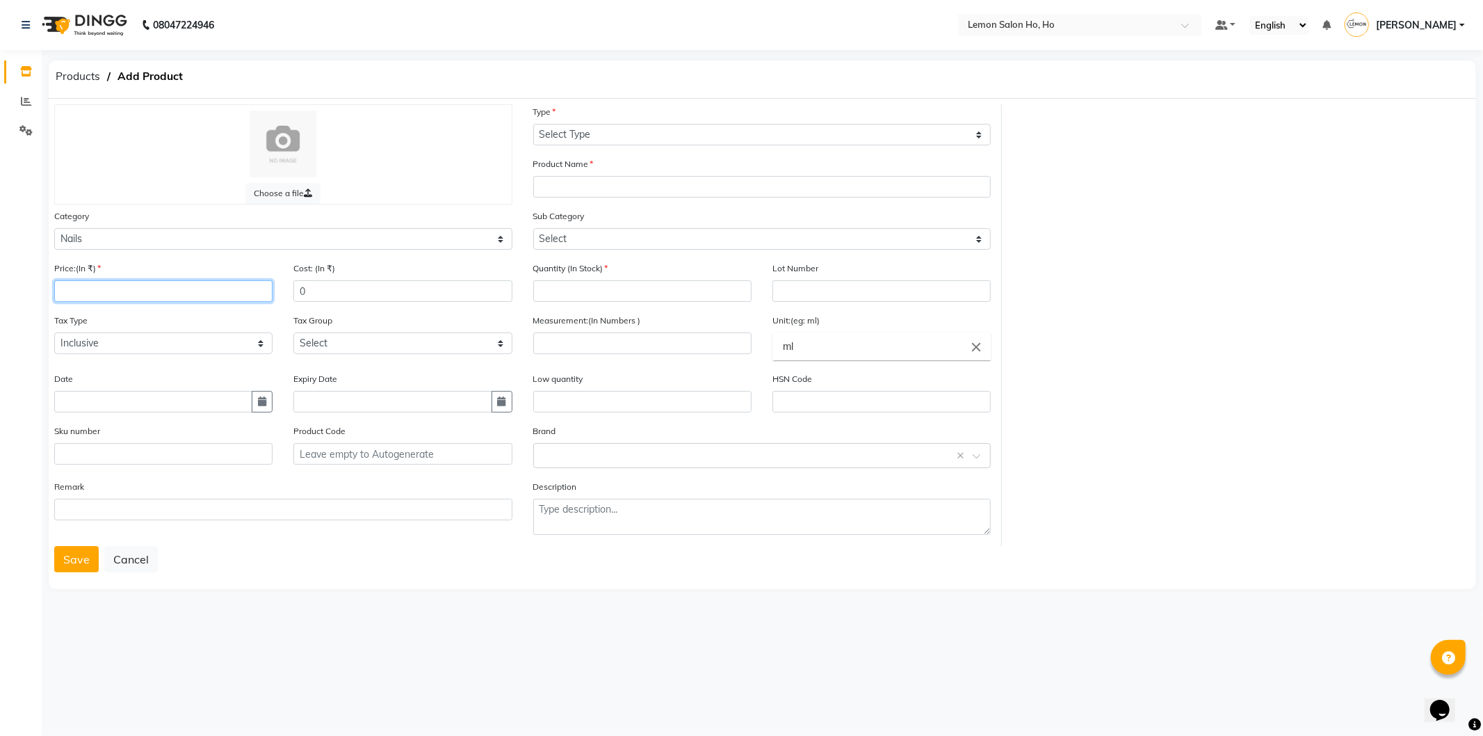
click at [136, 298] on input "number" at bounding box center [163, 291] width 218 height 22
type input "175"
type input "105"
click at [243, 453] on input "text" at bounding box center [163, 454] width 218 height 22
type input "90002025"
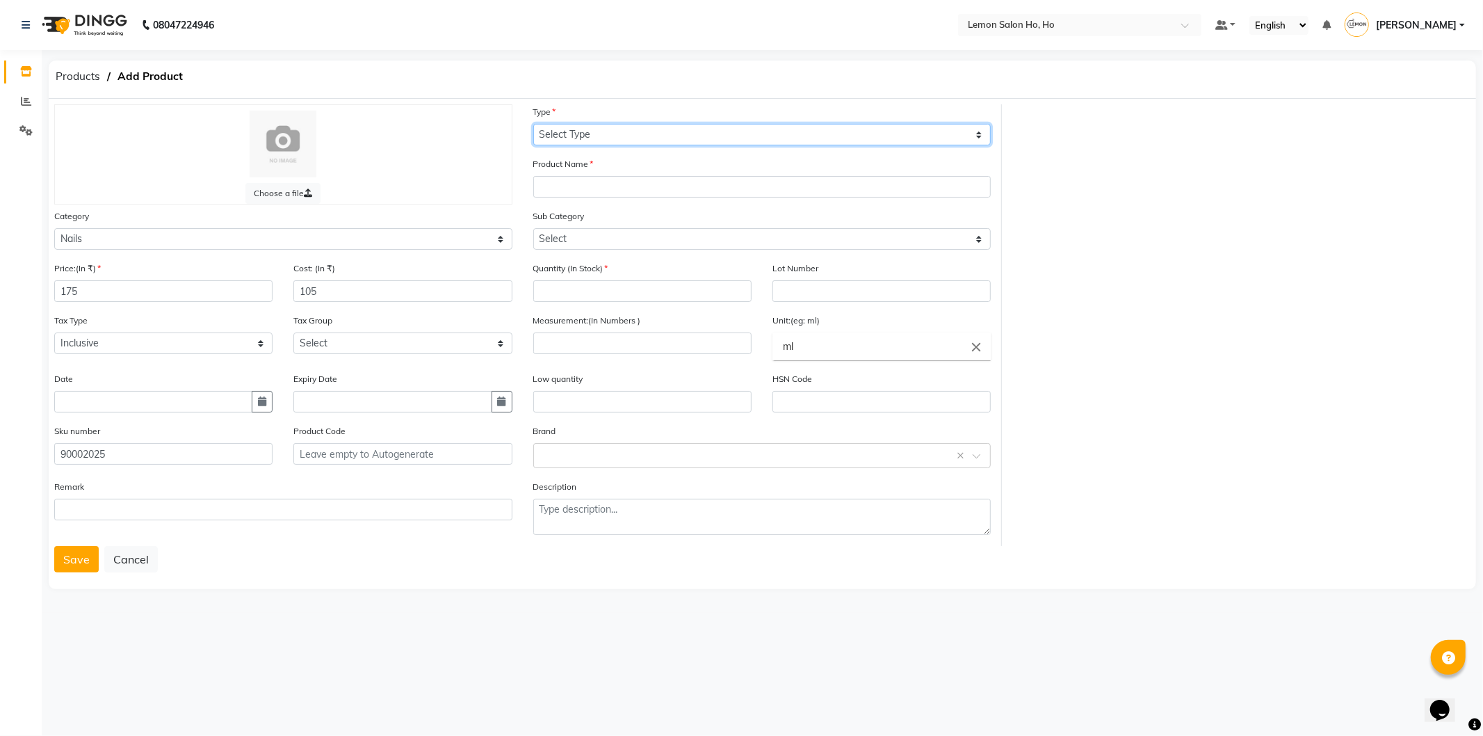
click at [633, 133] on select "Select Type Both Retail Consumable" at bounding box center [762, 135] width 458 height 22
select select "C"
click at [533, 124] on select "Select Type Both Retail Consumable" at bounding box center [762, 135] width 458 height 22
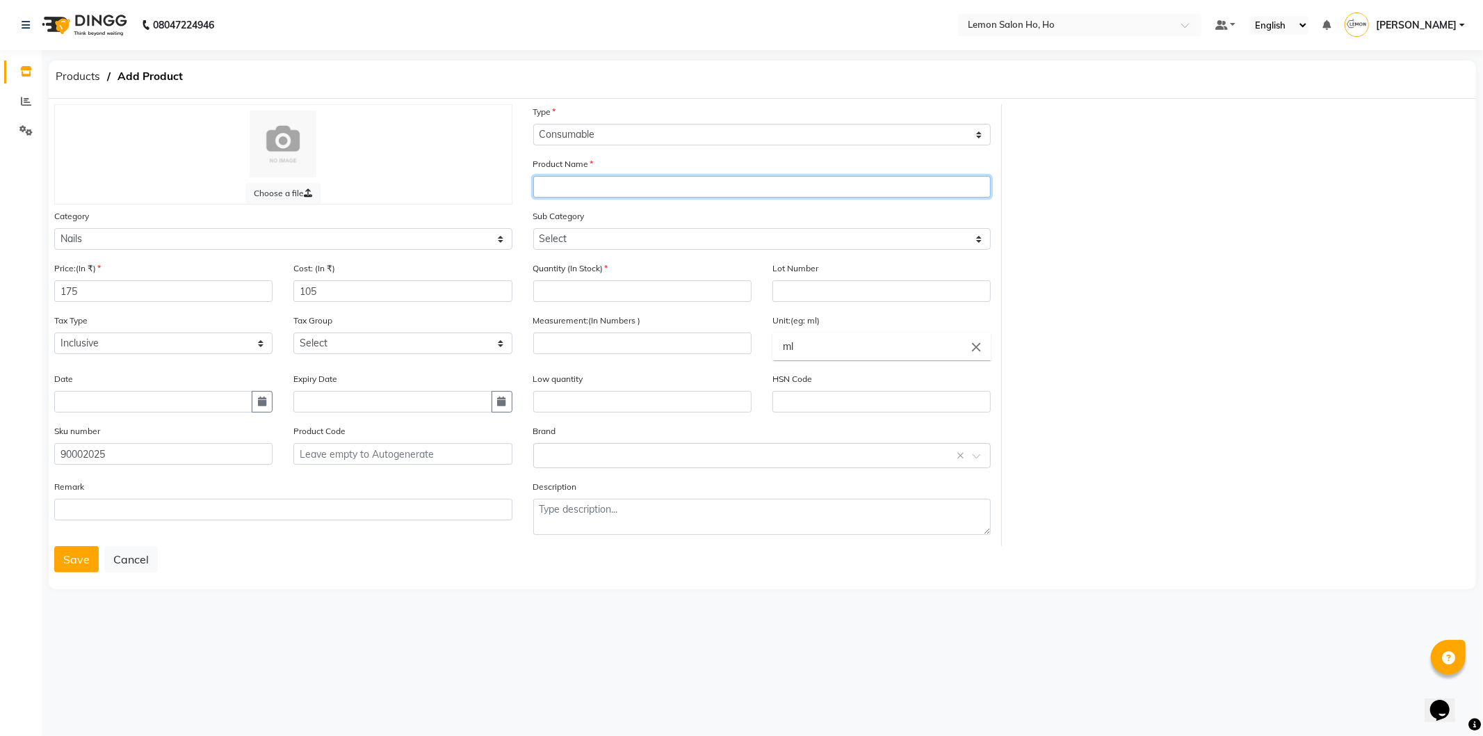
click at [608, 177] on input "text" at bounding box center [762, 187] width 458 height 22
type input "g"
paste input "Glam Crystal Jar"
type input "Glam Crystal Jar 2- NAD76"
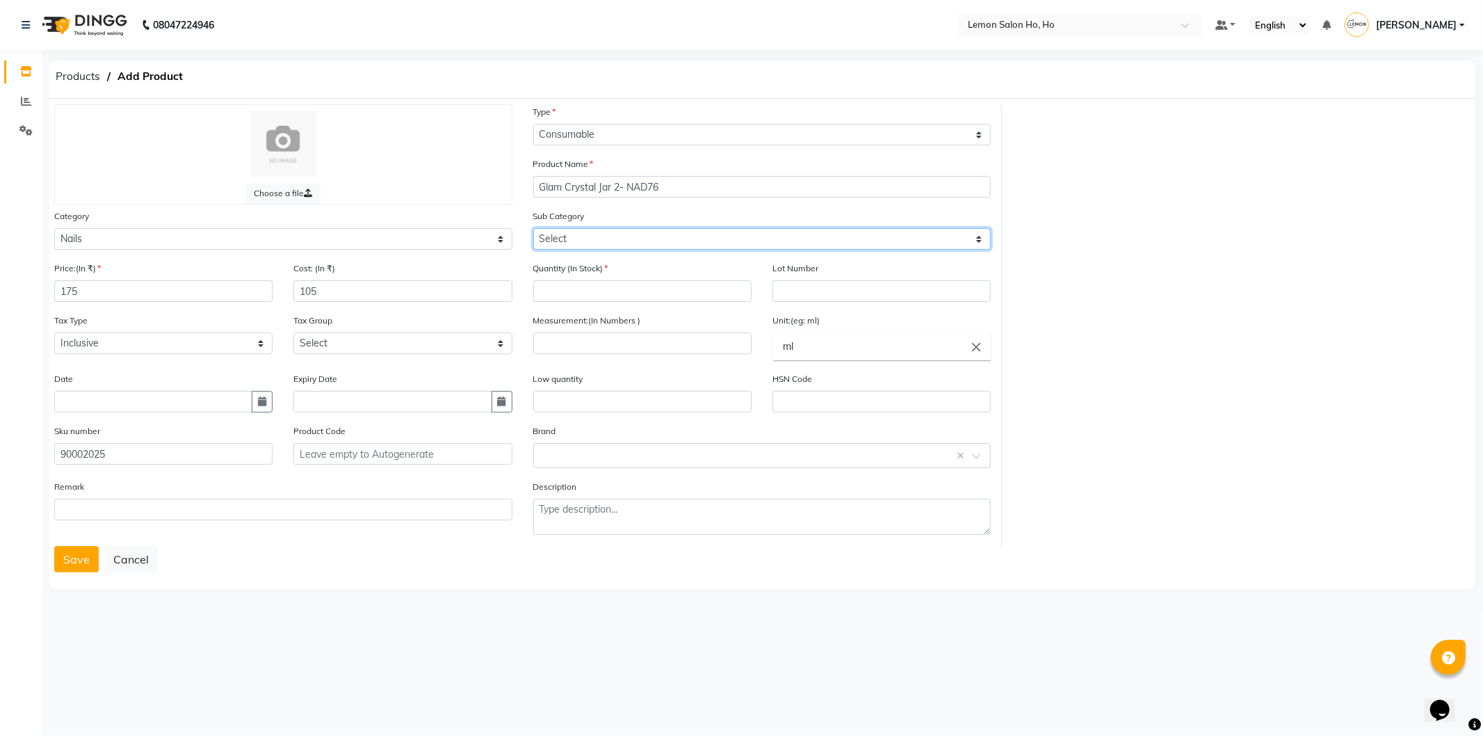
click at [622, 246] on select "Select Nails" at bounding box center [762, 239] width 458 height 22
select select "2137030501"
click at [533, 228] on select "Select Nails" at bounding box center [762, 239] width 458 height 22
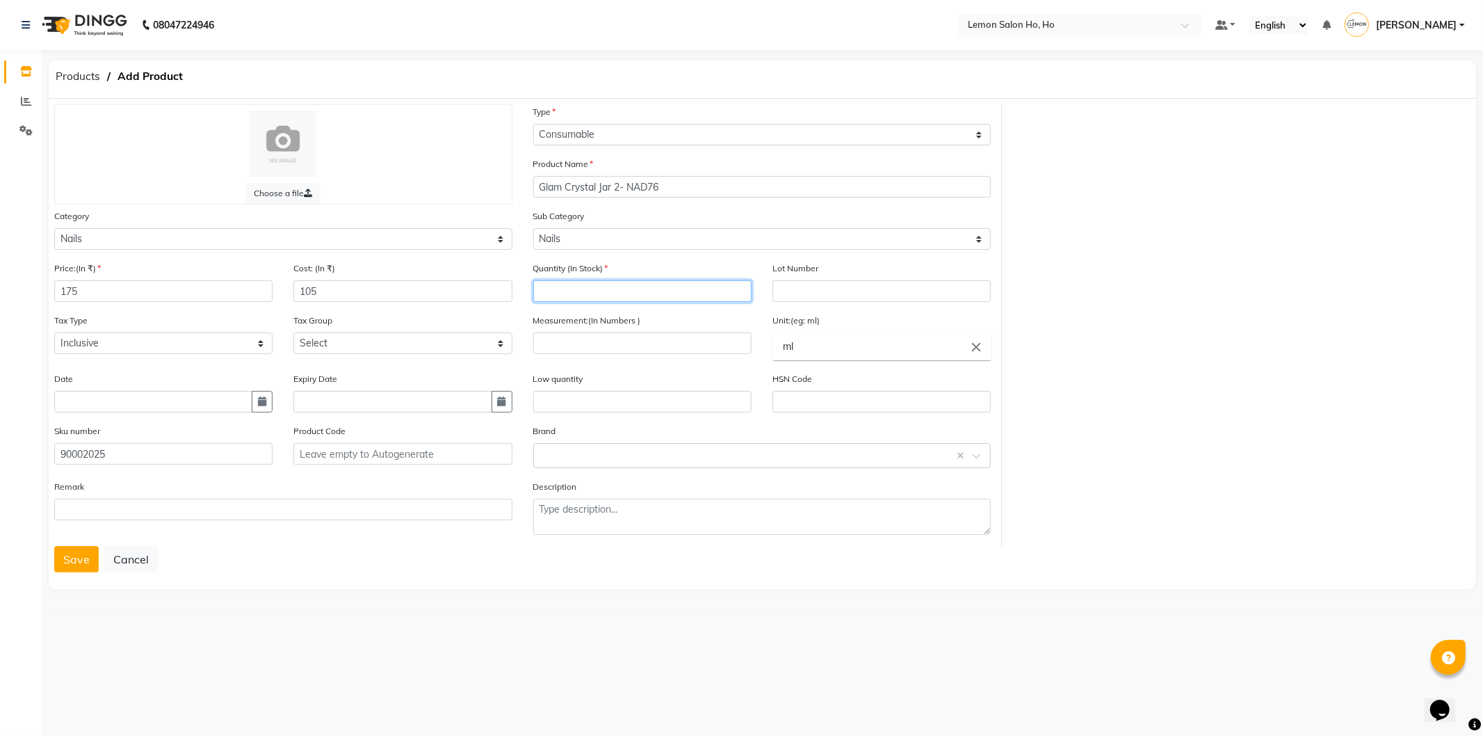
click at [606, 284] on input "number" at bounding box center [642, 291] width 218 height 22
type input "0"
click at [610, 343] on input "number" at bounding box center [642, 343] width 218 height 22
type input "1"
type input "p"
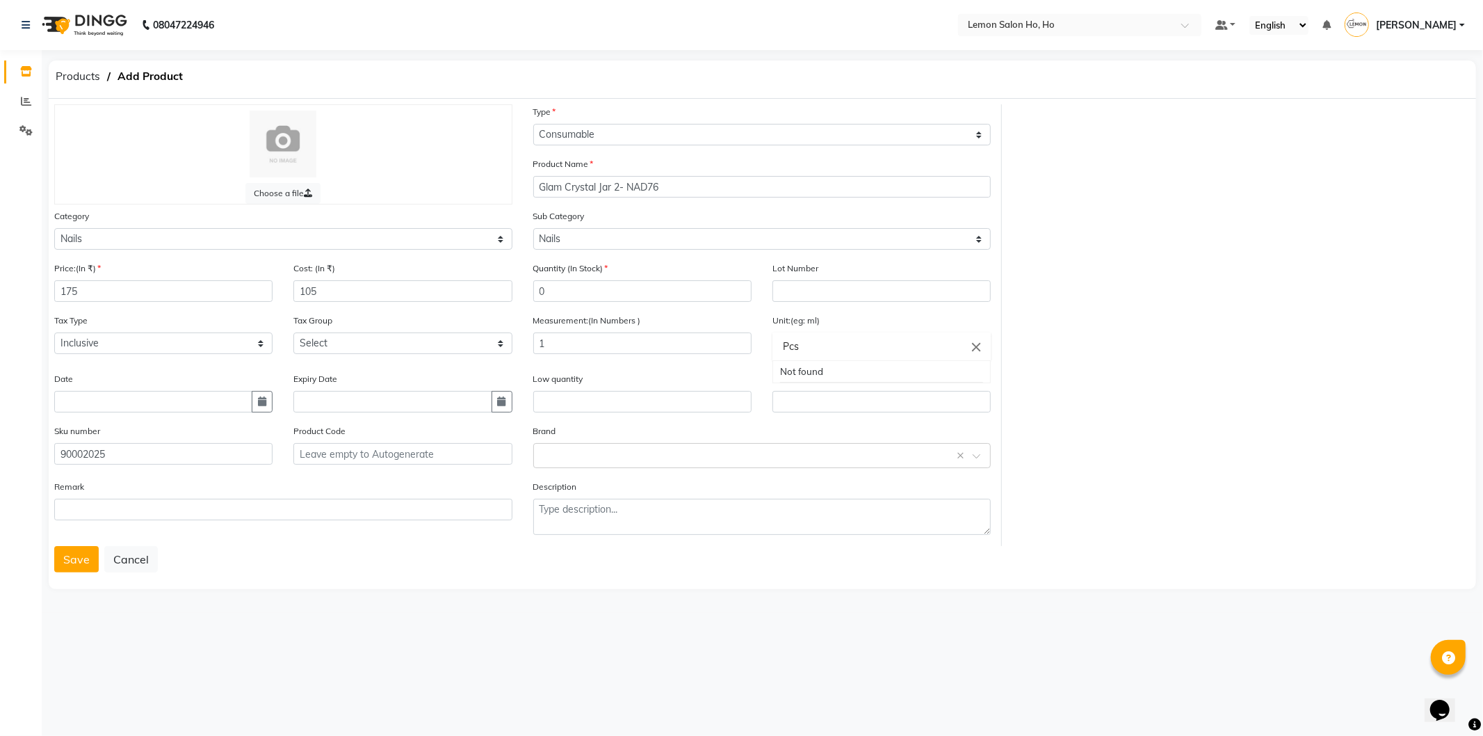
type input "Pcs"
click at [588, 453] on div at bounding box center [741, 368] width 1483 height 736
click at [591, 456] on input "text" at bounding box center [748, 454] width 415 height 15
click at [590, 581] on div "Glam" at bounding box center [762, 585] width 457 height 26
click at [65, 559] on button "Save" at bounding box center [76, 559] width 44 height 26
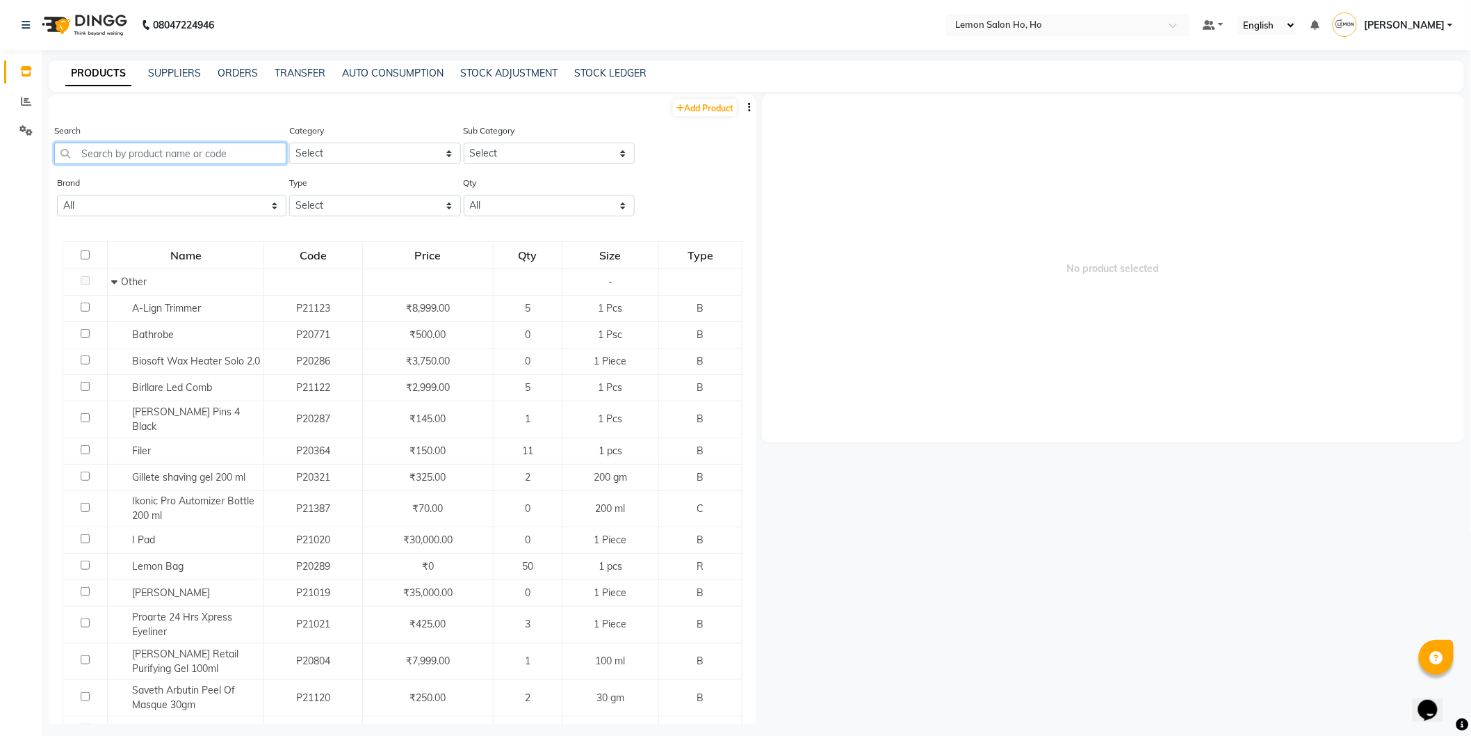
click at [210, 147] on input "text" at bounding box center [170, 154] width 232 height 22
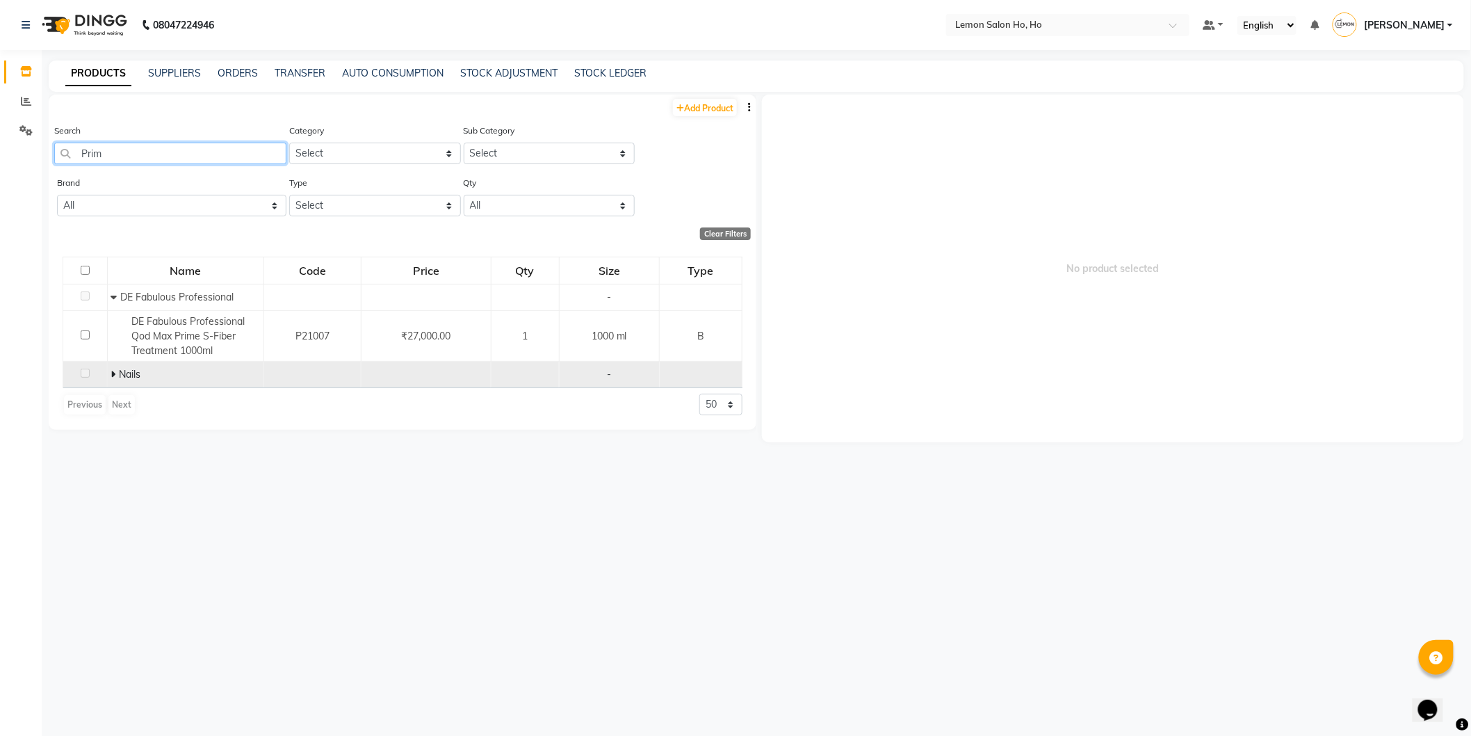
type input "Prim"
click at [111, 377] on icon at bounding box center [113, 374] width 5 height 10
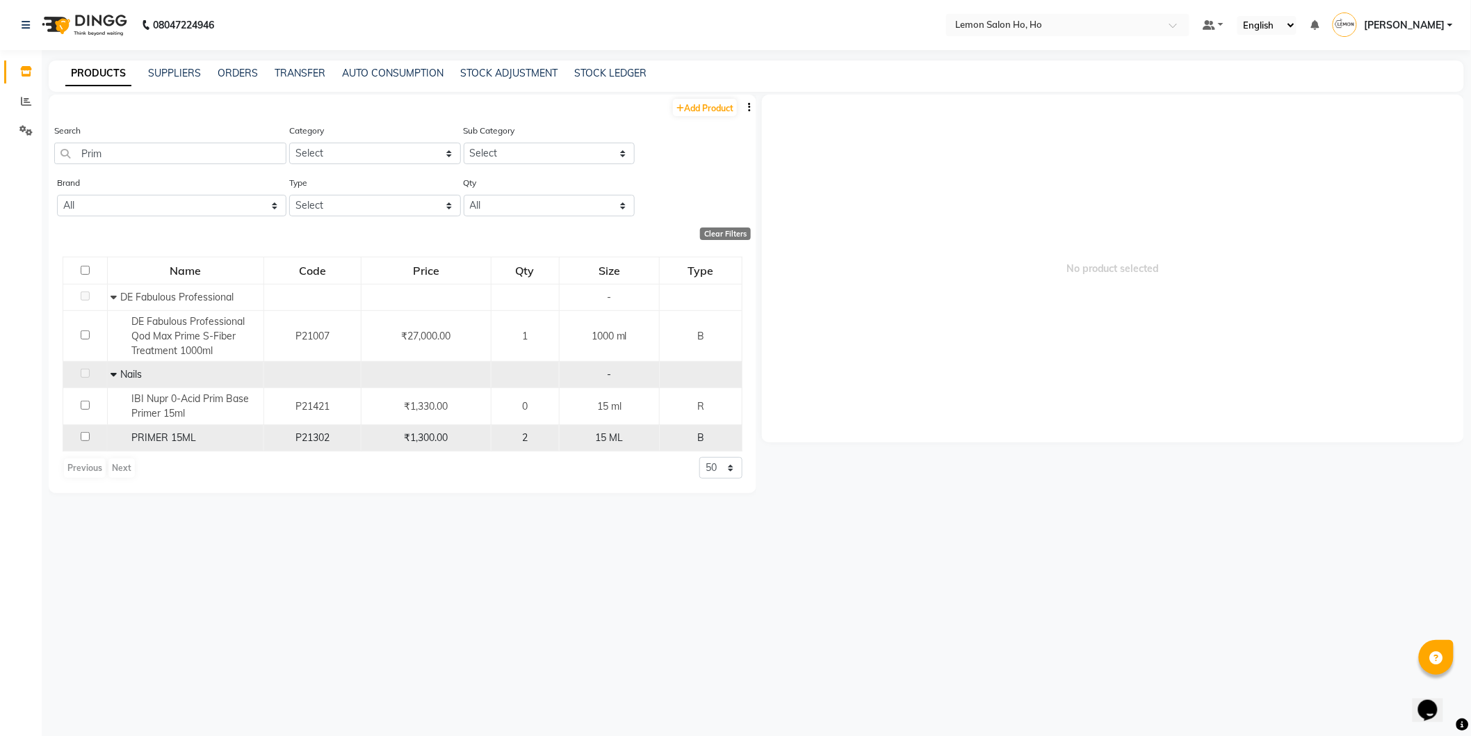
click at [132, 440] on span "PRIMER 15ML" at bounding box center [164, 437] width 65 height 13
select select
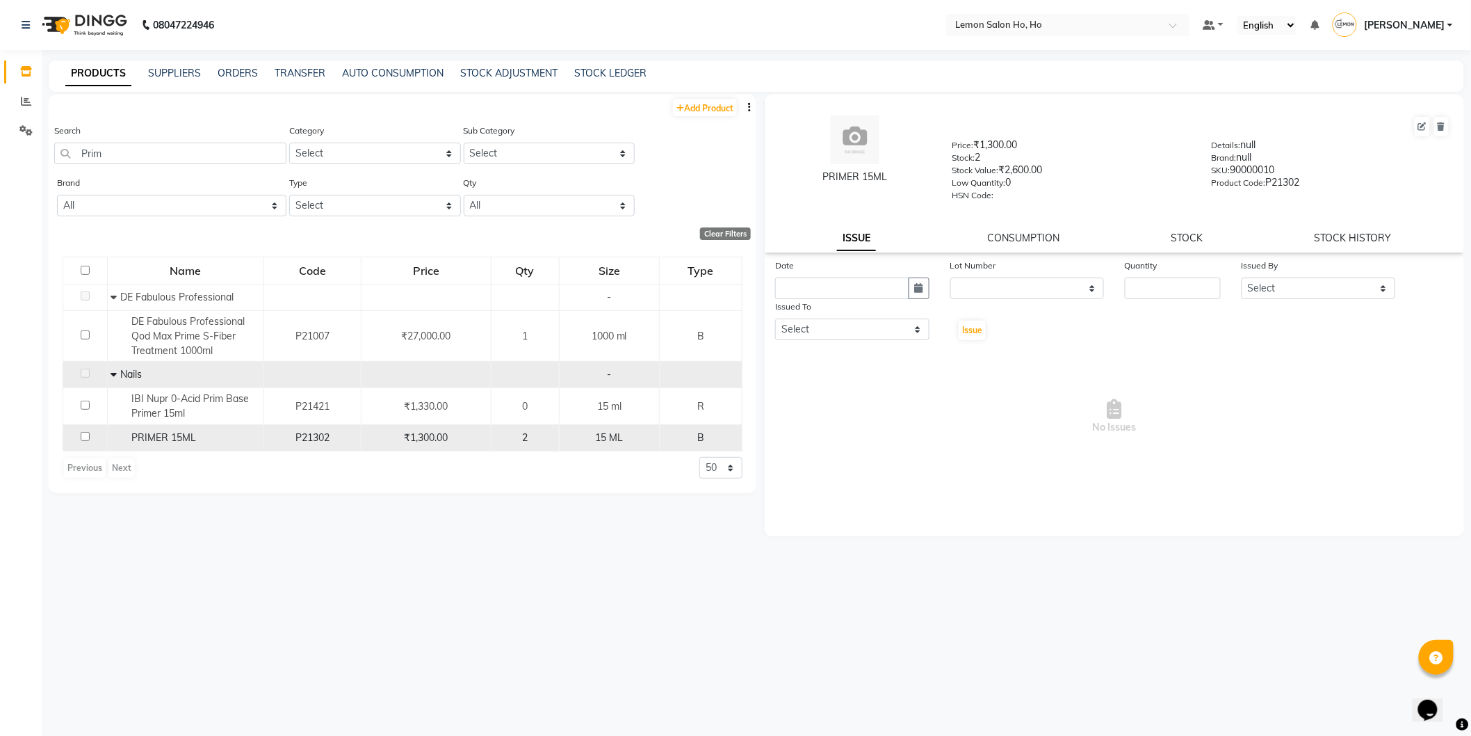
click at [82, 437] on input "checkbox" at bounding box center [85, 436] width 9 height 9
checkbox input "true"
click at [1423, 129] on icon at bounding box center [1422, 126] width 8 height 8
select select "B"
select select "213703050"
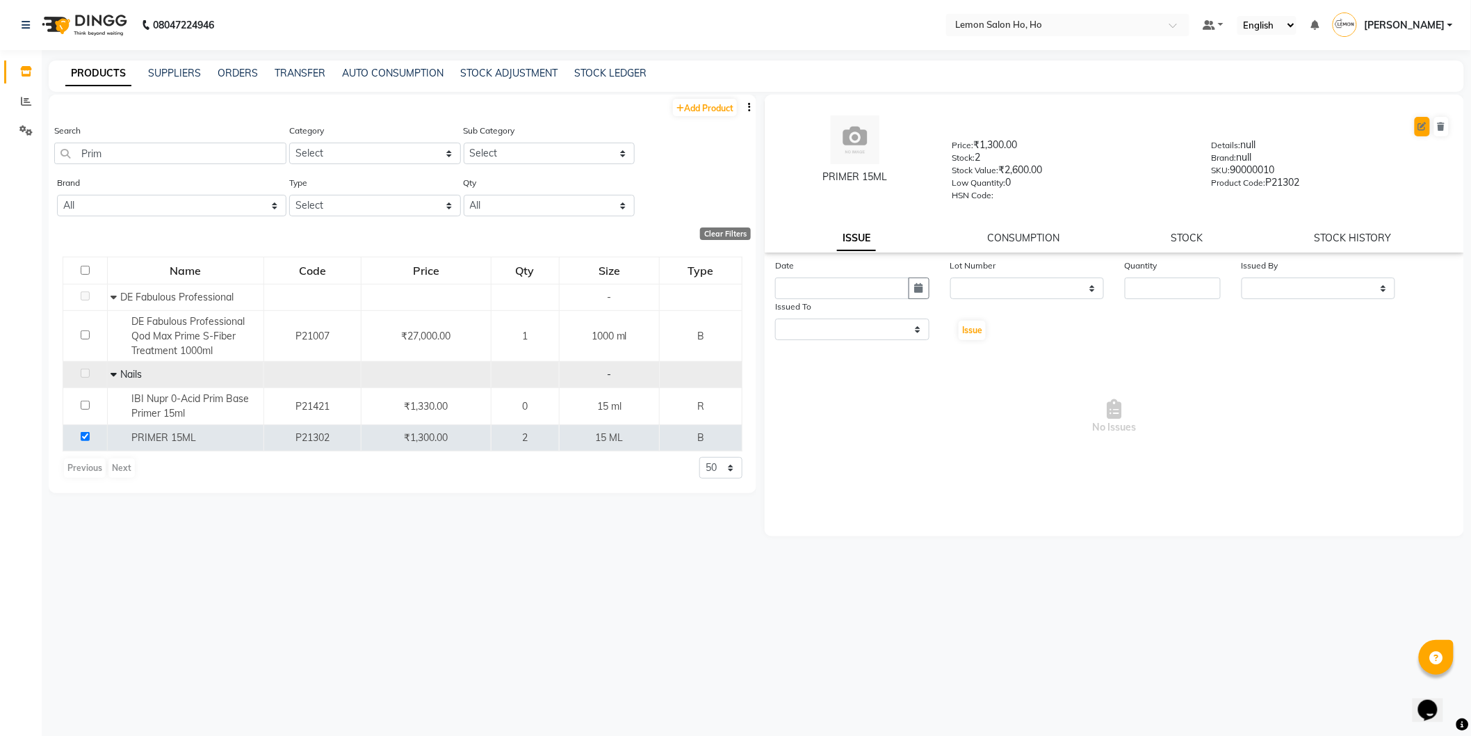
select select "true"
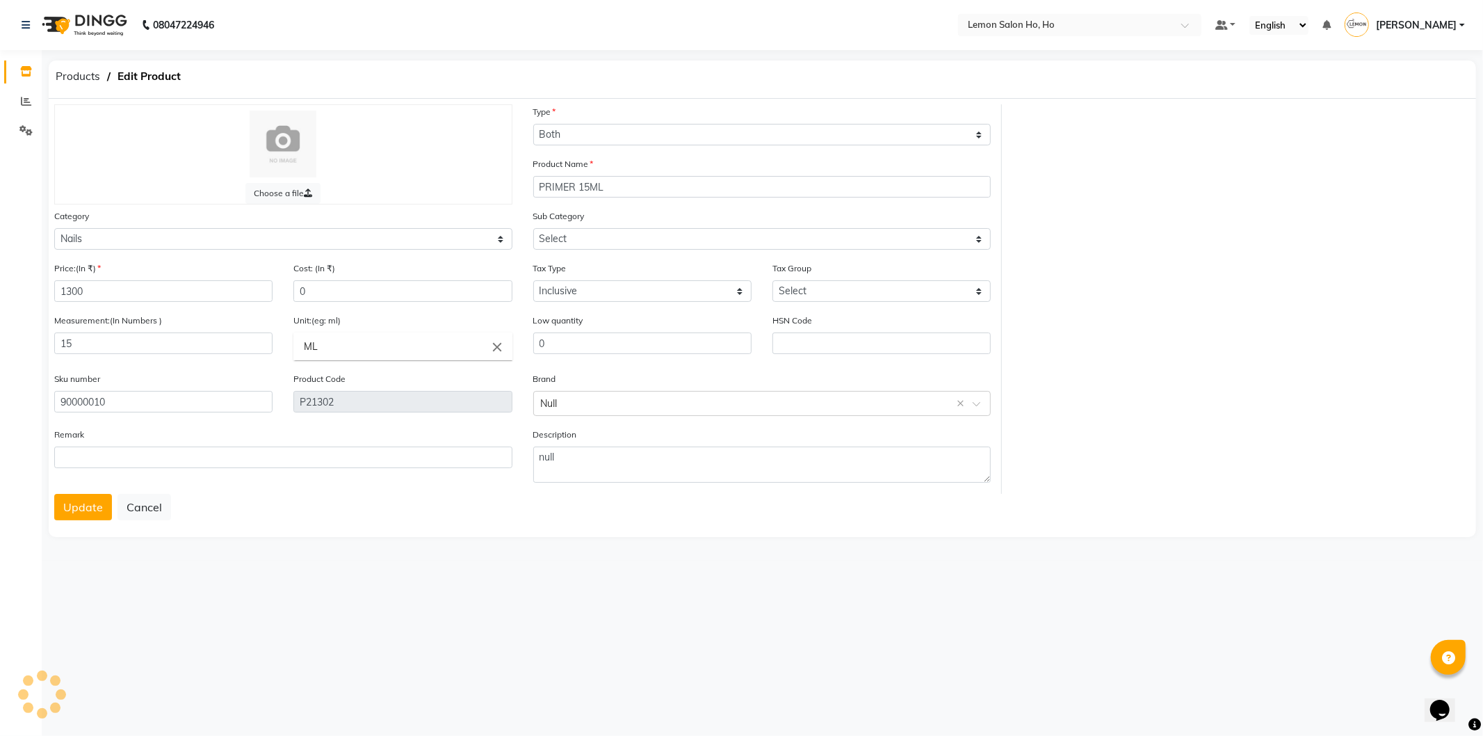
select select "2137030501"
click at [322, 296] on input "0" at bounding box center [402, 291] width 218 height 22
type input "780"
click at [343, 343] on input "ML" at bounding box center [402, 346] width 218 height 28
click at [321, 383] on link "ml" at bounding box center [402, 377] width 218 height 35
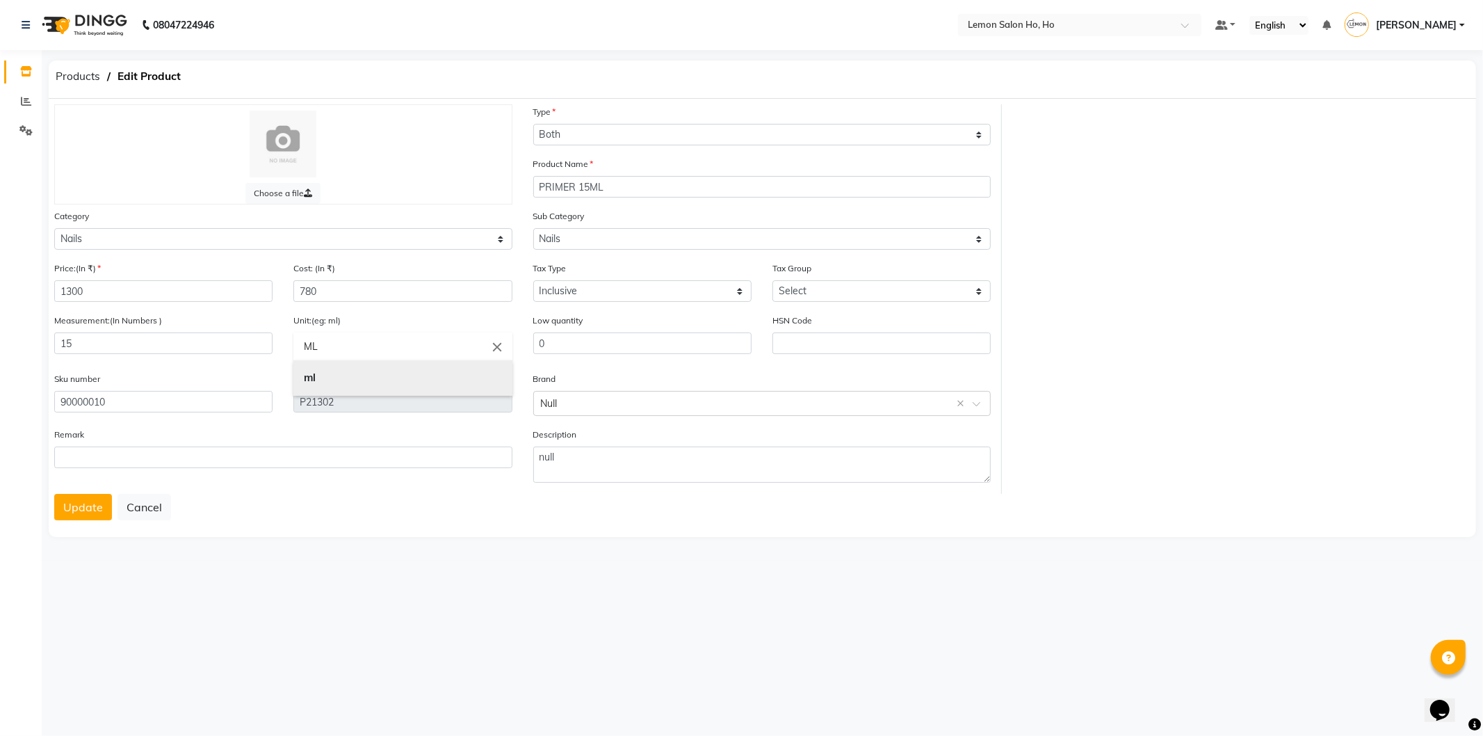
type input "ml"
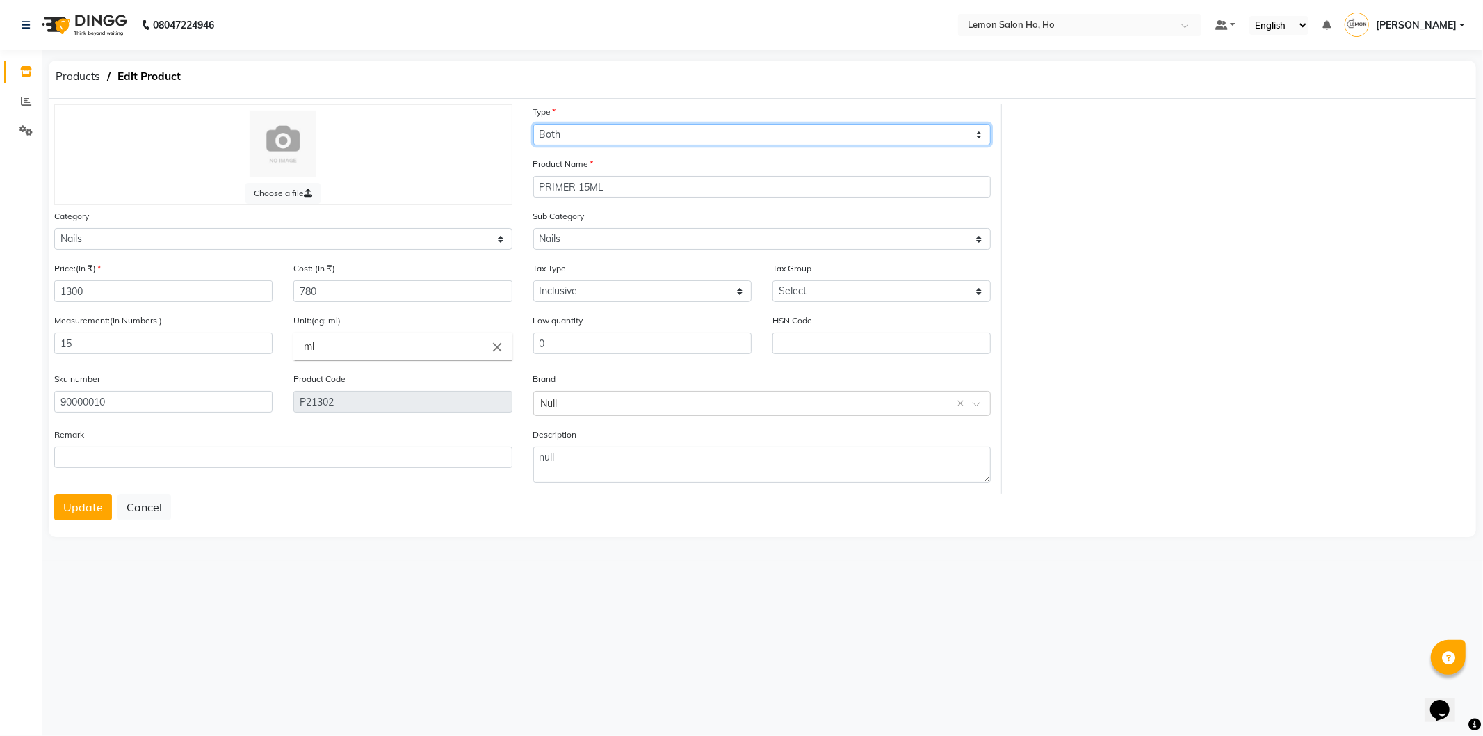
click at [591, 139] on select "Select Type Both Retail Consumable" at bounding box center [762, 135] width 458 height 22
select select "C"
click at [533, 124] on select "Select Type Both Retail Consumable" at bounding box center [762, 135] width 458 height 22
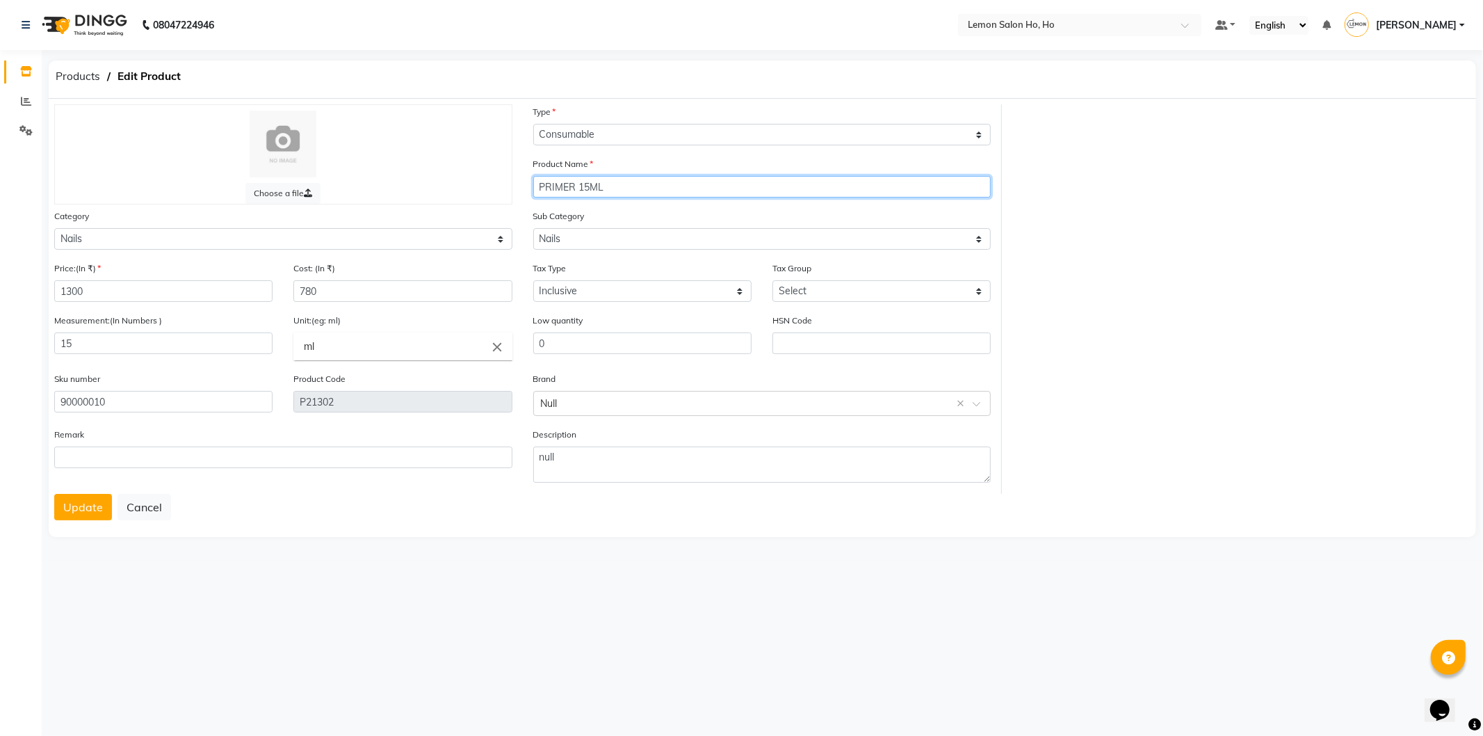
click at [537, 186] on input "PRIMER 15ML" at bounding box center [762, 187] width 458 height 22
type input "Glam Primer 15ml NF4"
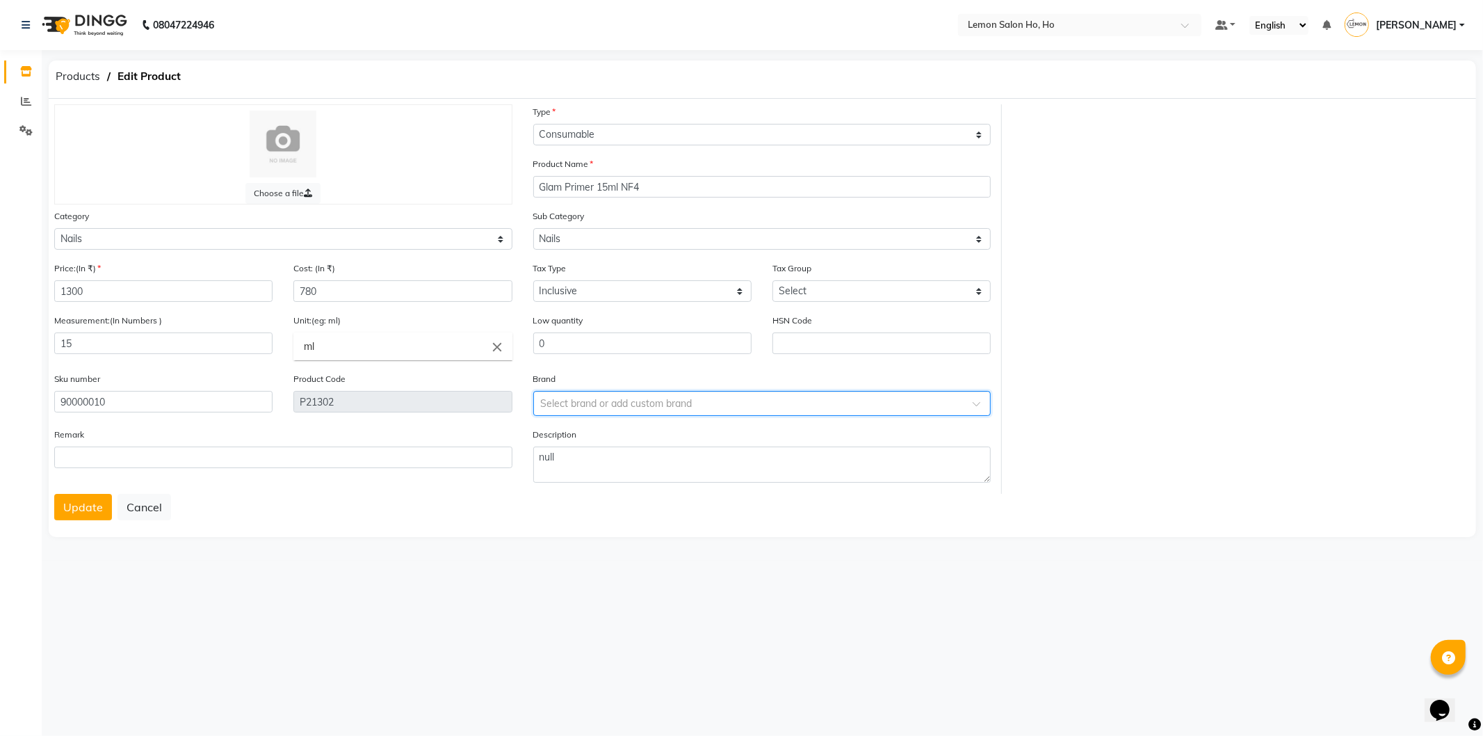
click at [973, 404] on span at bounding box center [981, 407] width 17 height 15
click at [574, 523] on div "Glam" at bounding box center [762, 532] width 457 height 26
click at [64, 498] on button "Update" at bounding box center [83, 507] width 58 height 26
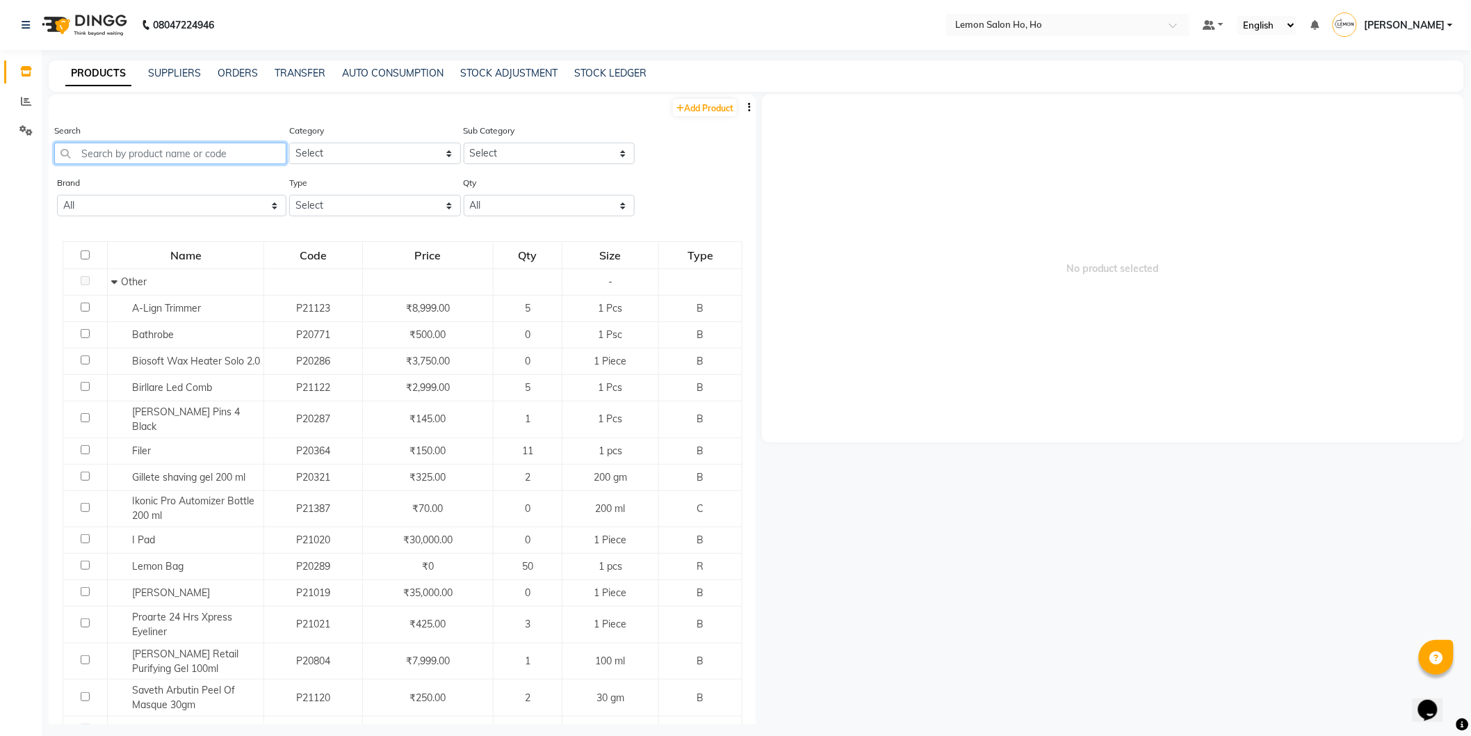
click at [164, 156] on input "text" at bounding box center [170, 154] width 232 height 22
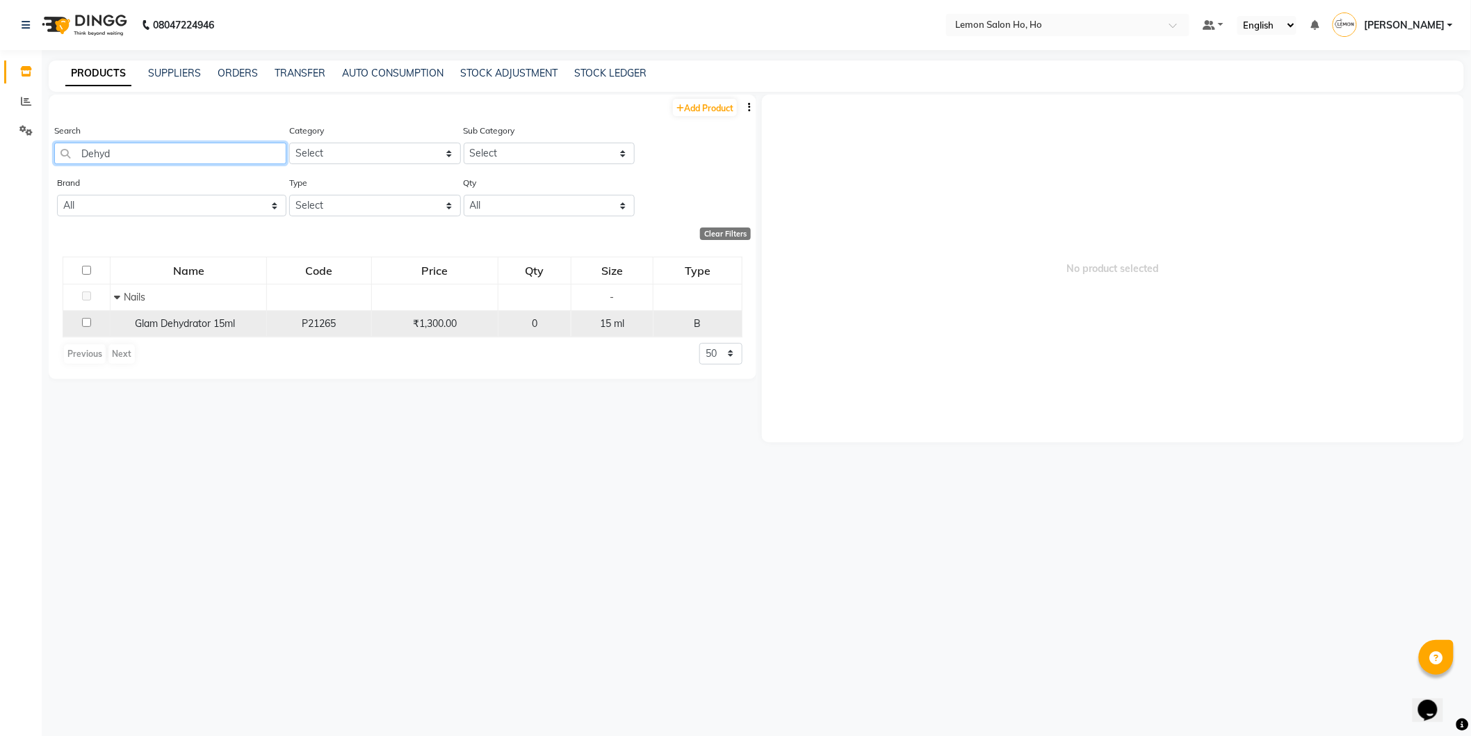
type input "Dehyd"
click at [89, 324] on input "checkbox" at bounding box center [86, 322] width 9 height 9
checkbox input "true"
select select
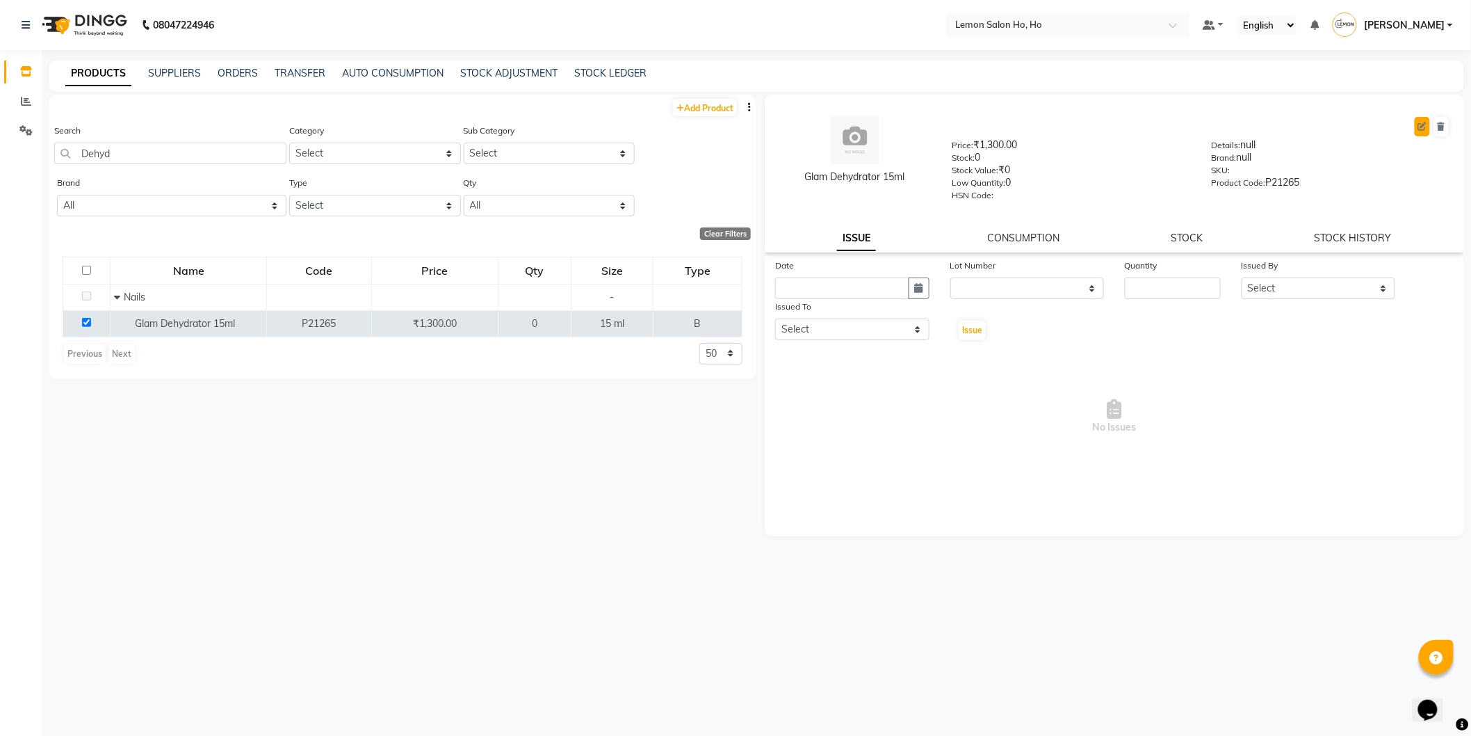
click at [1423, 125] on icon at bounding box center [1422, 126] width 8 height 8
select select "B"
select select "213703050"
select select "2137030501"
select select "true"
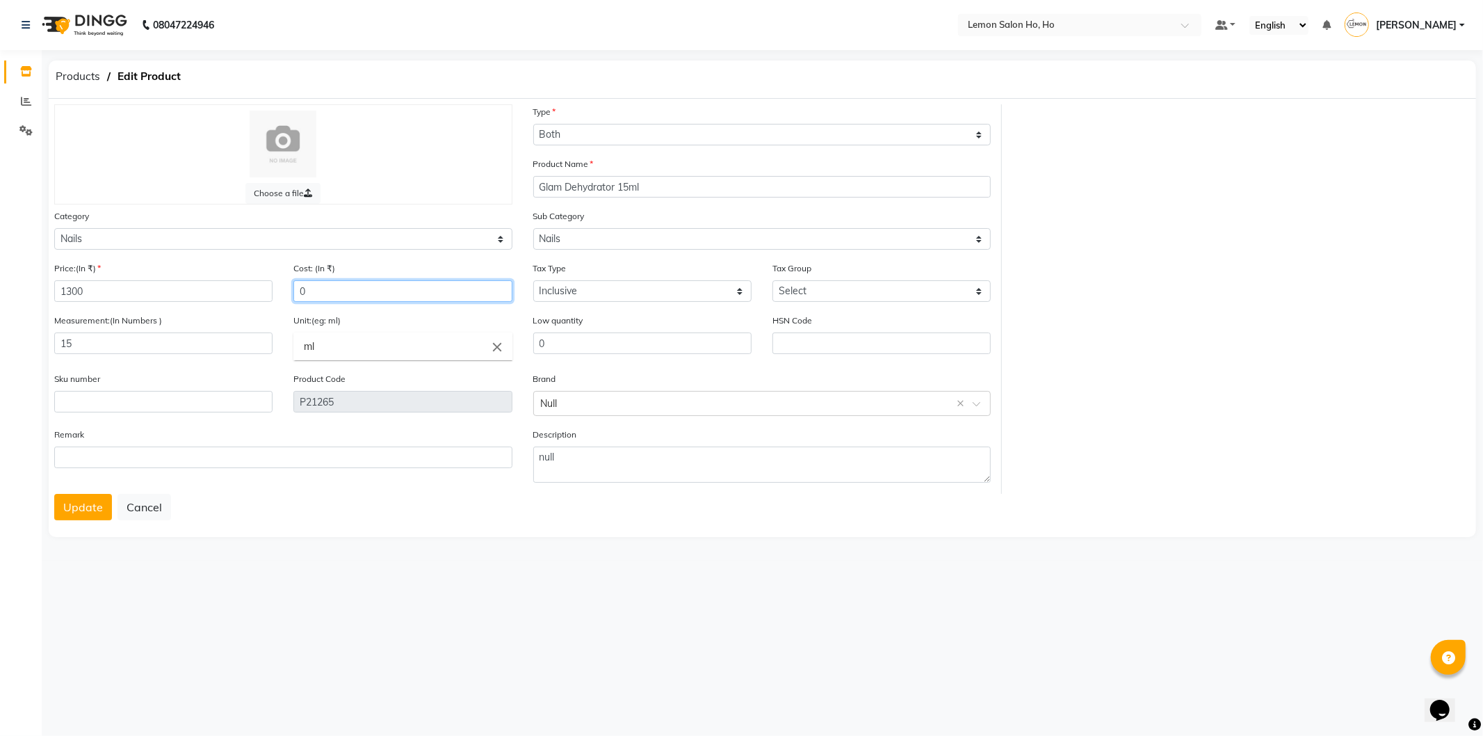
click at [344, 289] on input "0" at bounding box center [402, 291] width 218 height 22
type input "780"
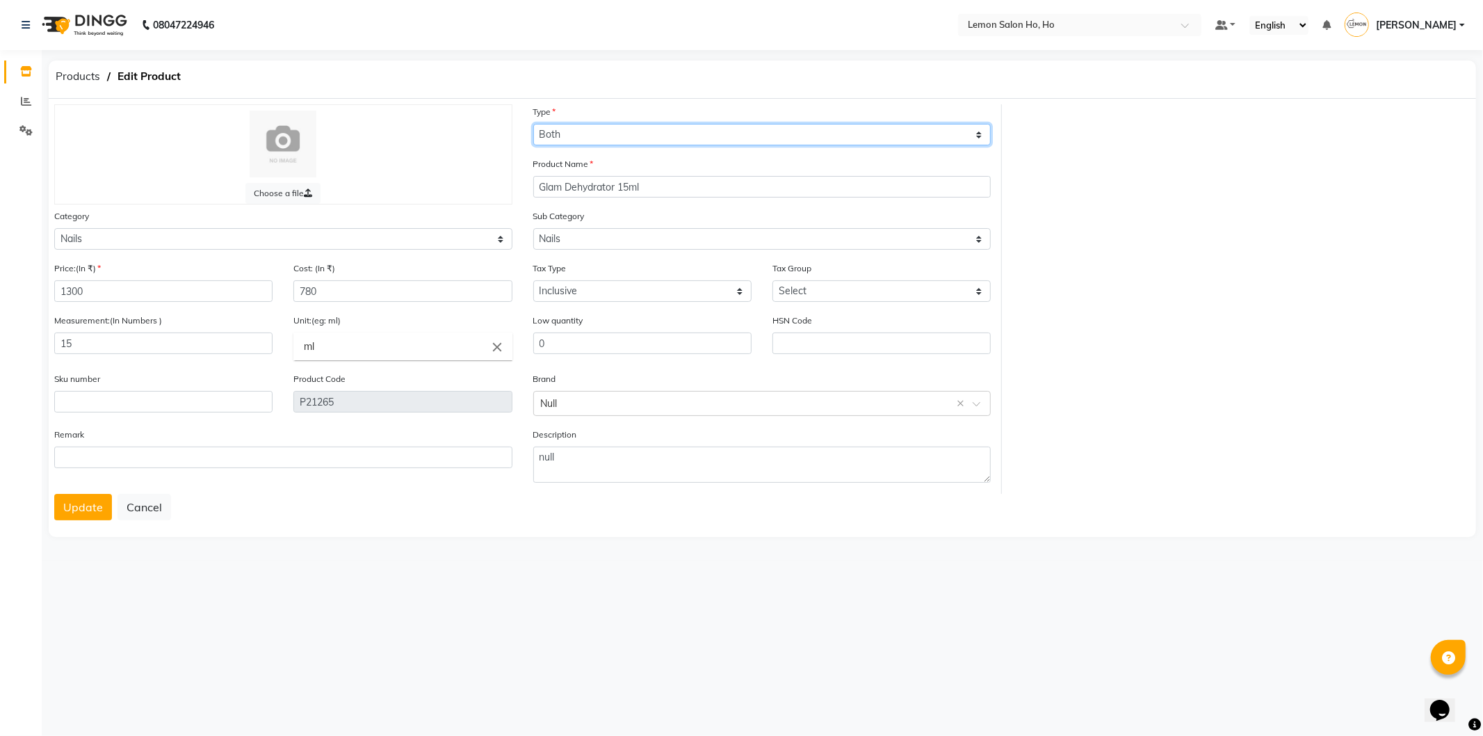
click at [582, 136] on select "Select Type Both Retail Consumable" at bounding box center [762, 135] width 458 height 22
select select "C"
click at [533, 124] on select "Select Type Both Retail Consumable" at bounding box center [762, 135] width 458 height 22
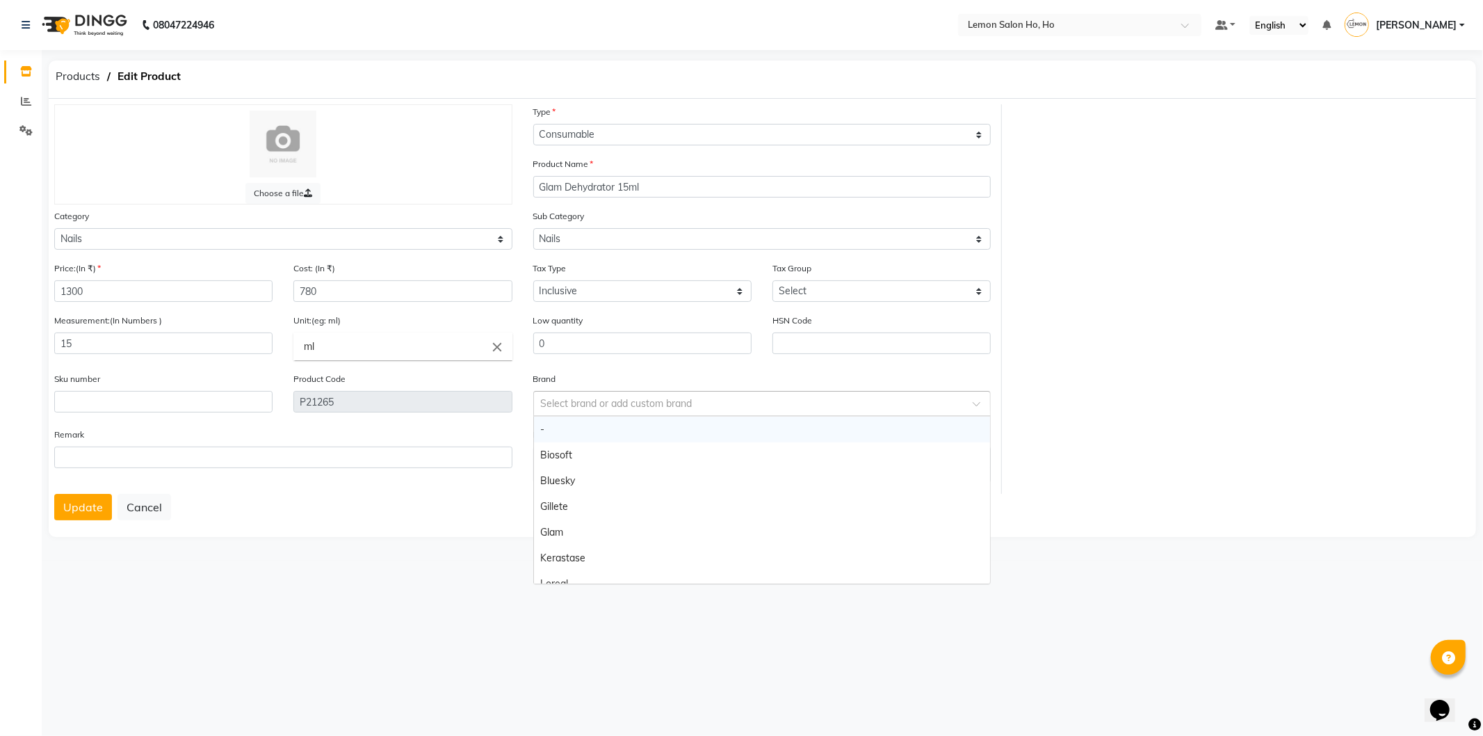
click at [978, 407] on span at bounding box center [981, 407] width 17 height 15
click at [590, 530] on div "Glam" at bounding box center [762, 532] width 457 height 26
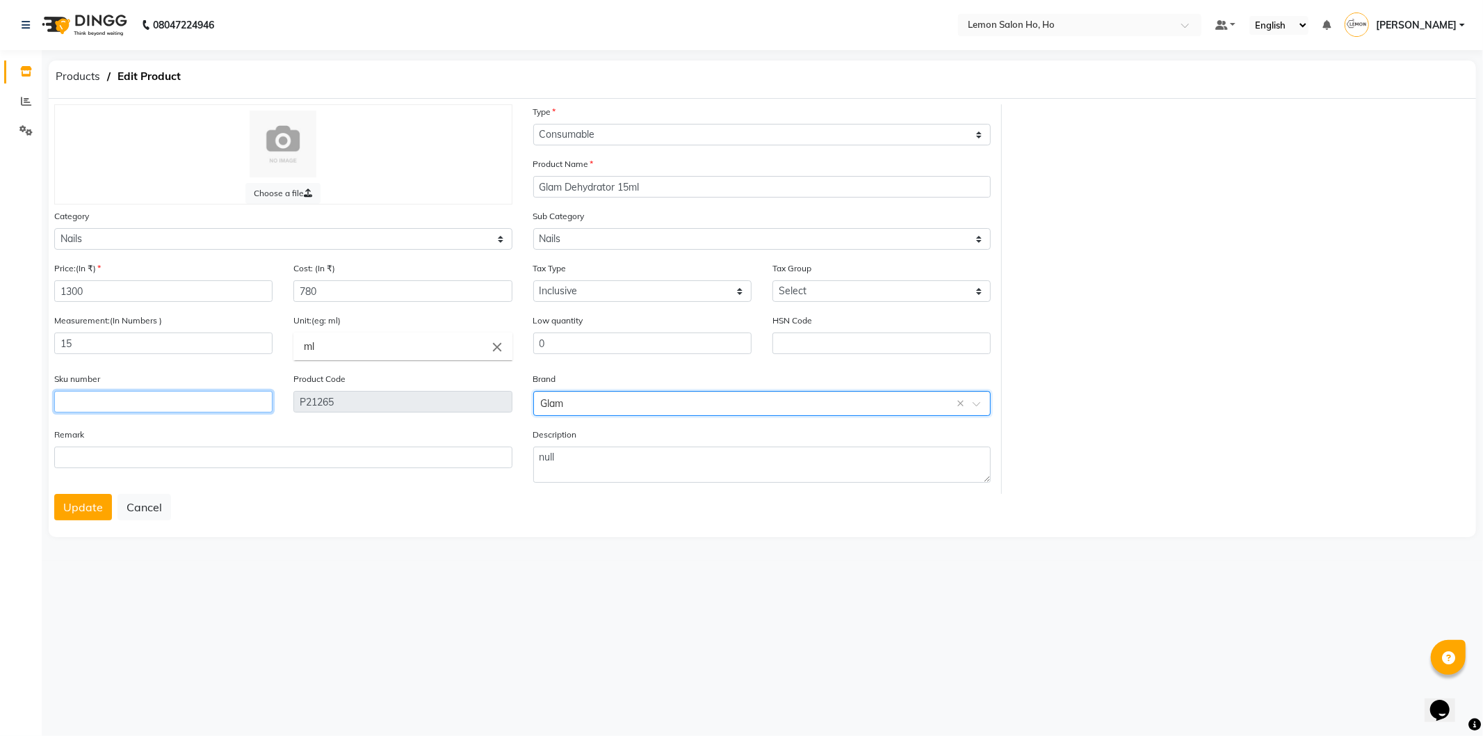
click at [177, 397] on input "text" at bounding box center [163, 402] width 218 height 22
type input "90000011"
click at [72, 505] on button "Update" at bounding box center [83, 507] width 58 height 26
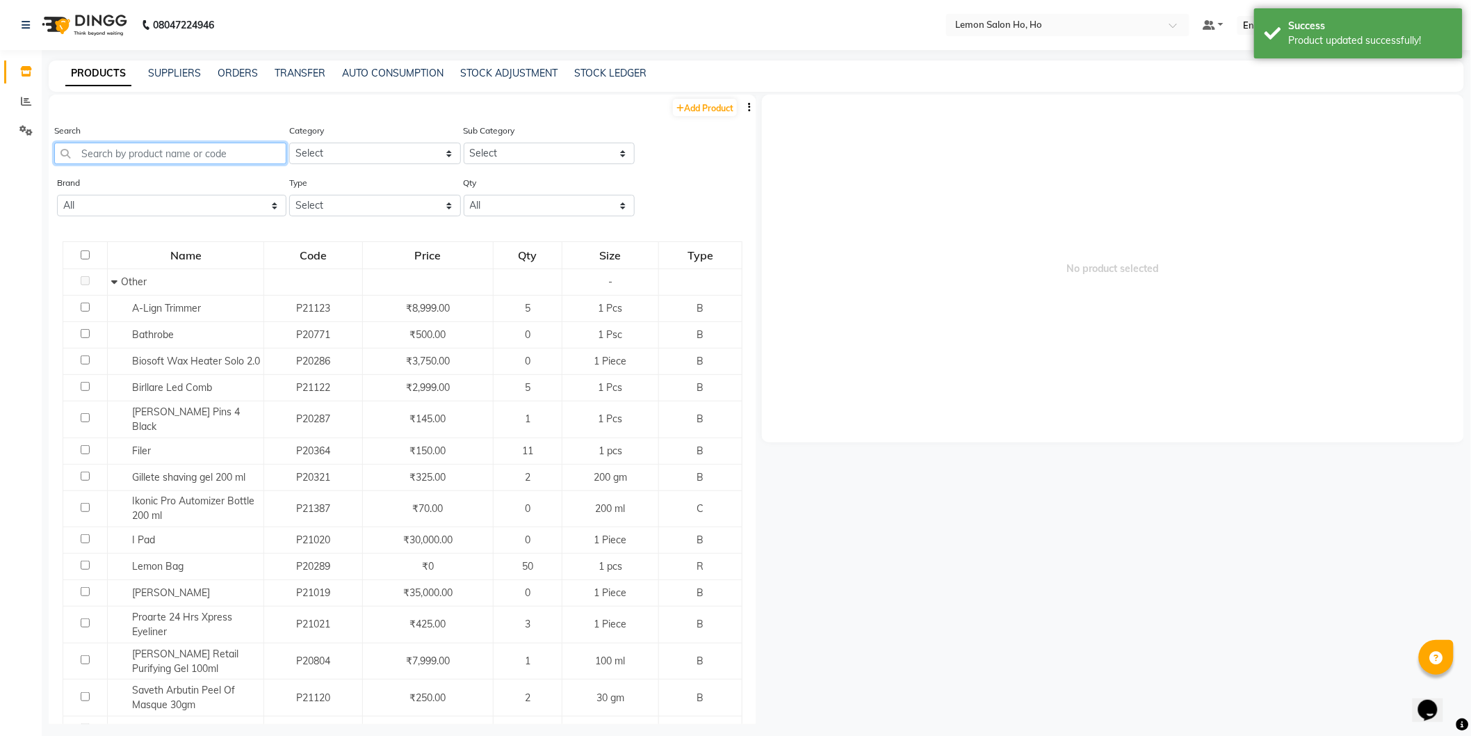
click at [150, 150] on input "text" at bounding box center [170, 154] width 232 height 22
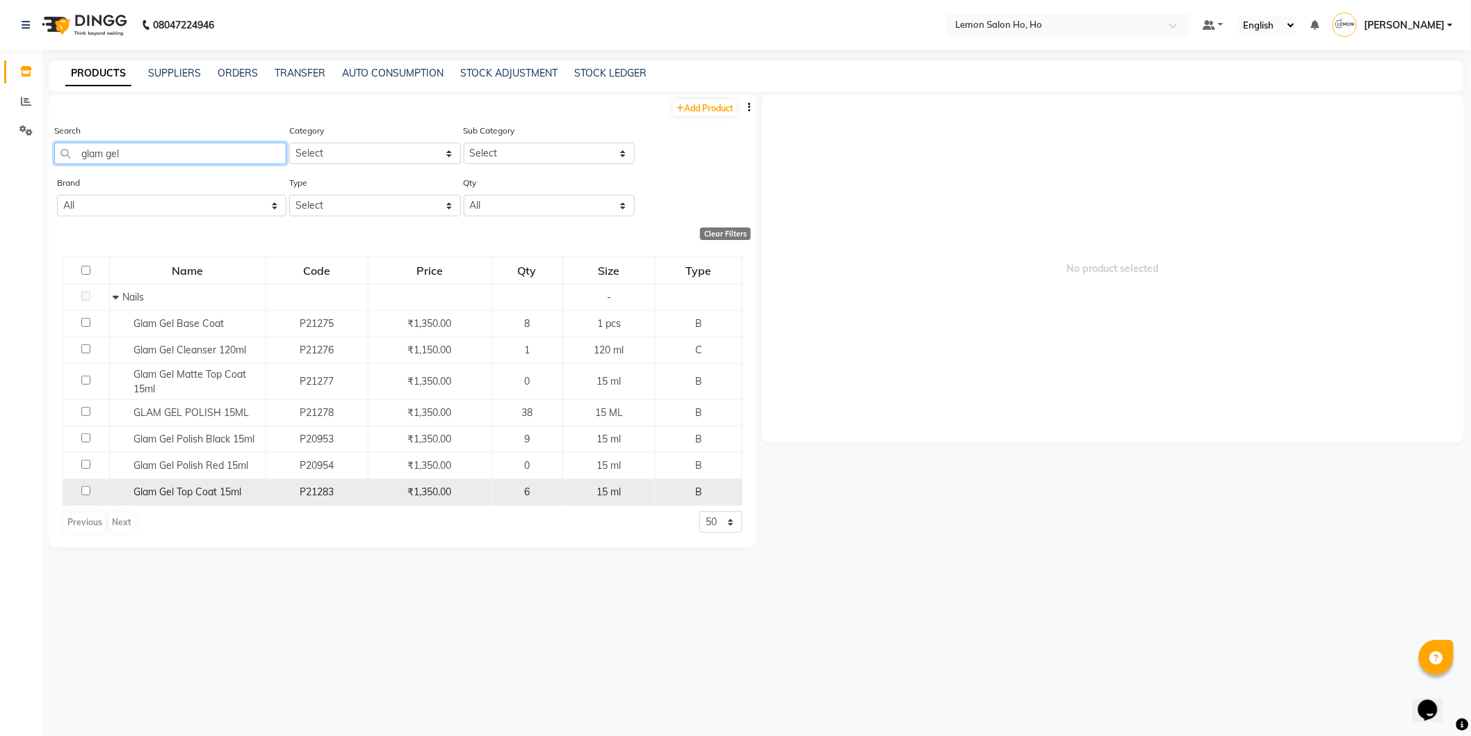
type input "glam gel"
click at [86, 491] on input "checkbox" at bounding box center [85, 490] width 9 height 9
checkbox input "true"
select select
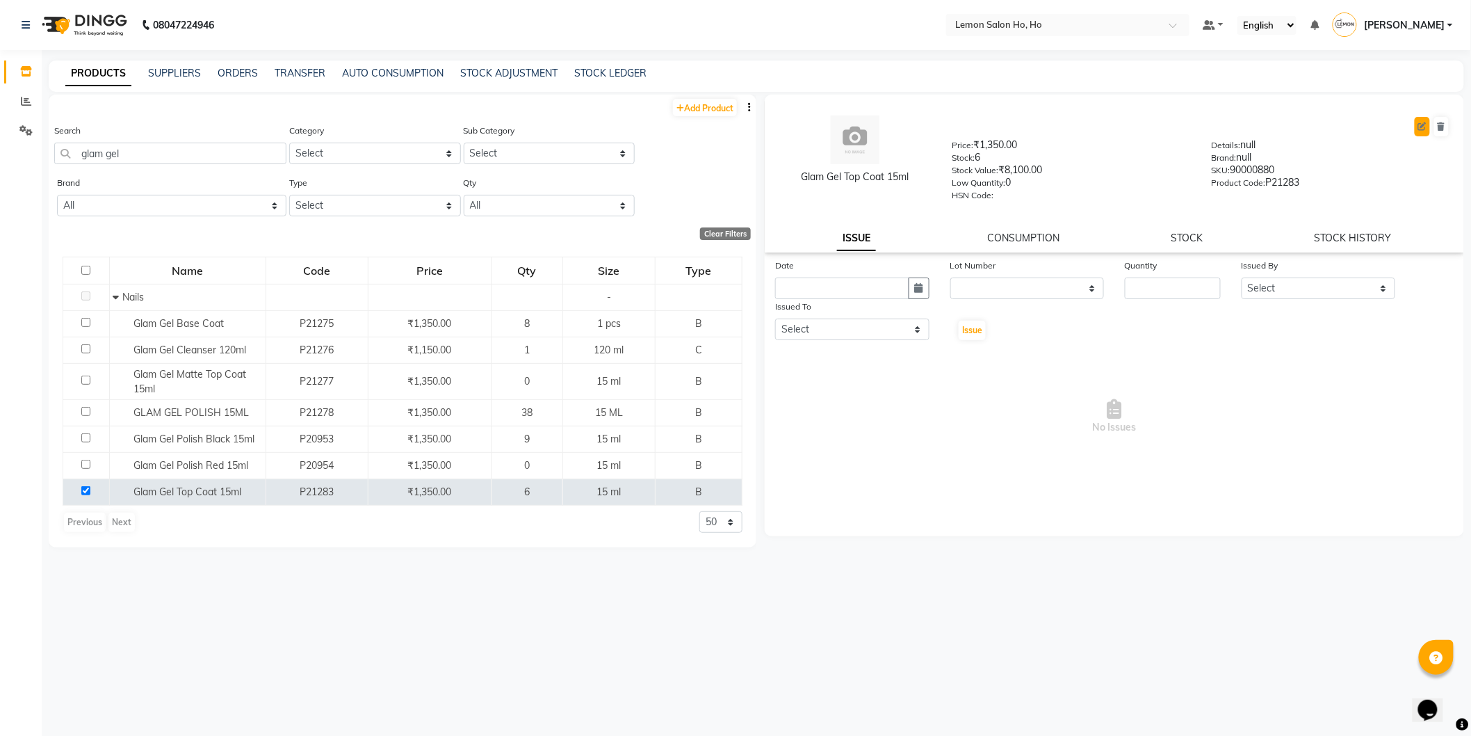
click at [1422, 127] on icon at bounding box center [1422, 126] width 8 height 8
select select "B"
select select "213703050"
select select "true"
select select "2069"
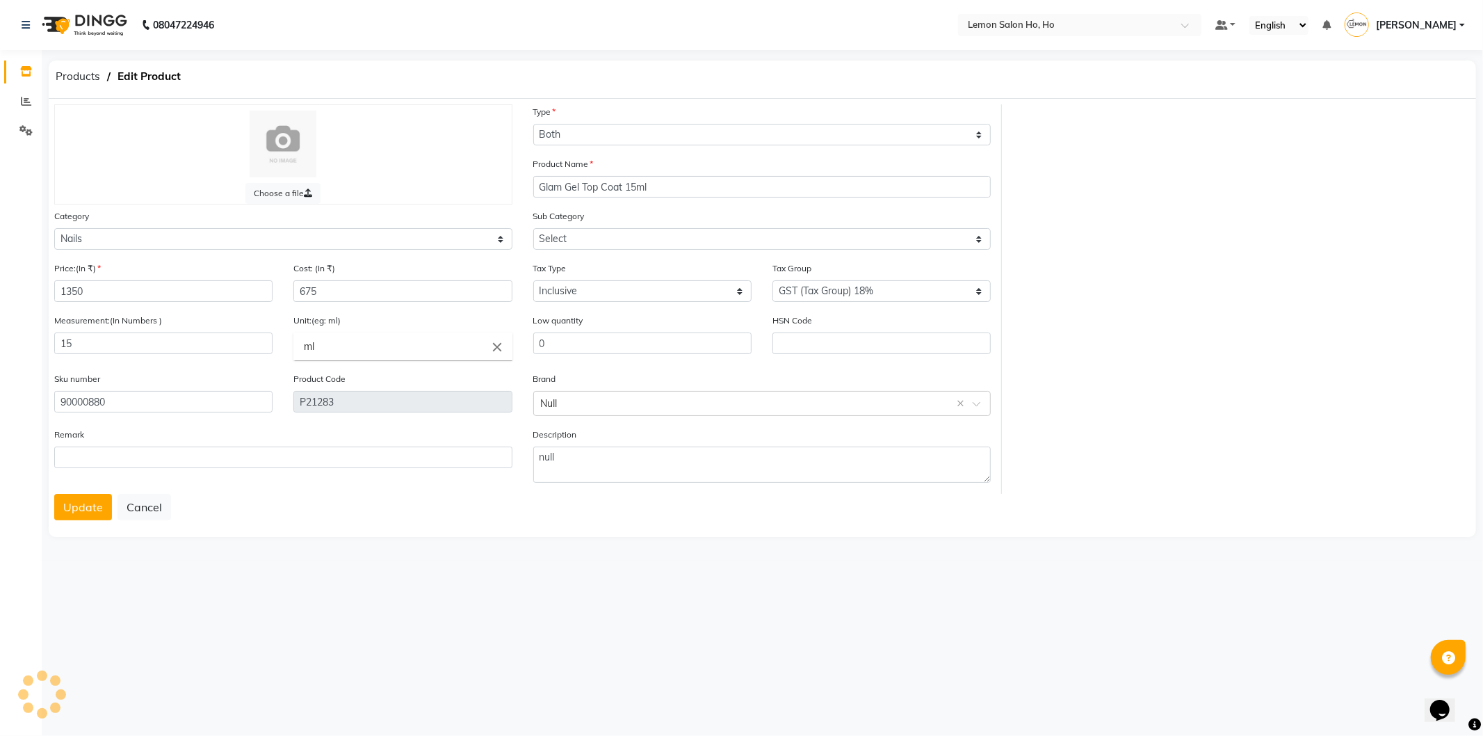
select select "2137030501"
click at [353, 295] on input "675" at bounding box center [402, 291] width 218 height 22
type input "6"
type input "810"
click at [652, 133] on select "Select Type Both Retail Consumable" at bounding box center [762, 135] width 458 height 22
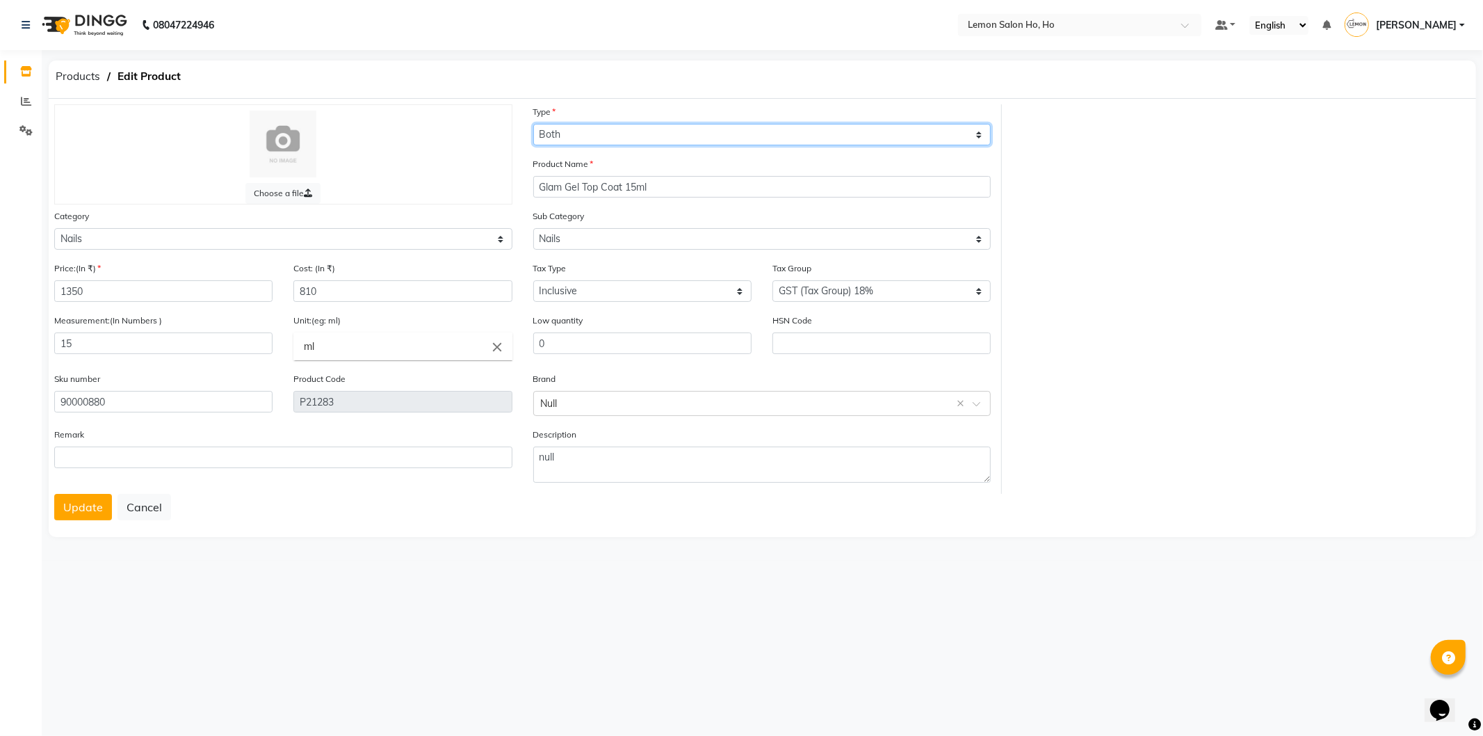
select select "C"
click at [533, 124] on select "Select Type Both Retail Consumable" at bounding box center [762, 135] width 458 height 22
drag, startPoint x: 957, startPoint y: 402, endPoint x: 983, endPoint y: 401, distance: 26.4
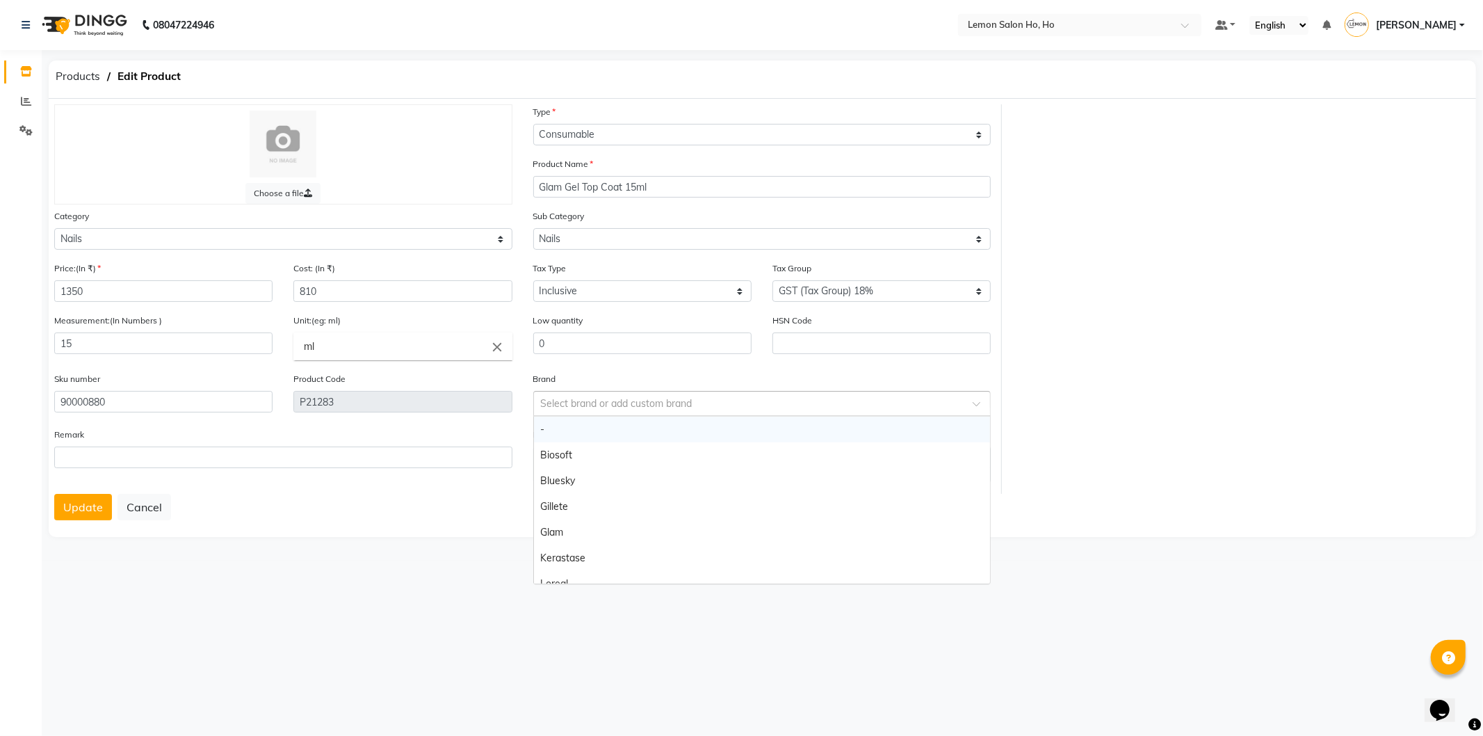
click at [983, 401] on span at bounding box center [981, 407] width 17 height 15
click at [629, 533] on div "Glam" at bounding box center [762, 532] width 457 height 26
click at [94, 504] on button "Update" at bounding box center [83, 507] width 58 height 26
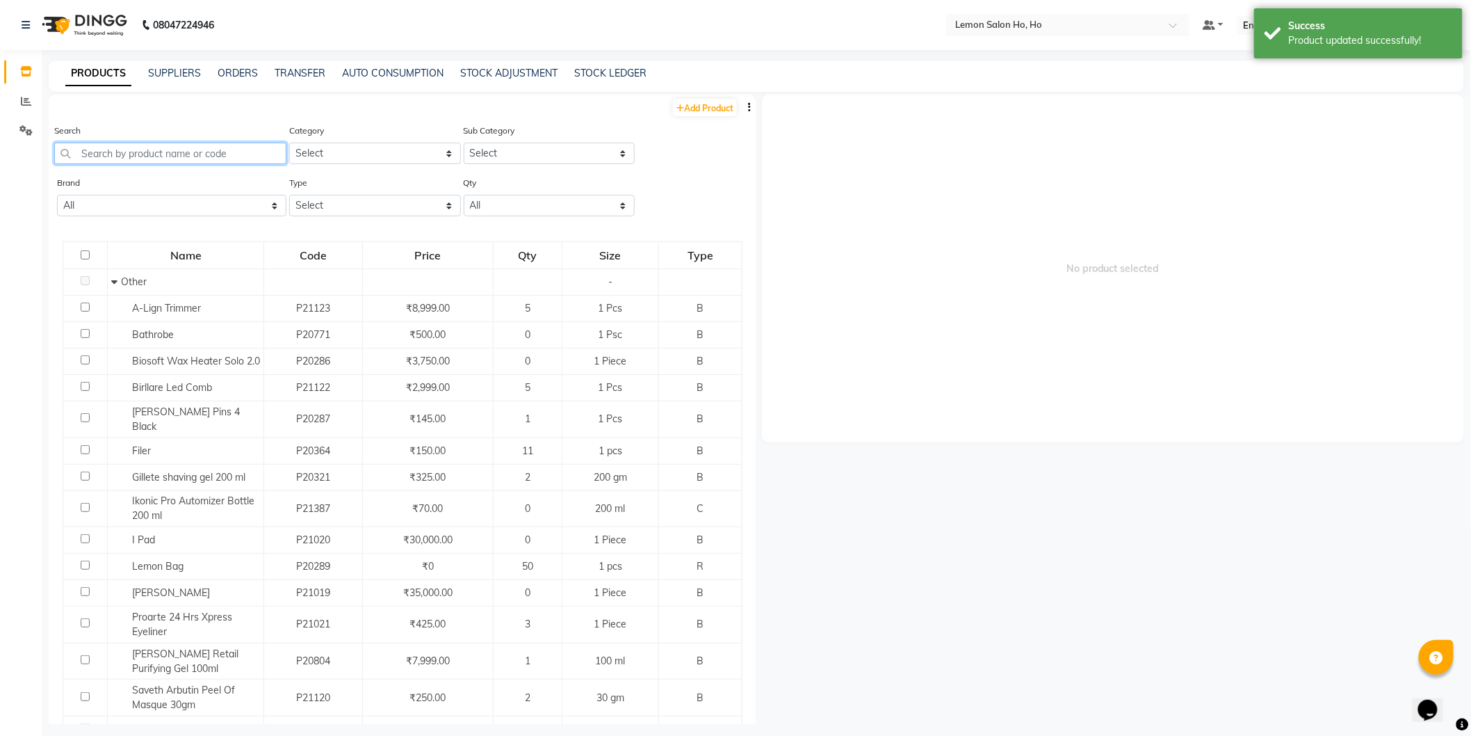
click at [168, 150] on input "text" at bounding box center [170, 154] width 232 height 22
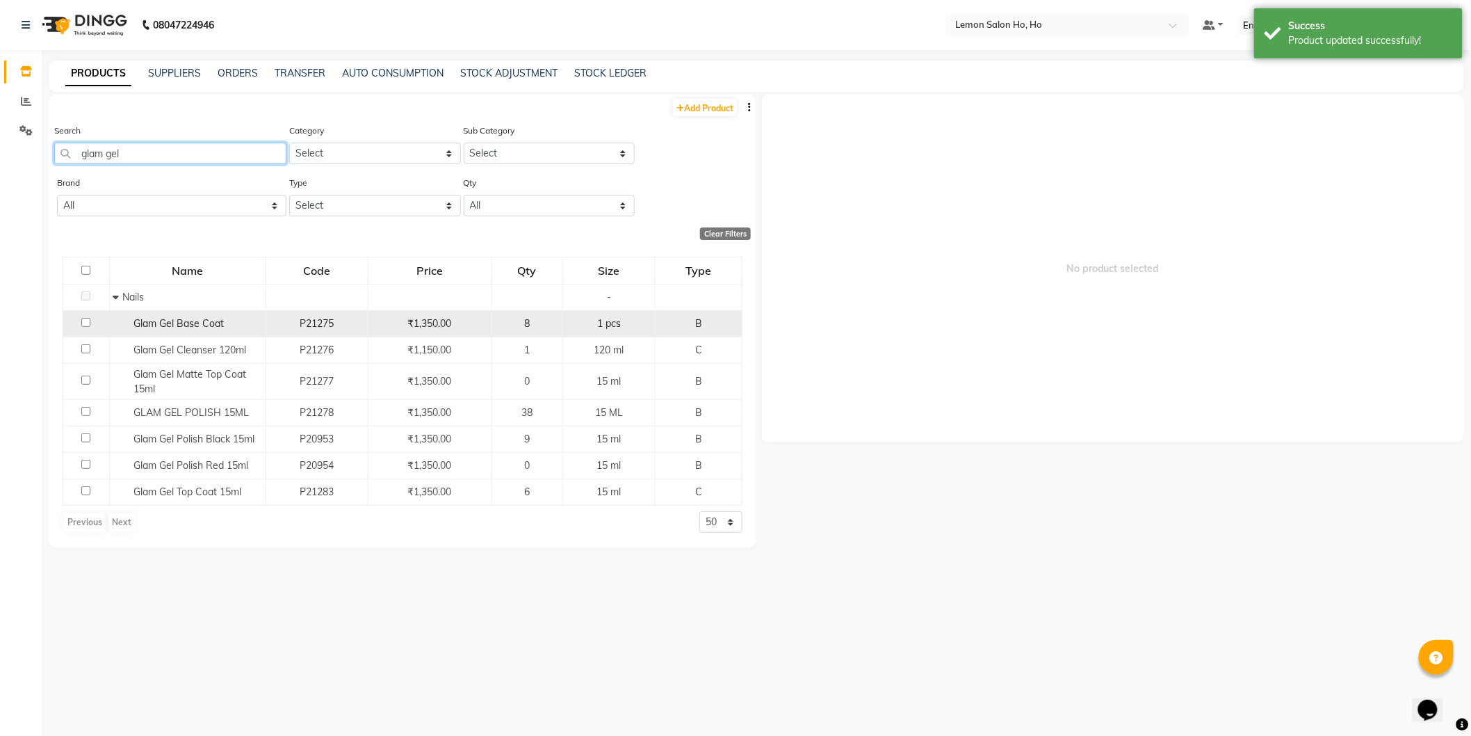
type input "glam gel"
click at [182, 328] on span "Glam Gel Base Coat" at bounding box center [179, 323] width 90 height 13
select select
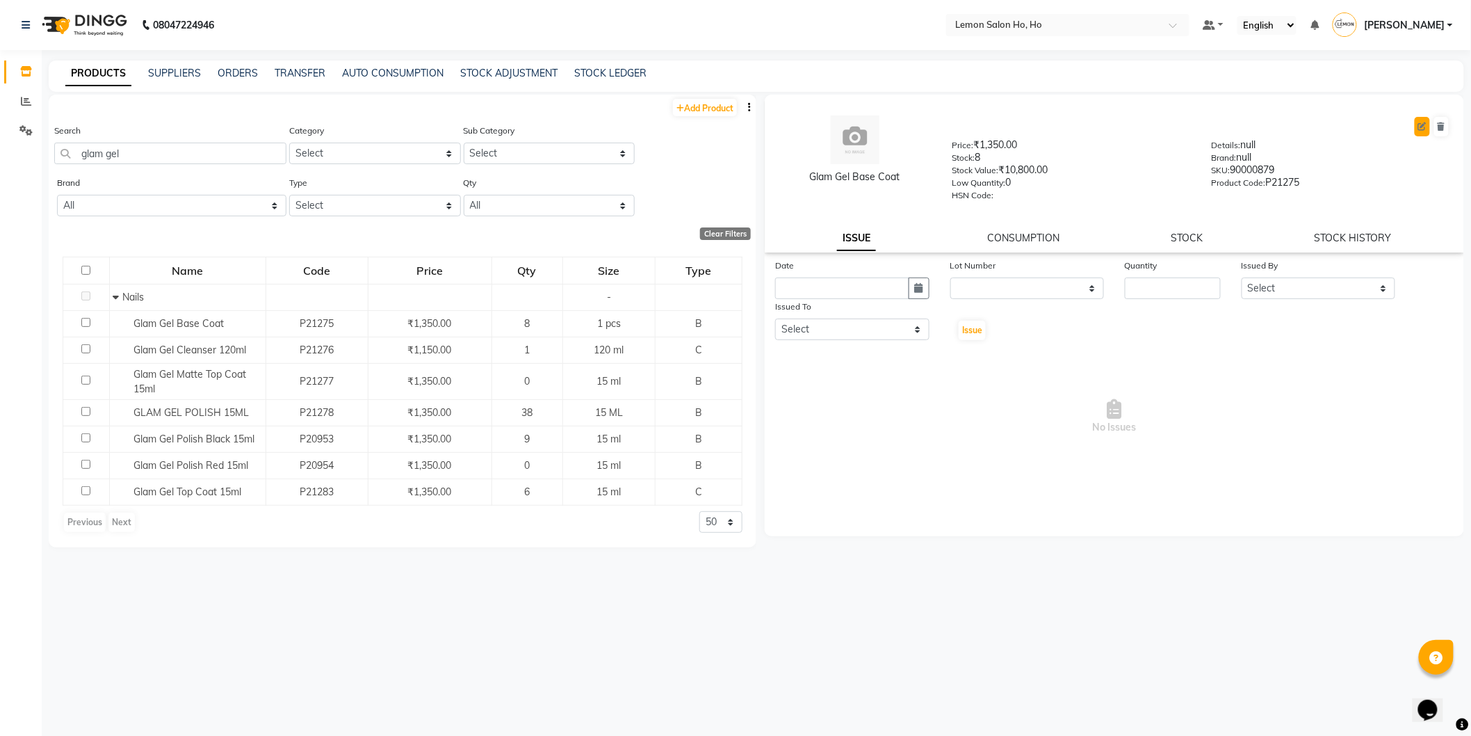
click at [1423, 127] on icon at bounding box center [1422, 126] width 8 height 8
select select "B"
select select "true"
select select "2069"
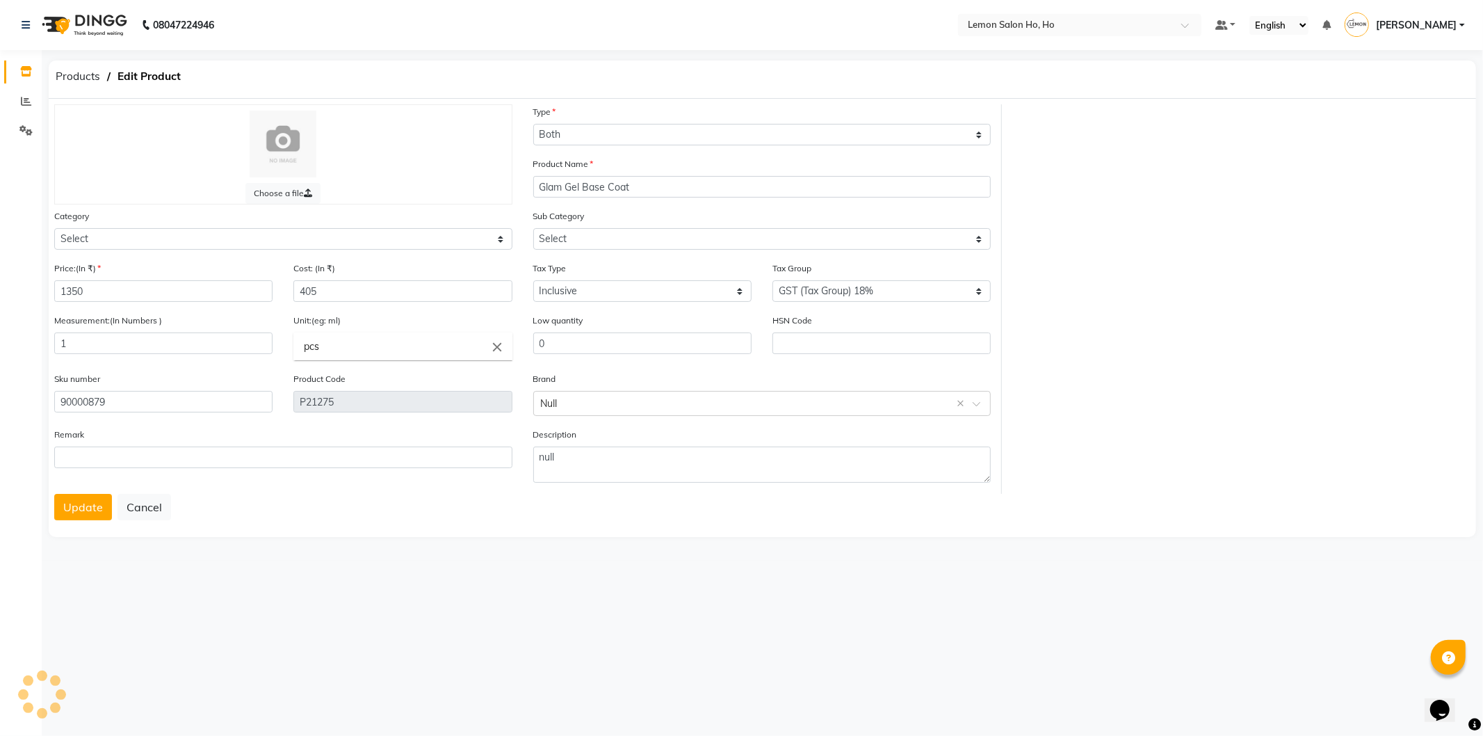
select select "213703050"
select select "2137030501"
drag, startPoint x: 341, startPoint y: 297, endPoint x: 284, endPoint y: 295, distance: 57.0
click at [284, 295] on div "Cost: (In ₹) 405" at bounding box center [402, 287] width 239 height 52
type input "810"
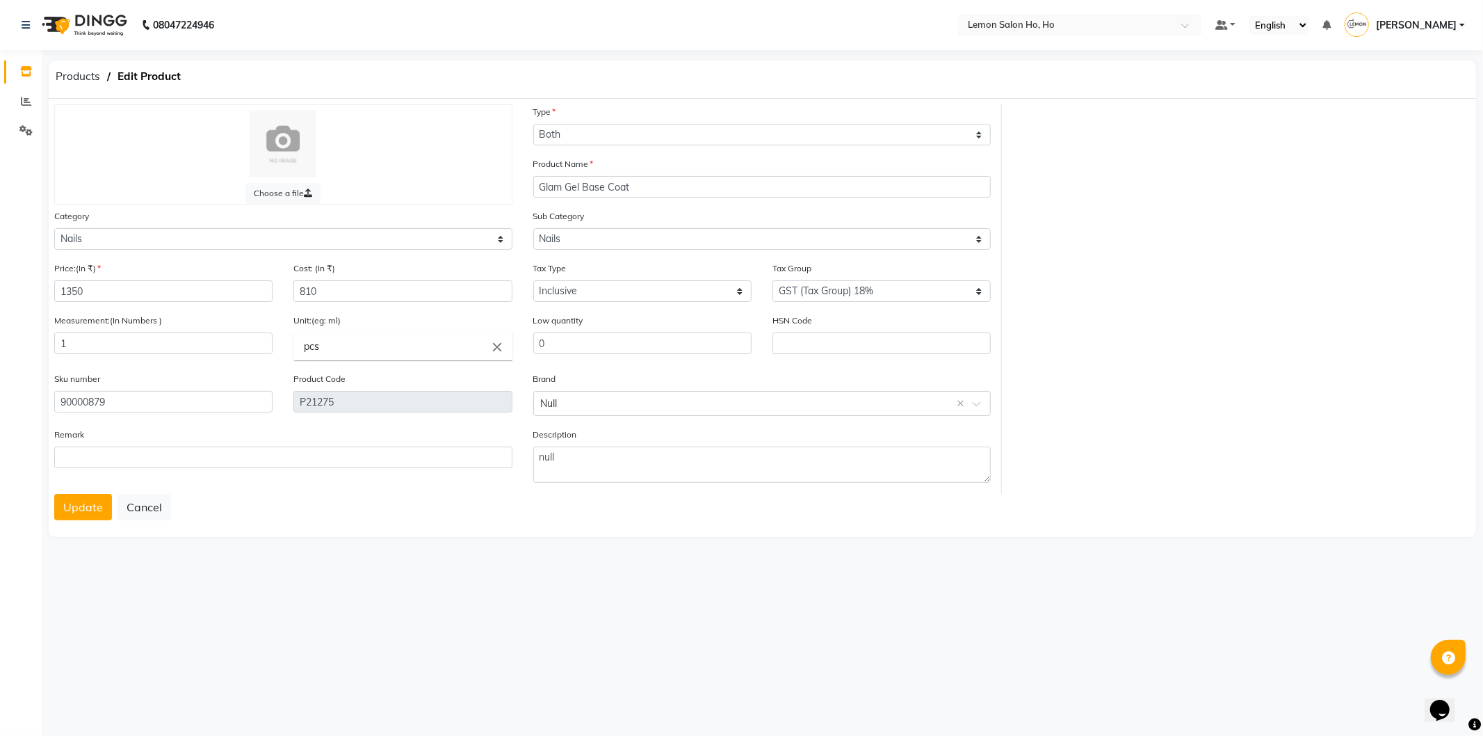
click at [336, 348] on input "pcs" at bounding box center [402, 346] width 218 height 28
type input "Pcs"
click at [216, 405] on div at bounding box center [741, 368] width 1483 height 736
click at [622, 136] on select "Select Type Both Retail Consumable" at bounding box center [762, 135] width 458 height 22
select select "C"
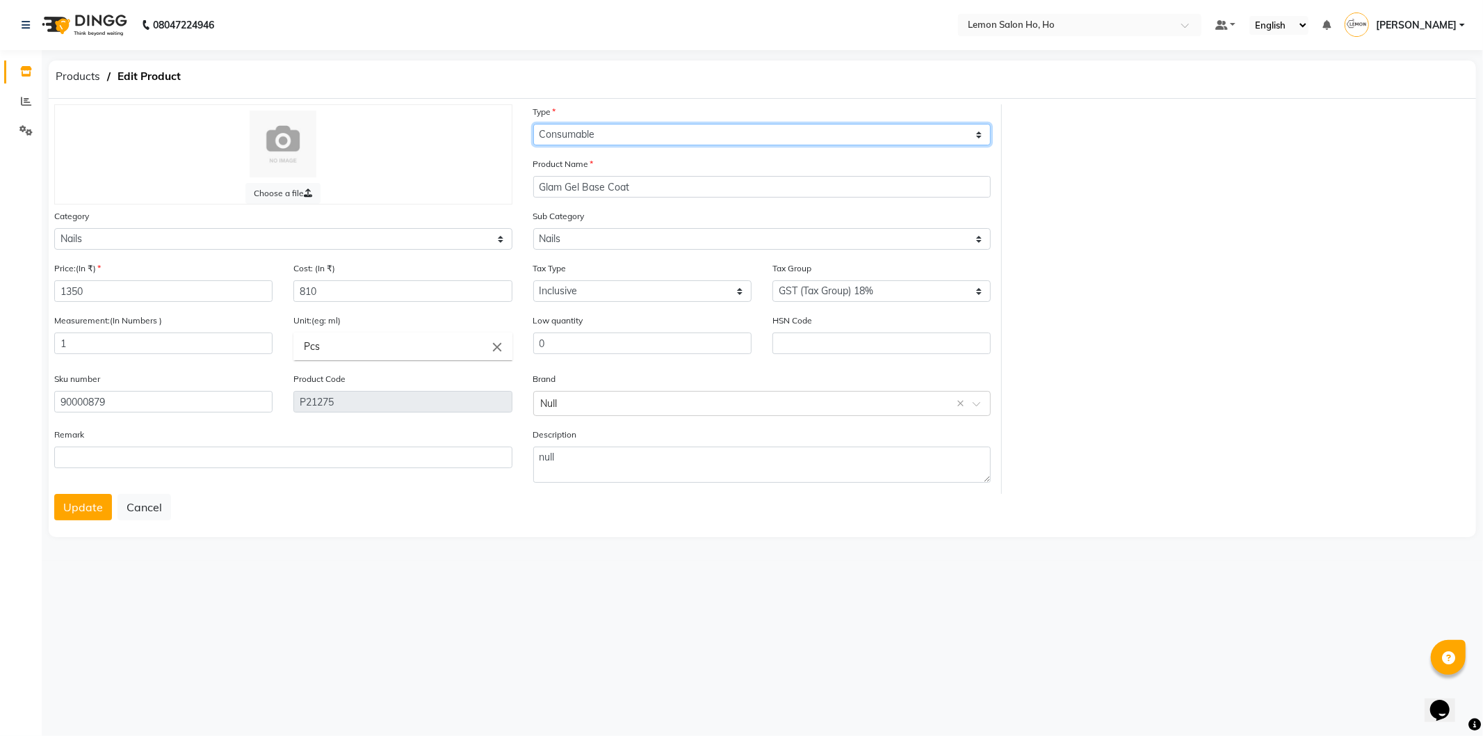
click at [533, 124] on select "Select Type Both Retail Consumable" at bounding box center [762, 135] width 458 height 22
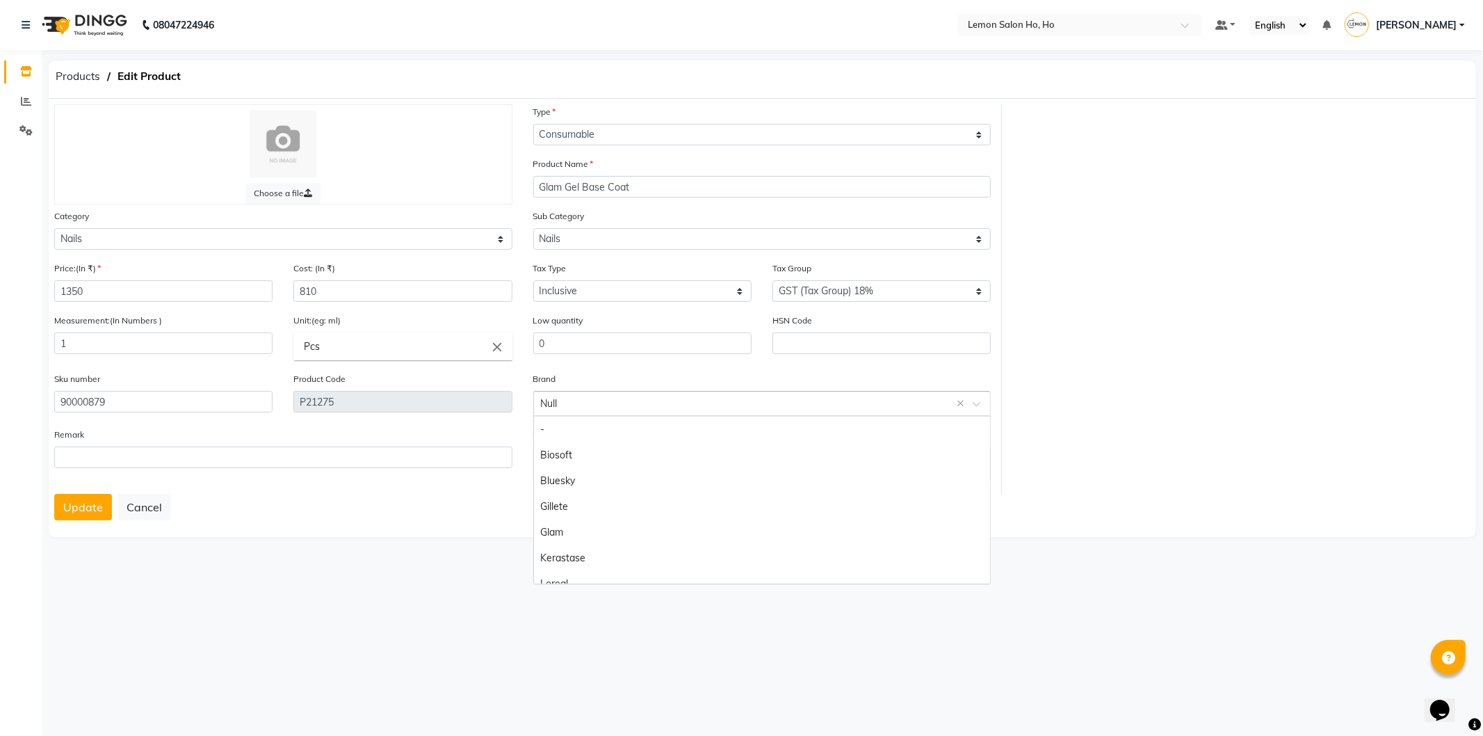
click at [950, 405] on input "text" at bounding box center [748, 402] width 415 height 15
click at [554, 526] on div "Glam" at bounding box center [762, 532] width 457 height 26
click at [74, 519] on button "Update" at bounding box center [83, 507] width 58 height 26
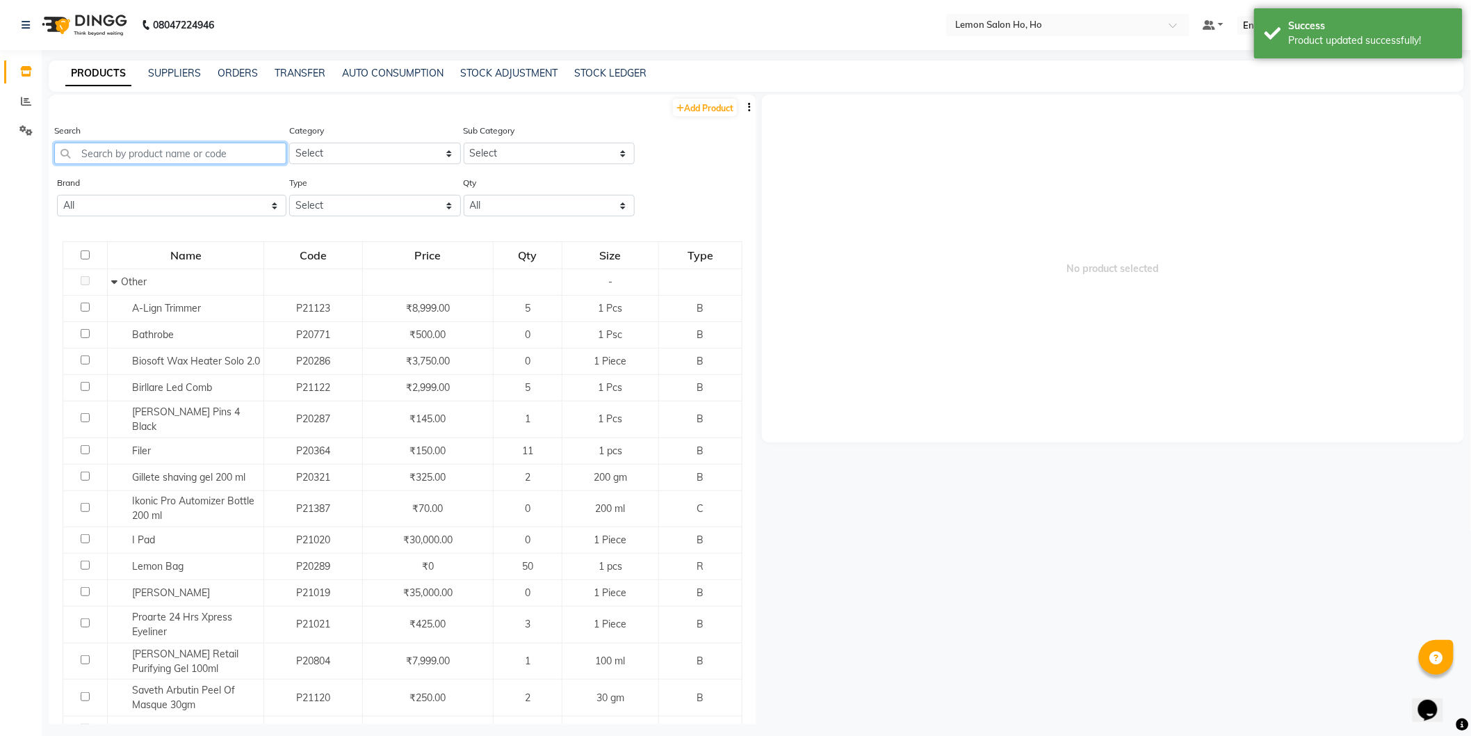
click at [181, 161] on input "text" at bounding box center [170, 154] width 232 height 22
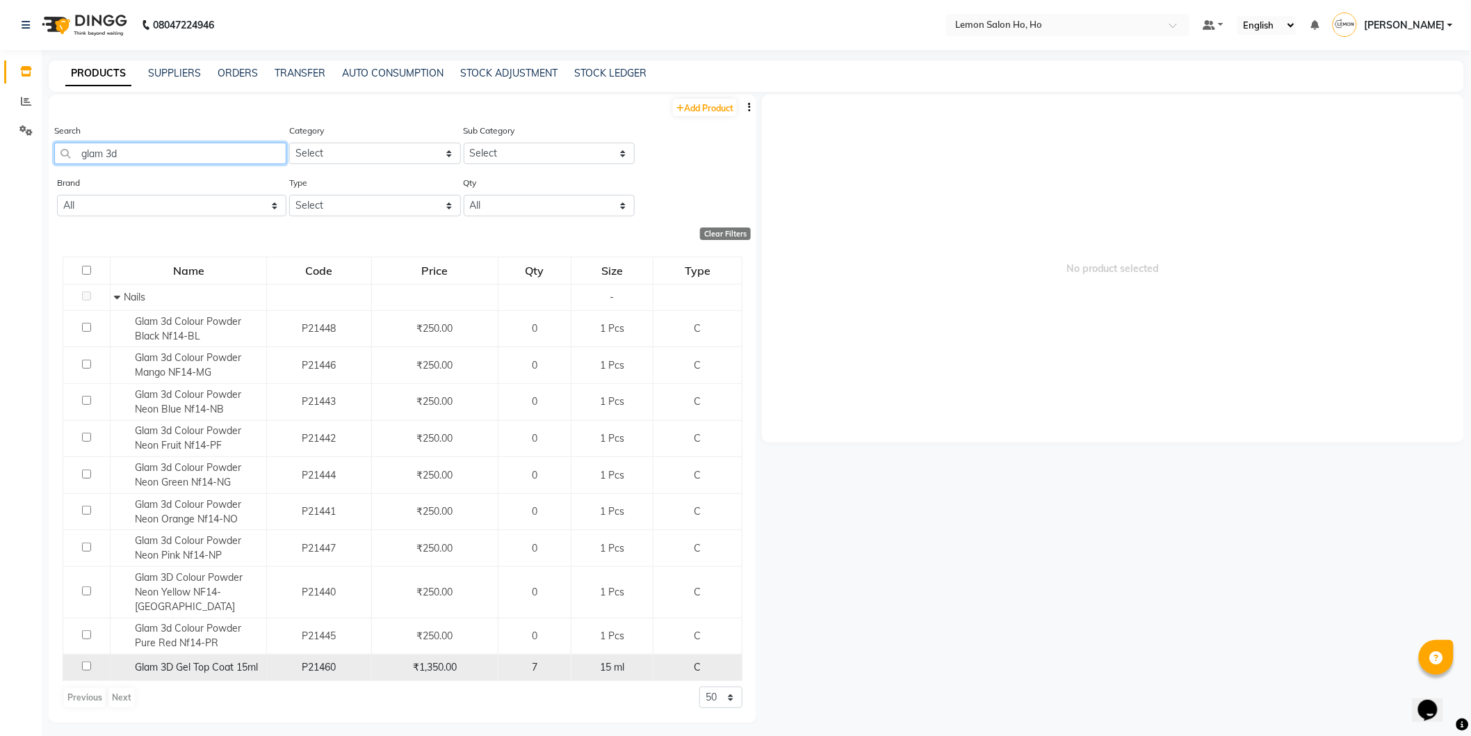
type input "glam 3d"
click at [189, 661] on span "Glam 3D Gel Top Coat 15ml" at bounding box center [196, 667] width 123 height 13
select select
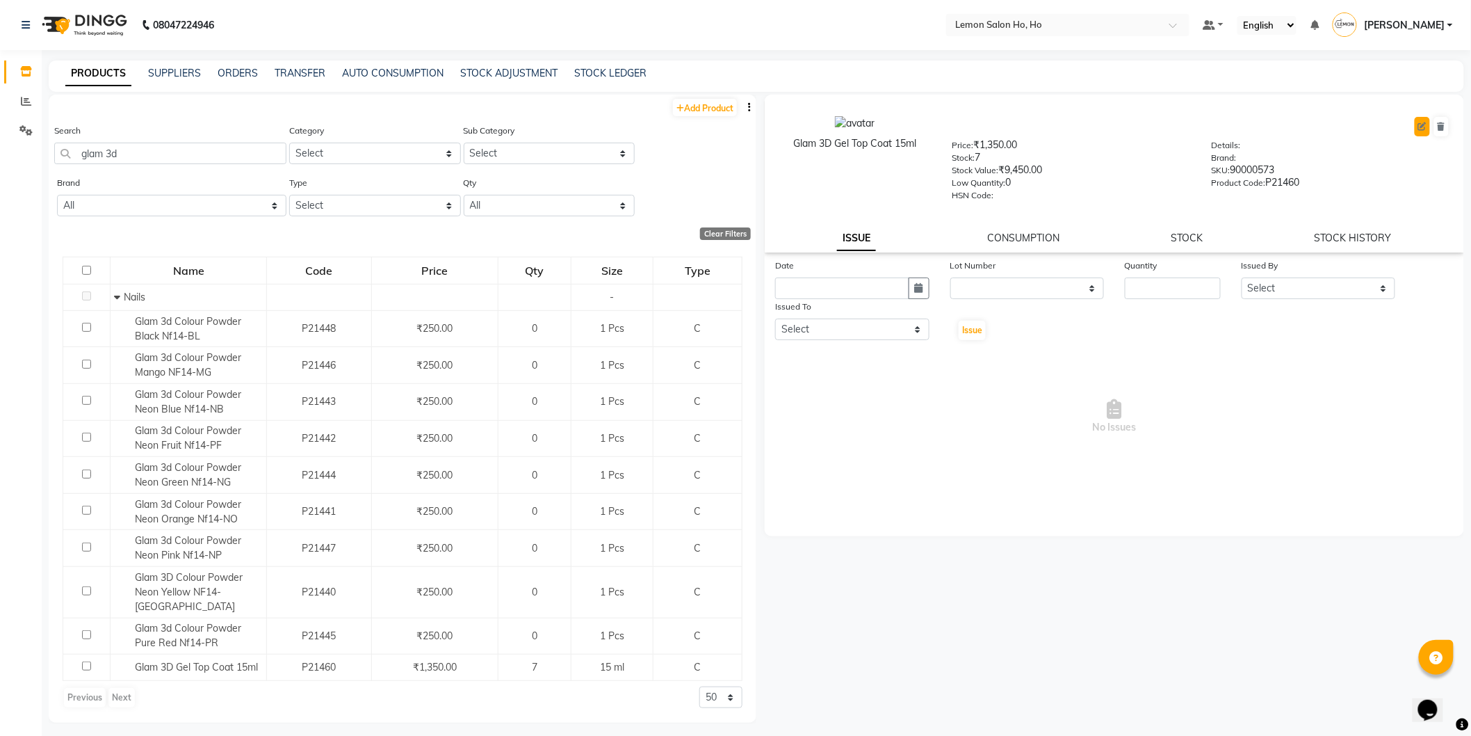
click at [1421, 129] on icon at bounding box center [1422, 126] width 8 height 8
select select "C"
select select "213703050"
select select "true"
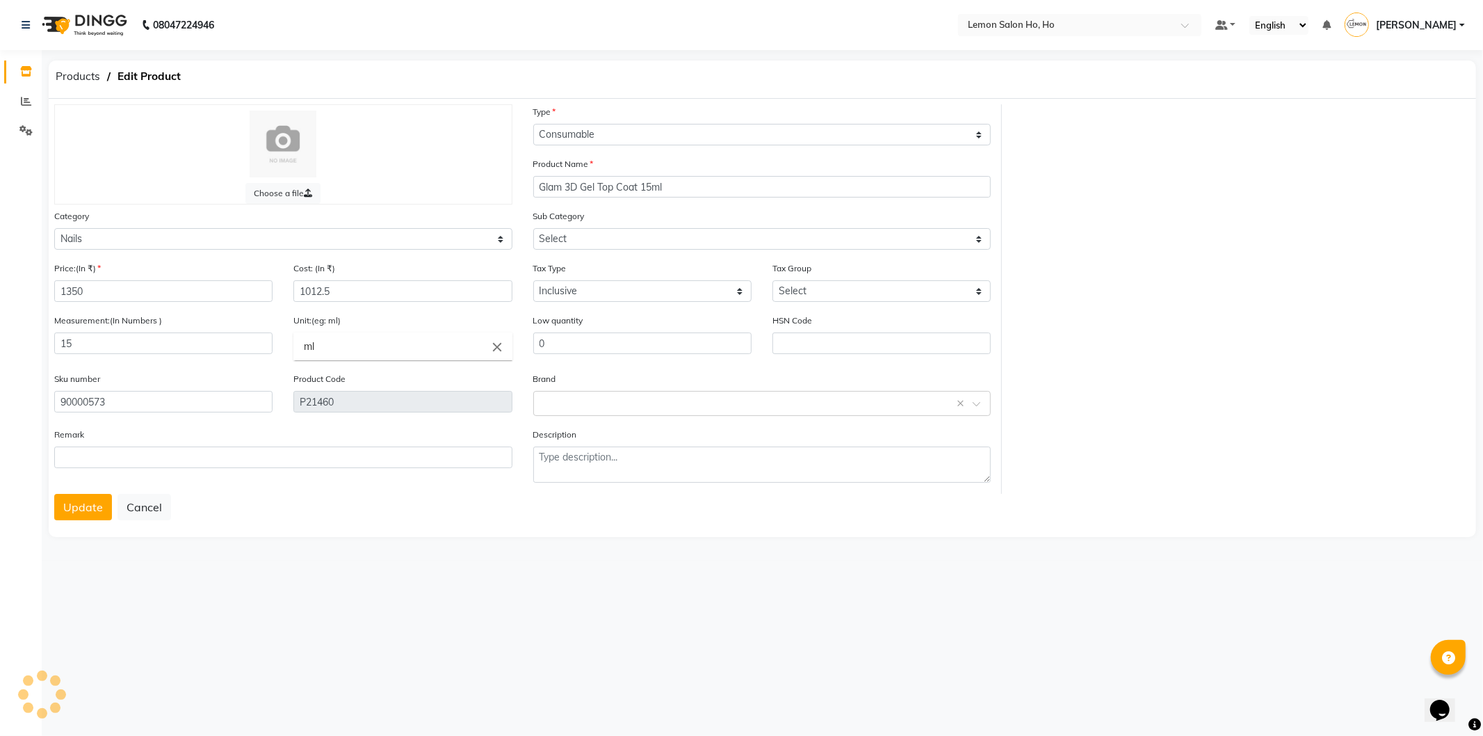
select select "2137030501"
click at [982, 401] on span at bounding box center [981, 407] width 17 height 15
click at [634, 538] on div "Glam" at bounding box center [762, 532] width 457 height 26
click at [92, 508] on button "Update" at bounding box center [83, 507] width 58 height 26
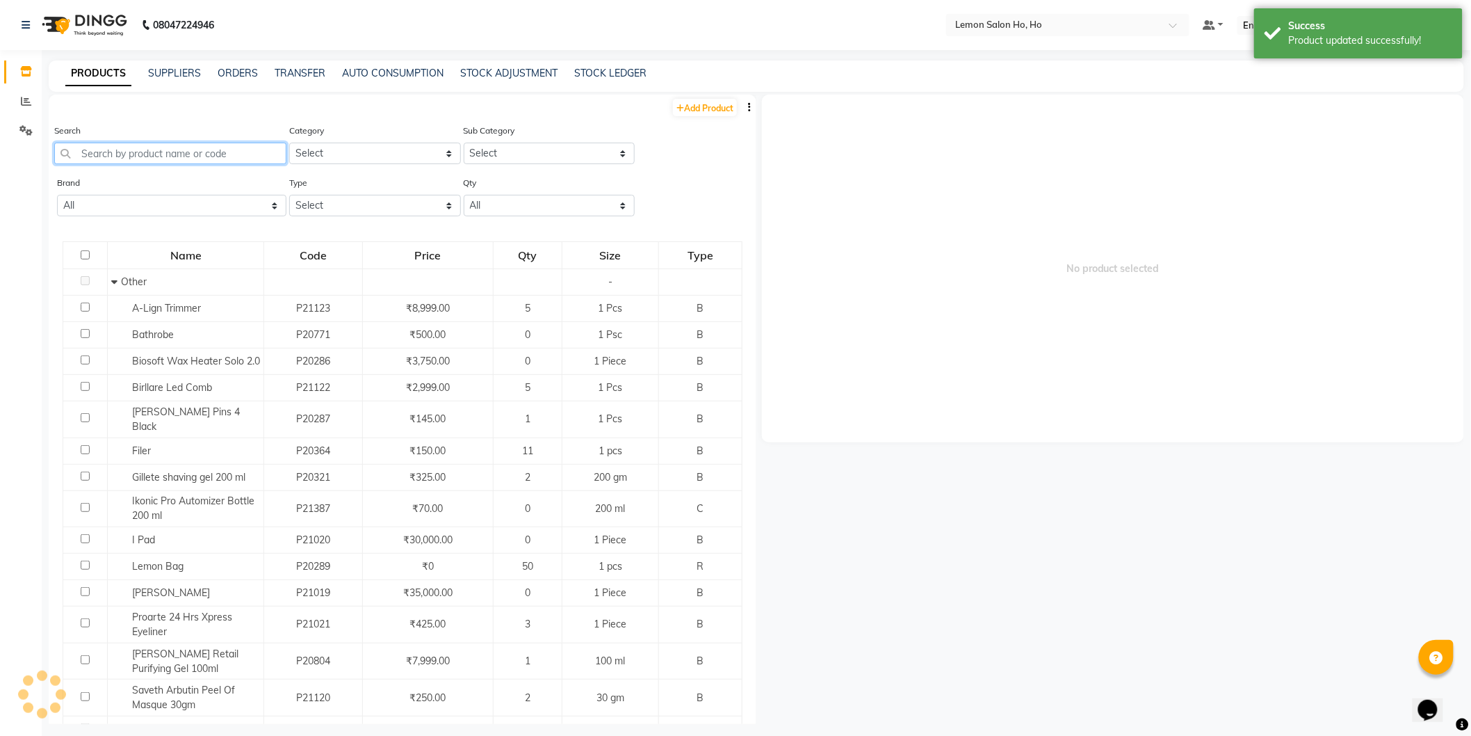
click at [164, 152] on input "text" at bounding box center [170, 154] width 232 height 22
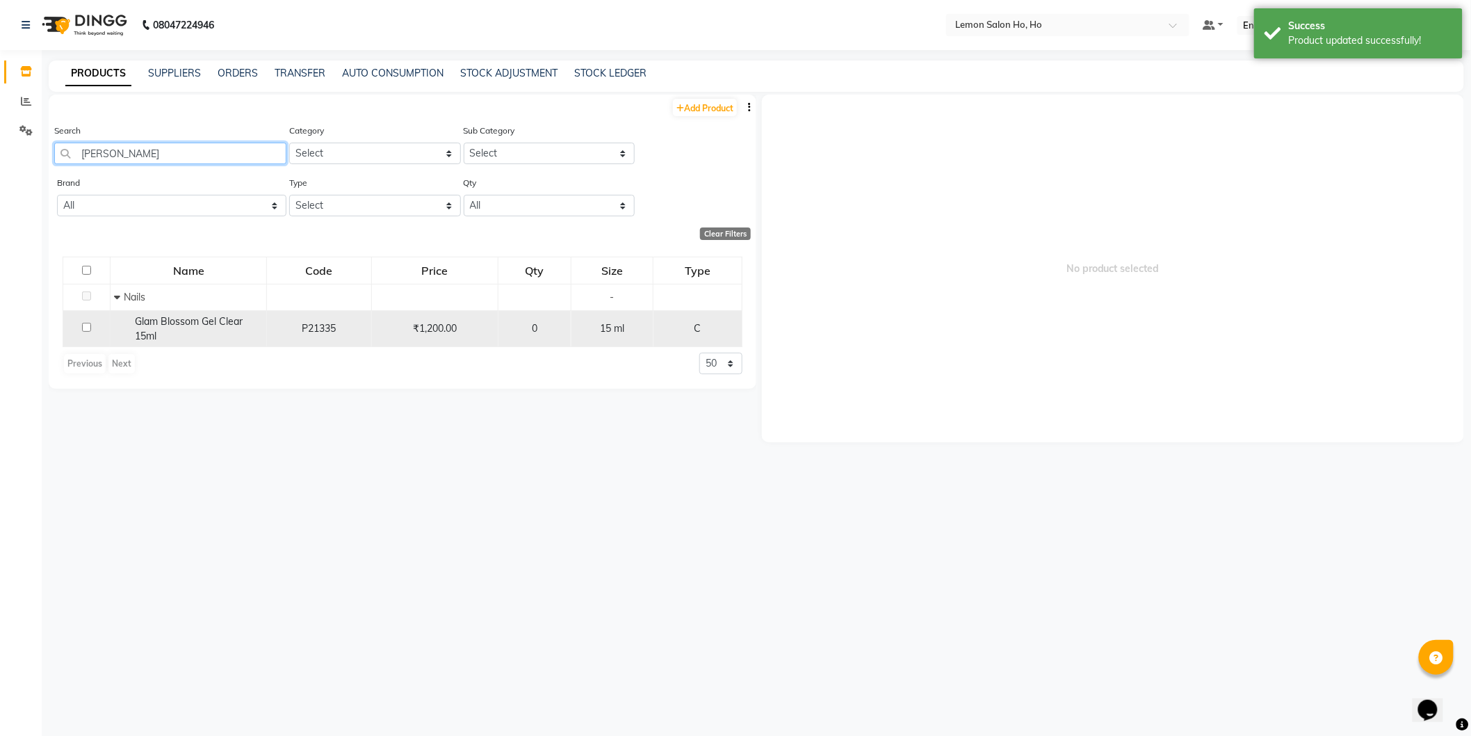
type input "[PERSON_NAME]"
click at [186, 321] on span "Glam Blossom Gel Clear 15ml" at bounding box center [189, 328] width 108 height 27
select select
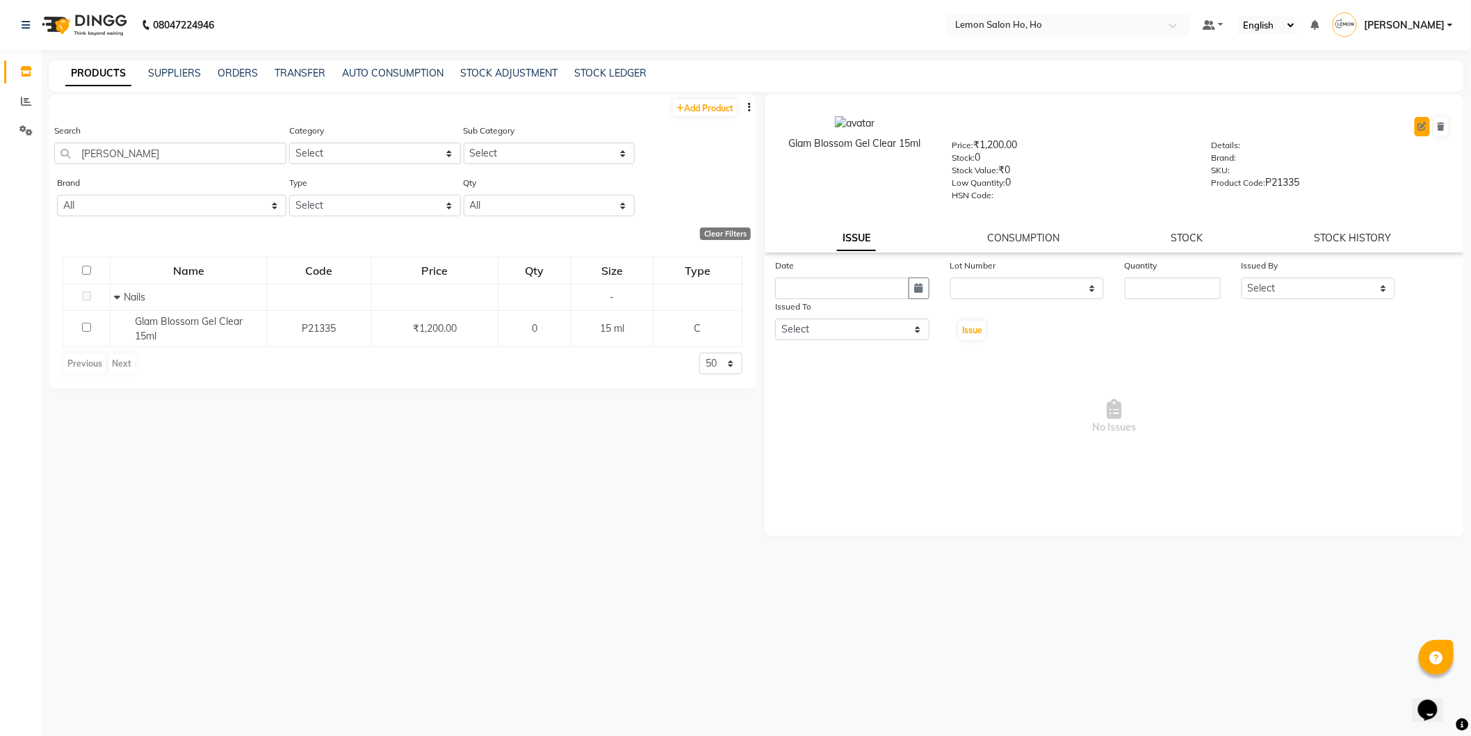
click at [1421, 133] on button at bounding box center [1422, 126] width 15 height 19
select select "C"
select select "213703050"
select select "2137030501"
select select "true"
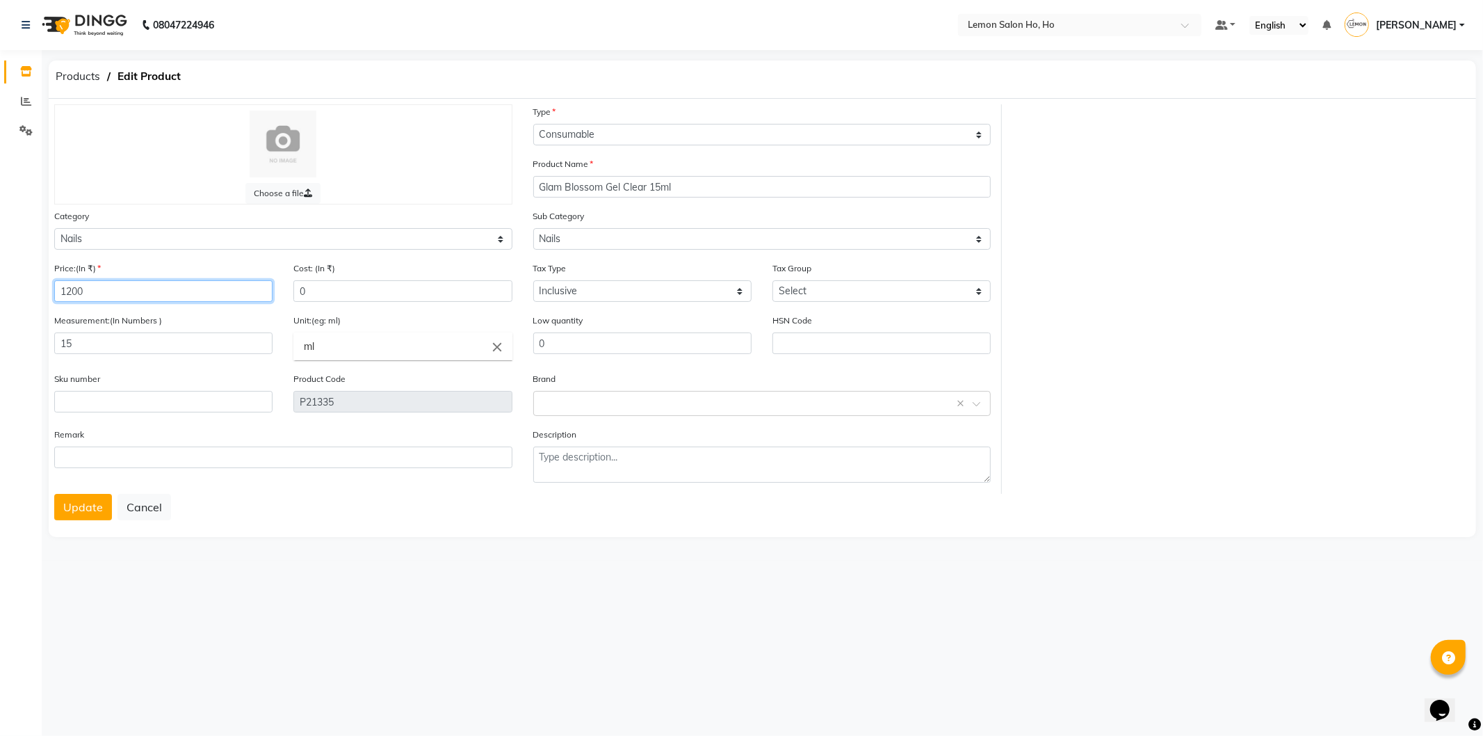
click at [89, 298] on input "1200" at bounding box center [163, 291] width 218 height 22
type input "720"
click at [172, 405] on input "text" at bounding box center [163, 402] width 218 height 22
type input "32089090"
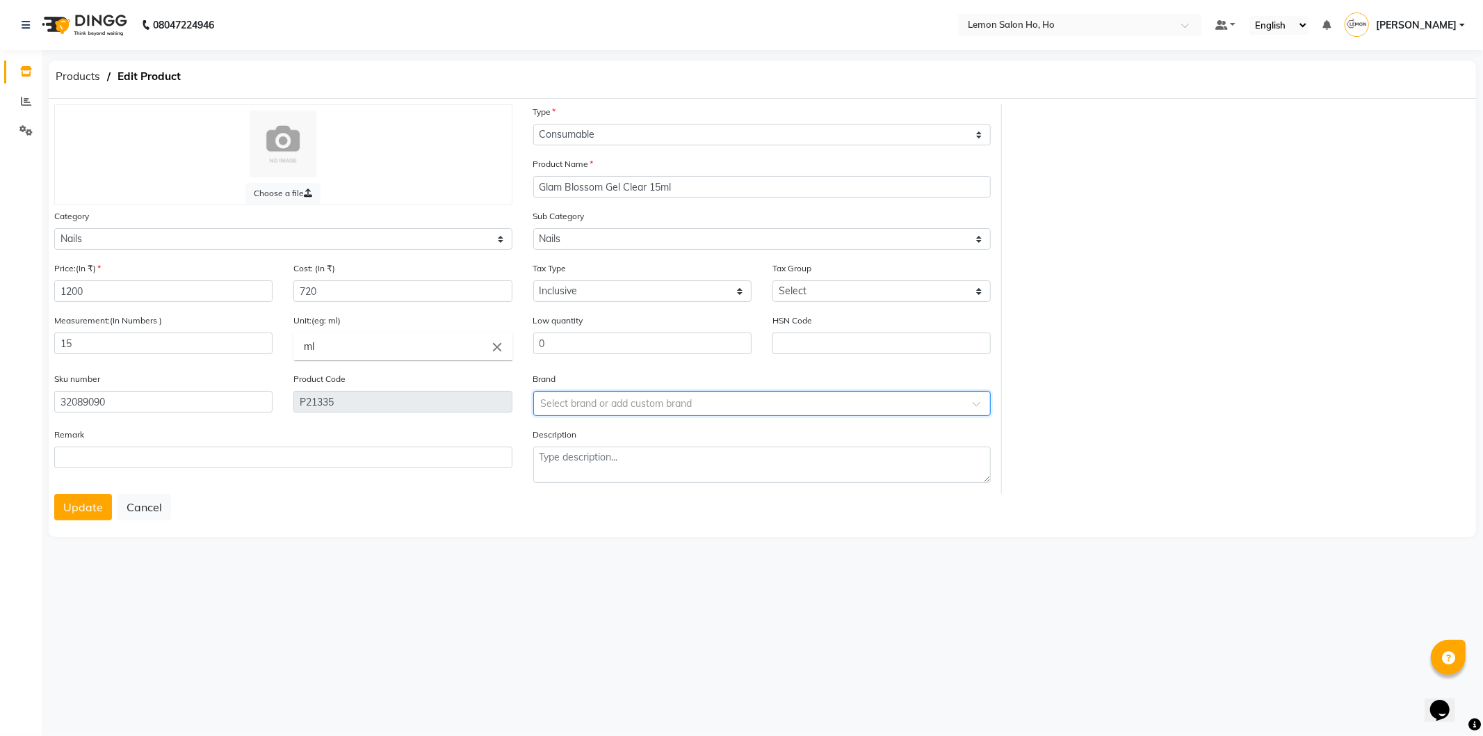
click at [966, 407] on div at bounding box center [762, 402] width 457 height 15
click at [592, 533] on div "Glam" at bounding box center [762, 532] width 457 height 26
click at [86, 506] on button "Update" at bounding box center [83, 507] width 58 height 26
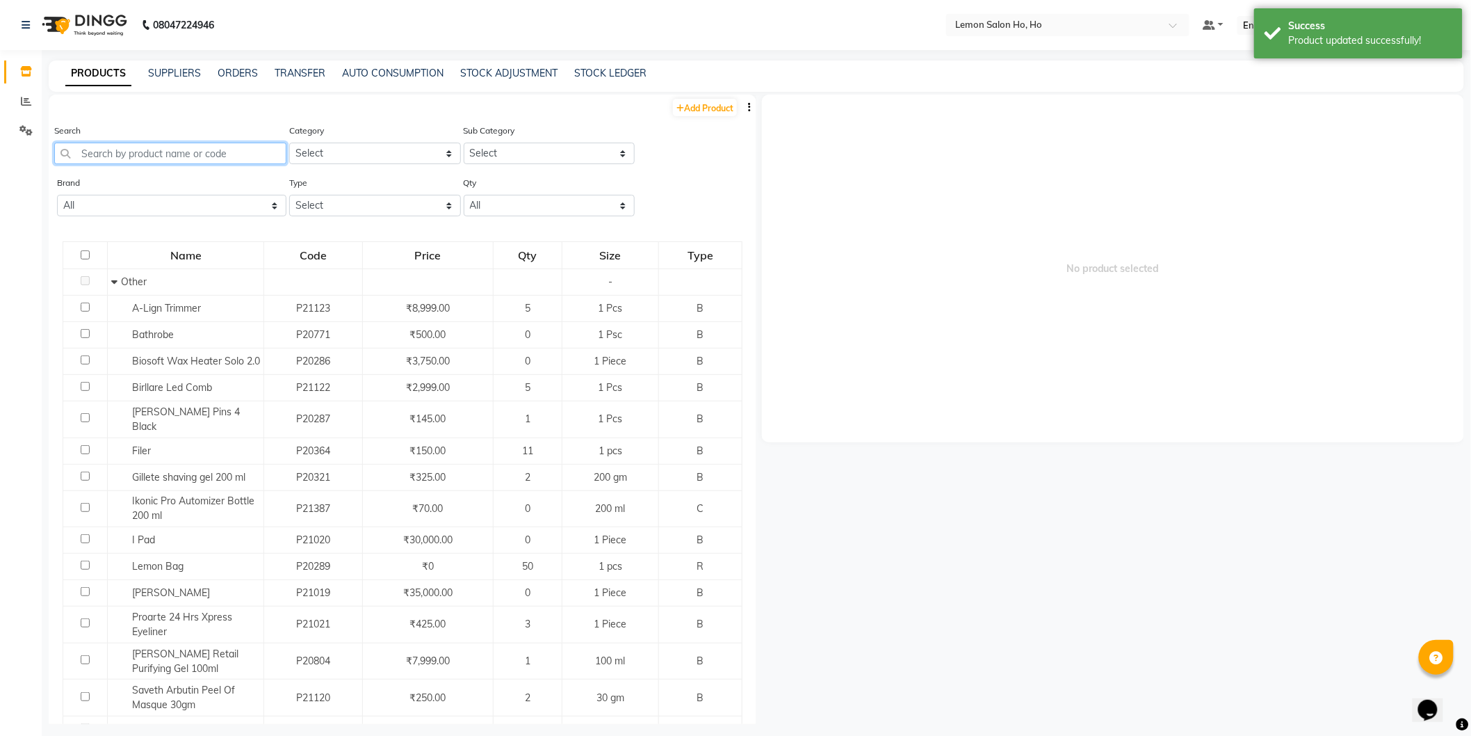
click at [134, 150] on input "text" at bounding box center [170, 154] width 232 height 22
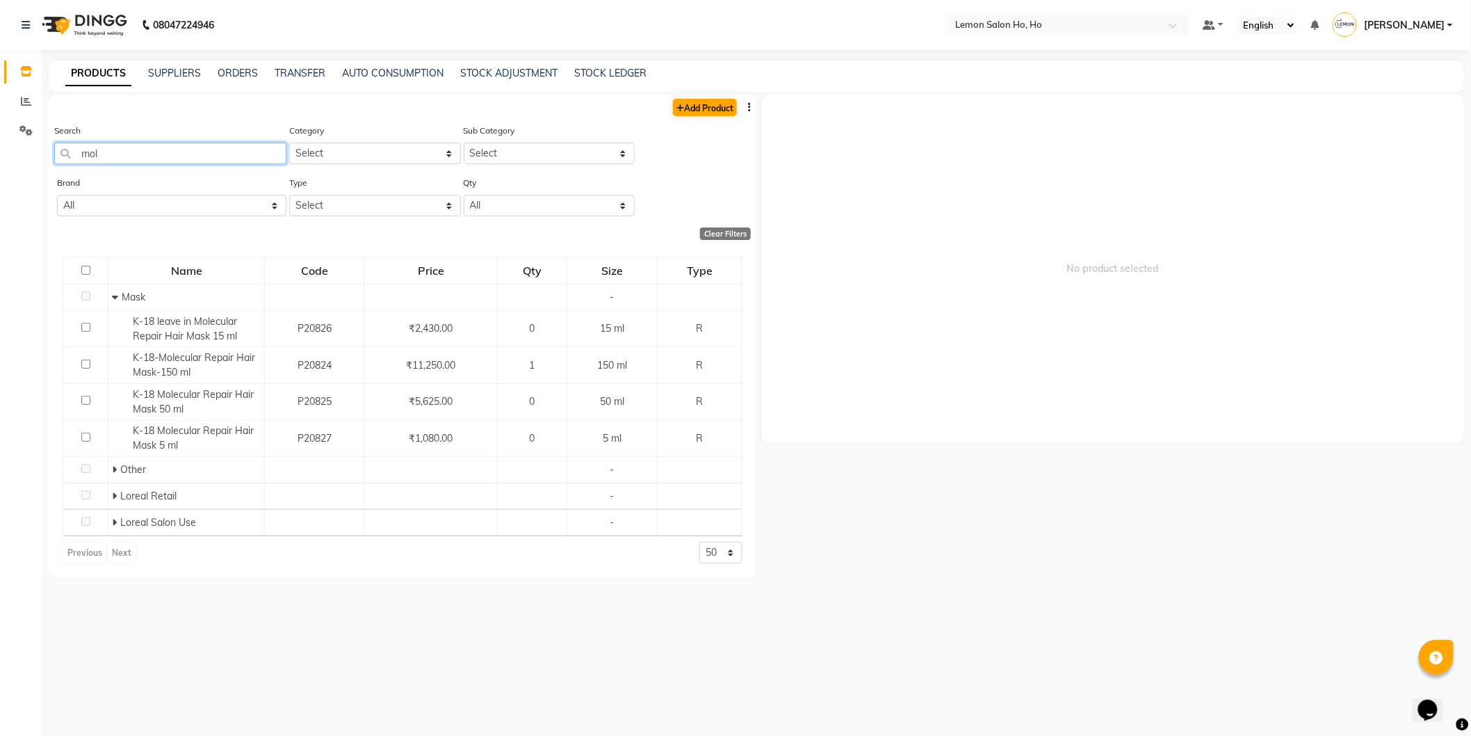
type input "mol"
click at [704, 100] on link "Add Product" at bounding box center [705, 107] width 64 height 17
select select "true"
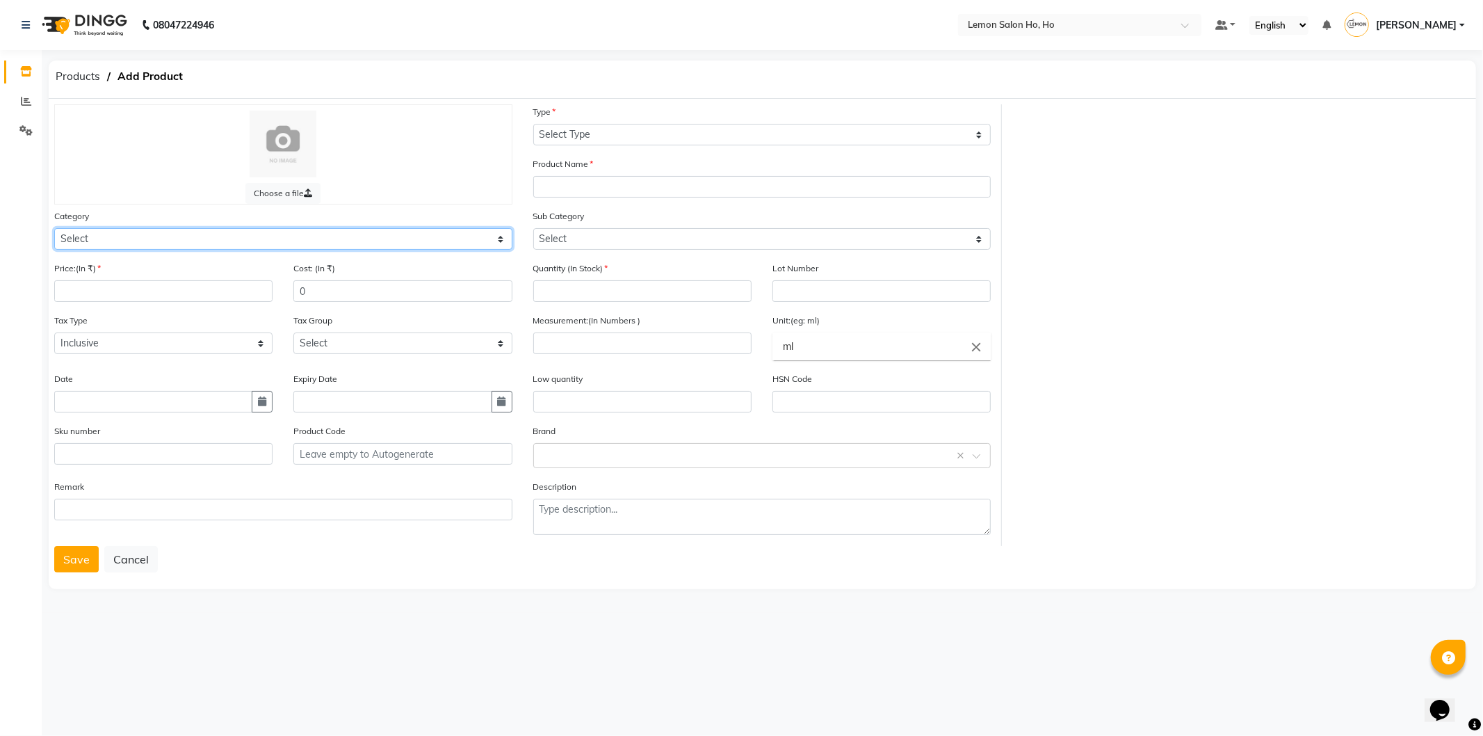
click at [245, 235] on select "Select Hair Skin Makeup Personal Care Appliances [PERSON_NAME] Waxing Disposabl…" at bounding box center [283, 239] width 458 height 22
select select "213703050"
click at [54, 228] on select "Select Hair Skin Makeup Personal Care Appliances [PERSON_NAME] Waxing Disposabl…" at bounding box center [283, 239] width 458 height 22
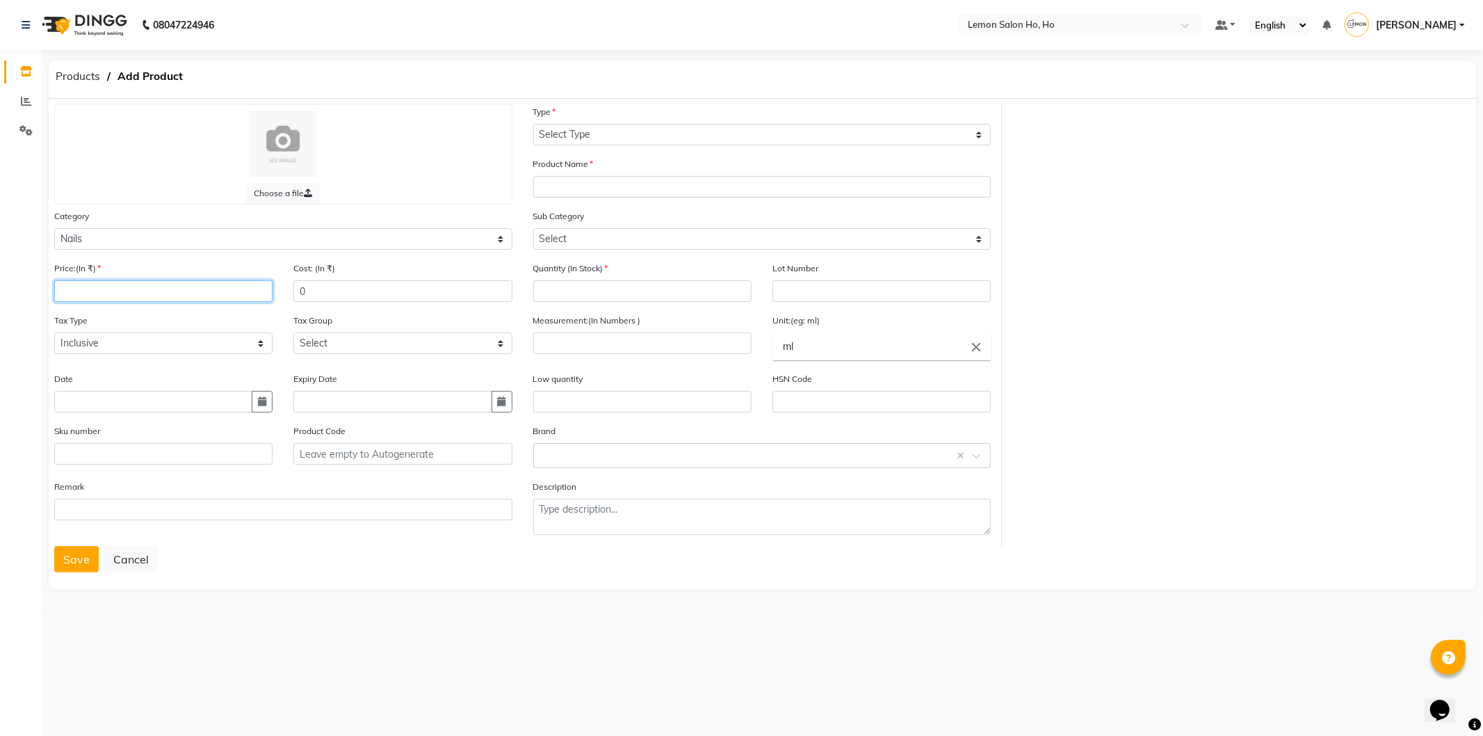
click at [127, 289] on input "number" at bounding box center [163, 291] width 218 height 22
type input "1000"
type input "600"
click at [211, 460] on input "text" at bounding box center [163, 454] width 218 height 22
type input "90002181"
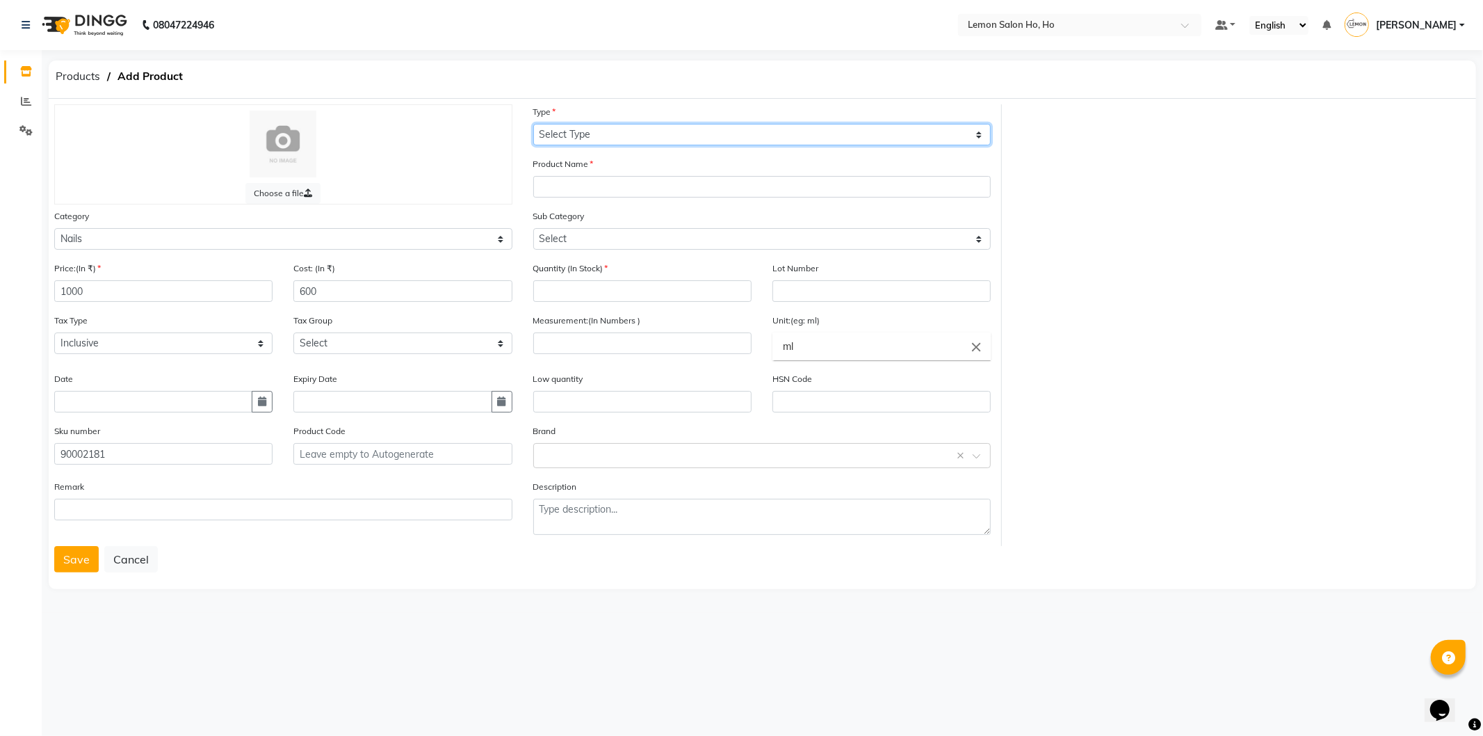
click at [637, 133] on select "Select Type Both Retail Consumable" at bounding box center [762, 135] width 458 height 22
select select "C"
click at [533, 124] on select "Select Type Both Retail Consumable" at bounding box center [762, 135] width 458 height 22
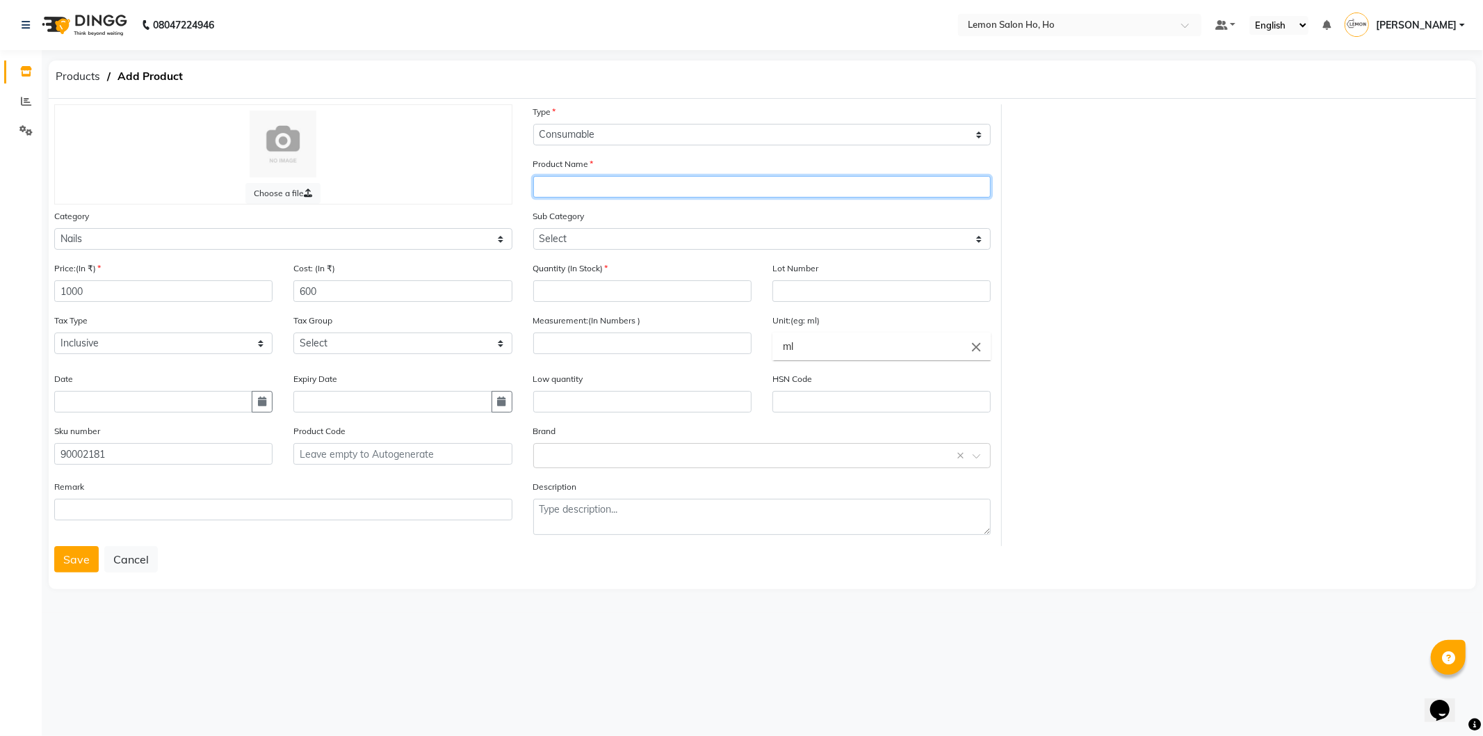
click at [617, 195] on input "text" at bounding box center [762, 187] width 458 height 22
type input "Glam Molding Gel 15gm"
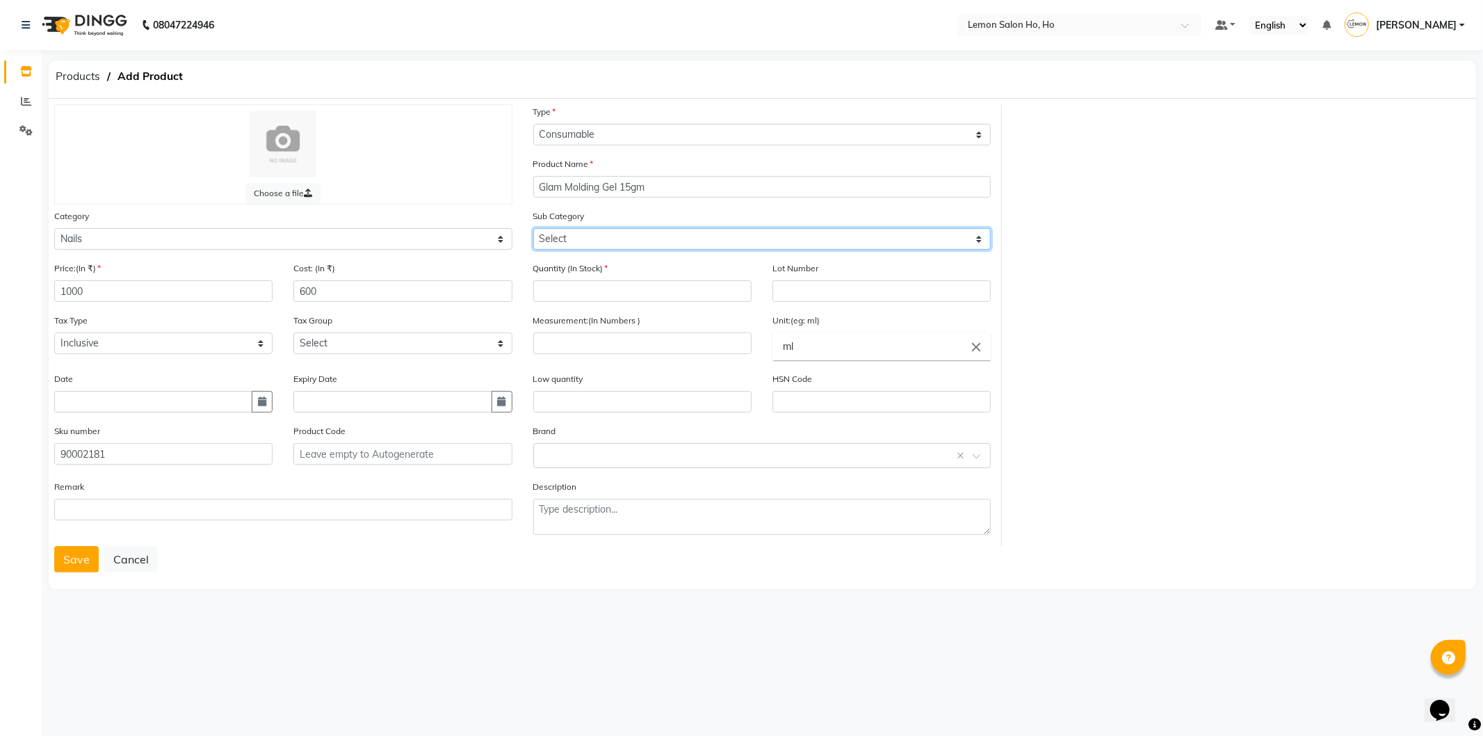
click at [656, 234] on select "Select Nails" at bounding box center [762, 239] width 458 height 22
select select "2137030501"
click at [533, 228] on select "Select Nails" at bounding box center [762, 239] width 458 height 22
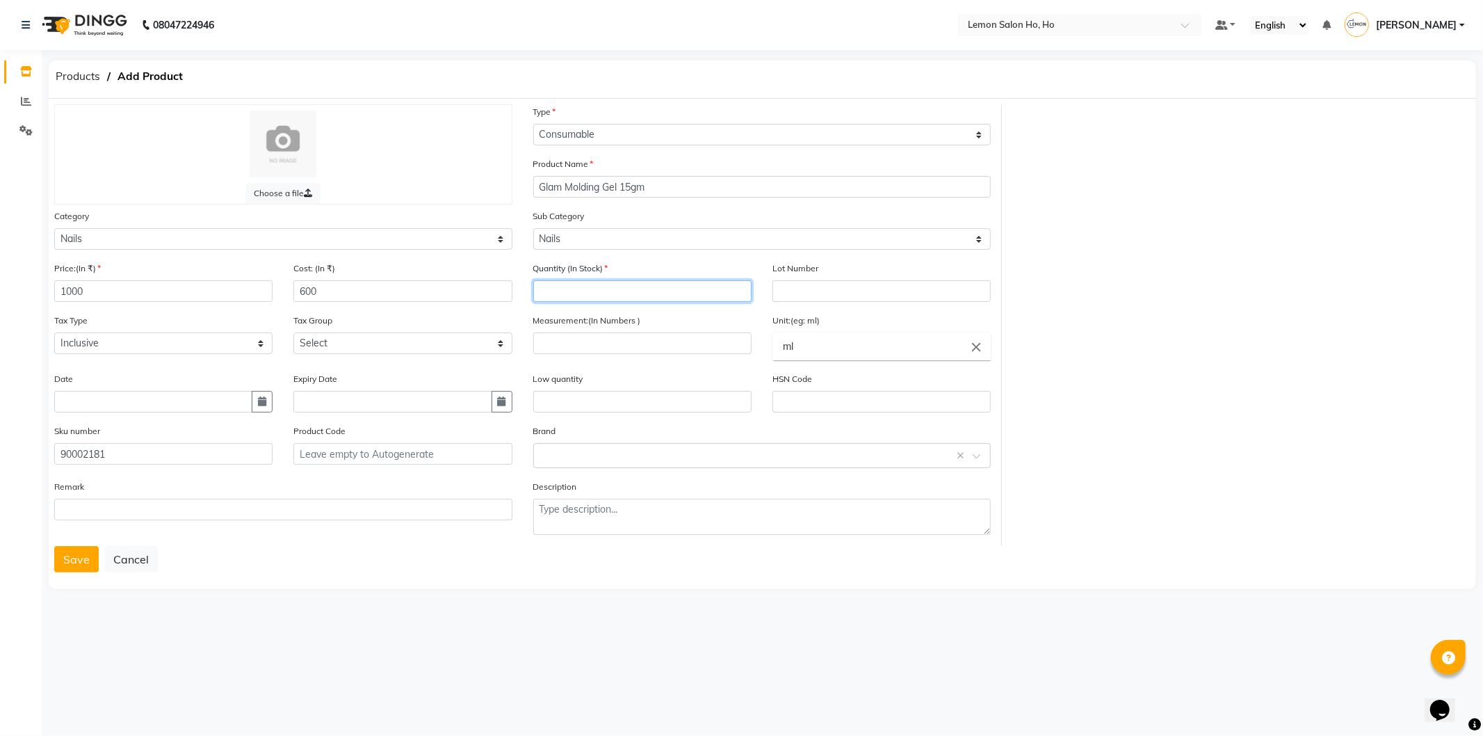
click at [634, 288] on input "number" at bounding box center [642, 291] width 218 height 22
type input "0"
click at [633, 338] on input "number" at bounding box center [642, 343] width 218 height 22
type input "15"
click at [800, 374] on link "gm s" at bounding box center [881, 377] width 218 height 35
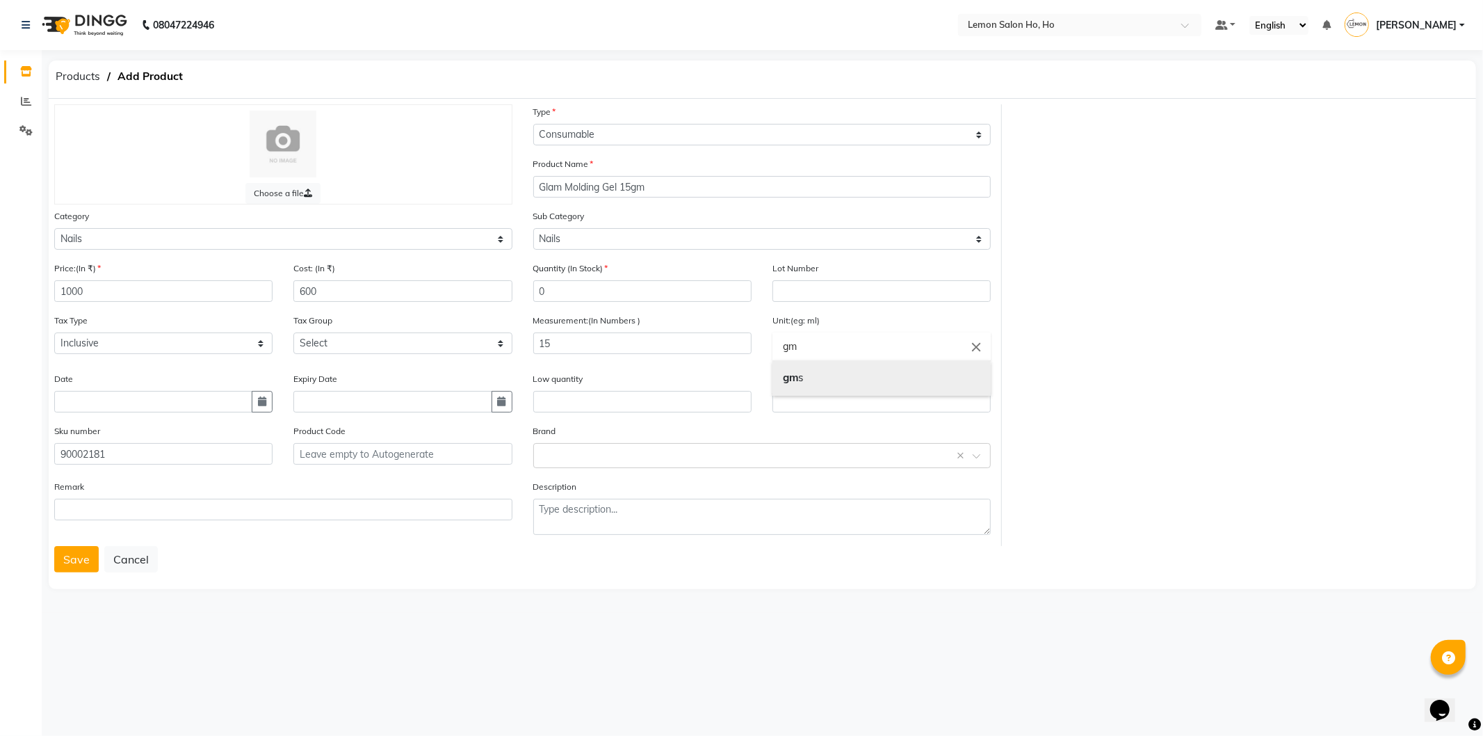
type input "gms"
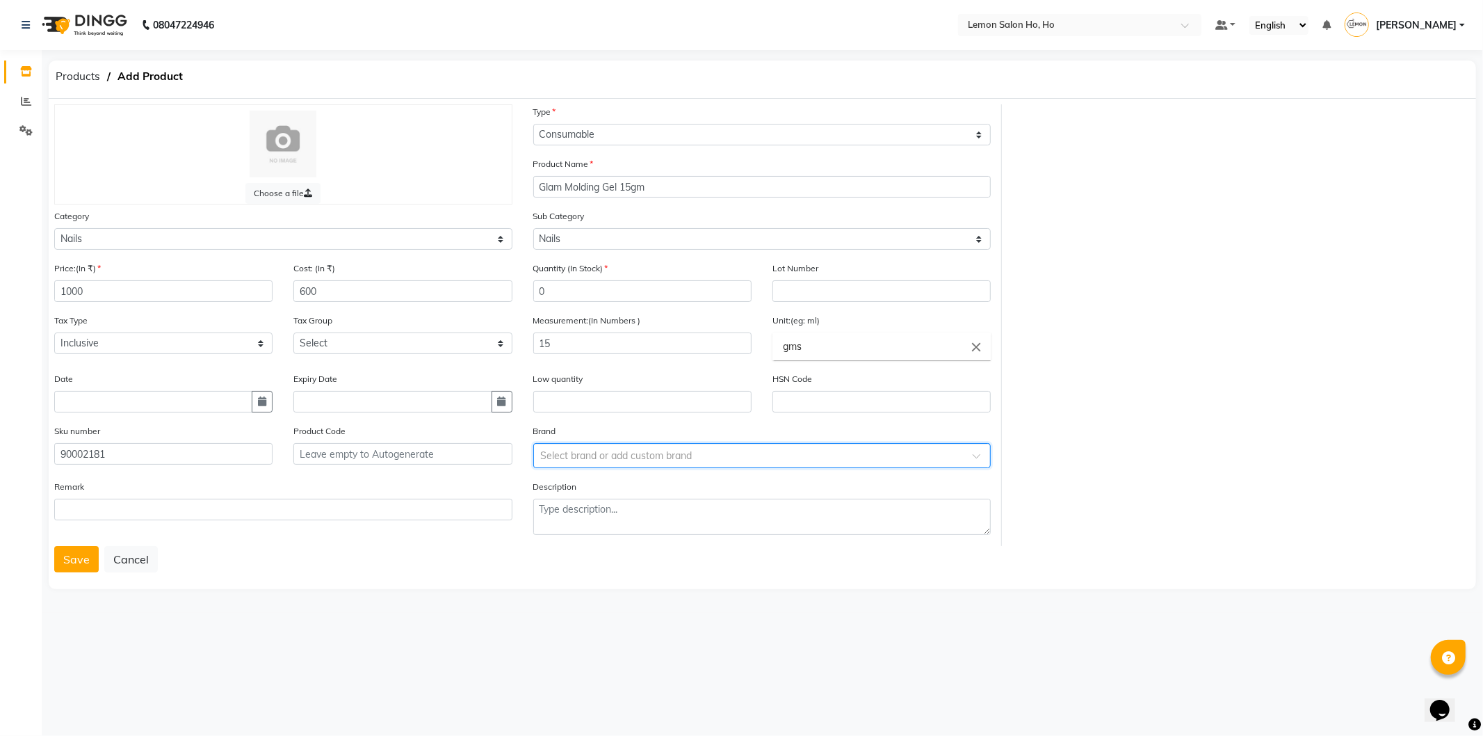
click at [969, 454] on div at bounding box center [762, 454] width 457 height 15
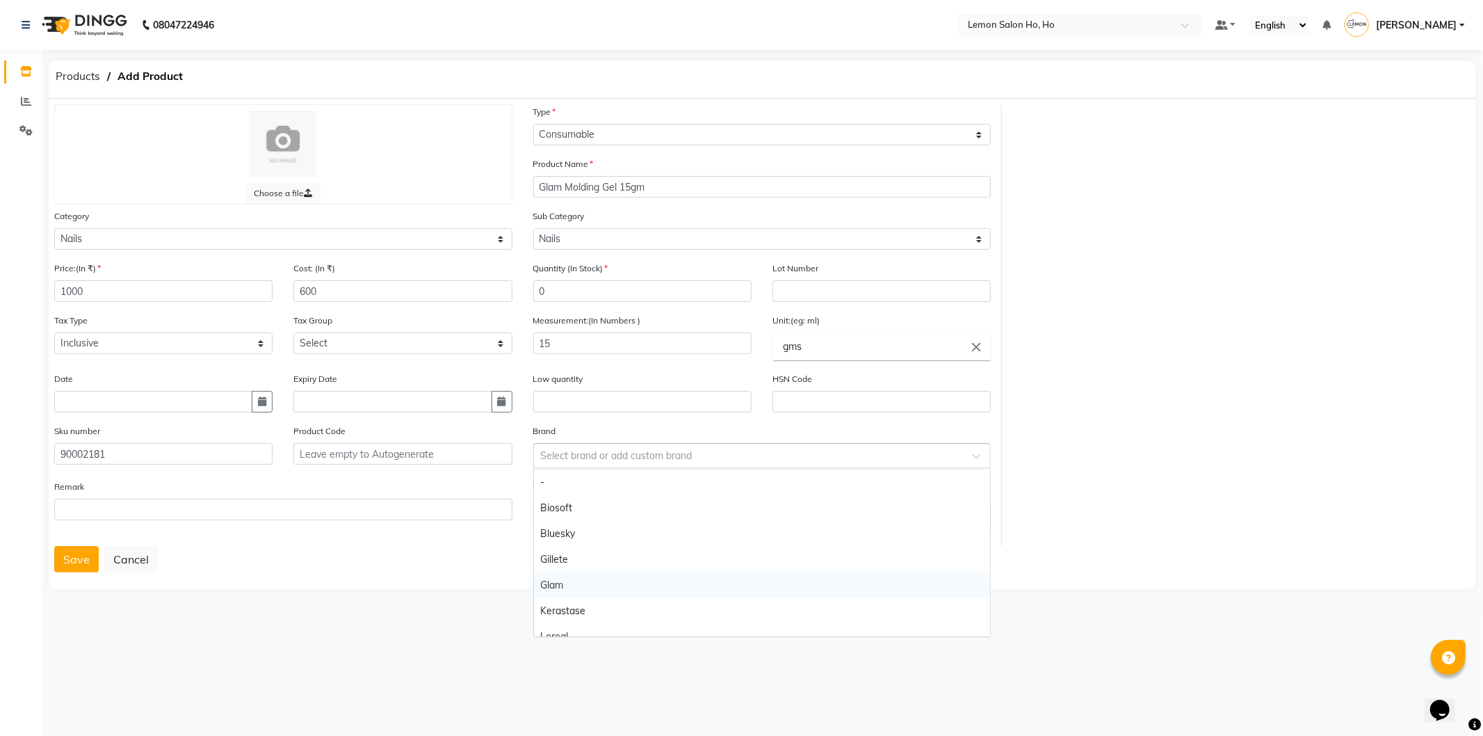
click at [647, 584] on div "Glam" at bounding box center [762, 585] width 457 height 26
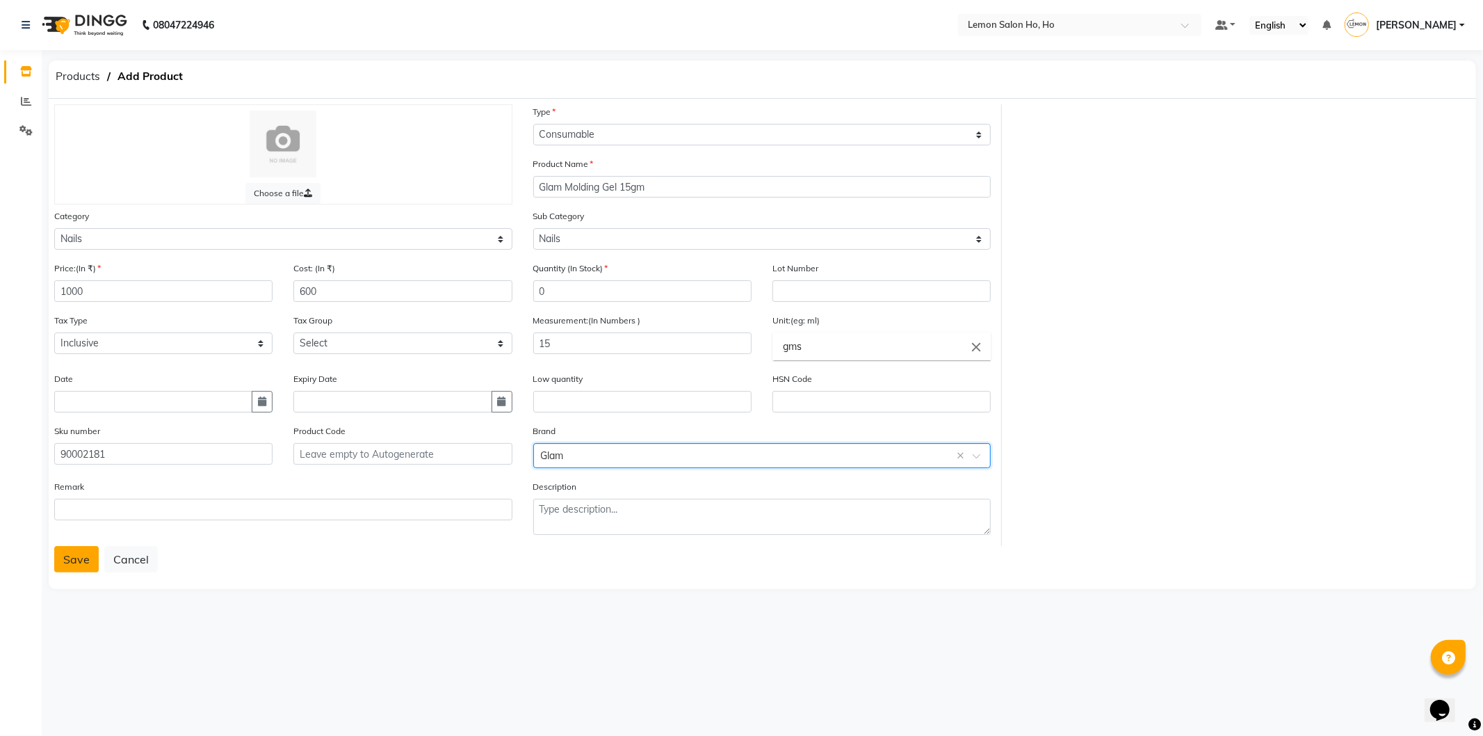
click at [81, 565] on button "Save" at bounding box center [76, 559] width 44 height 26
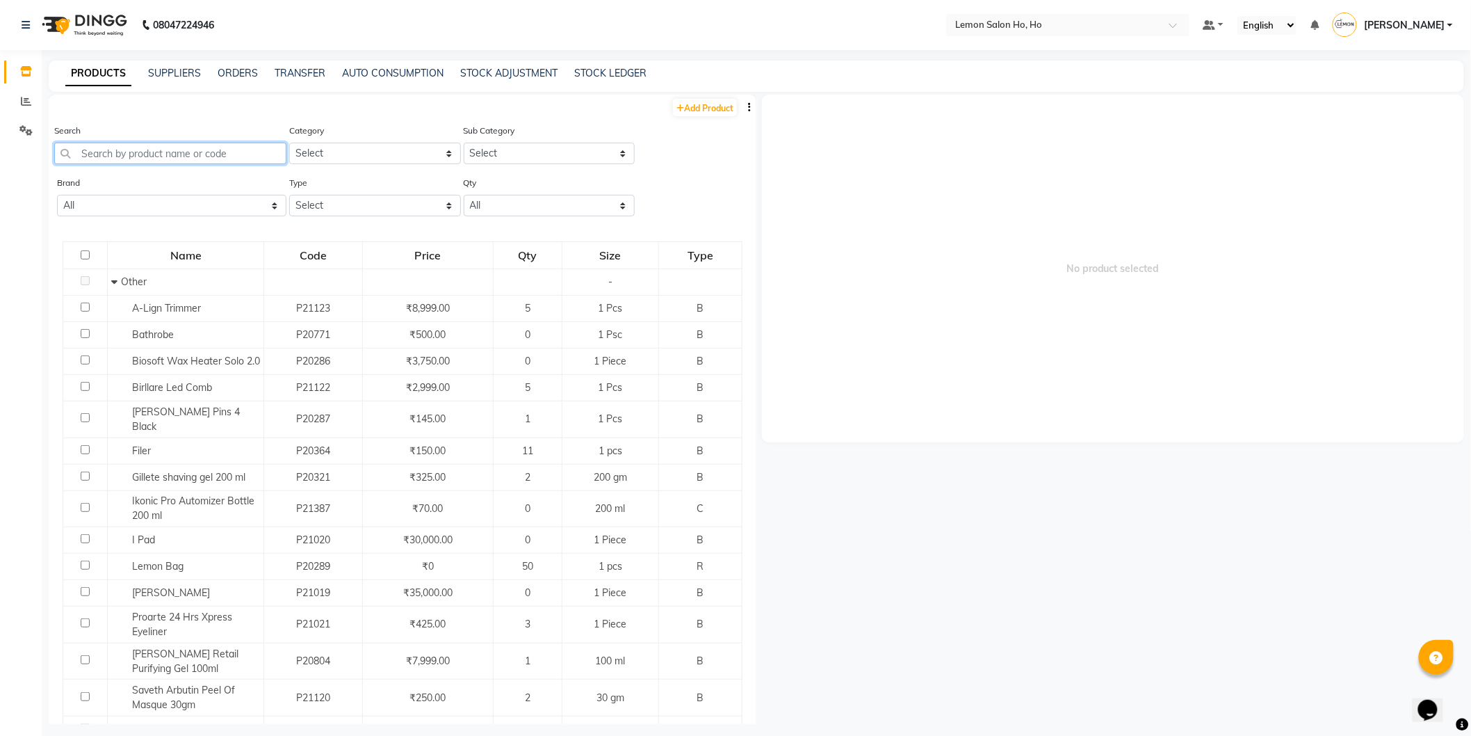
click at [224, 153] on input "text" at bounding box center [170, 154] width 232 height 22
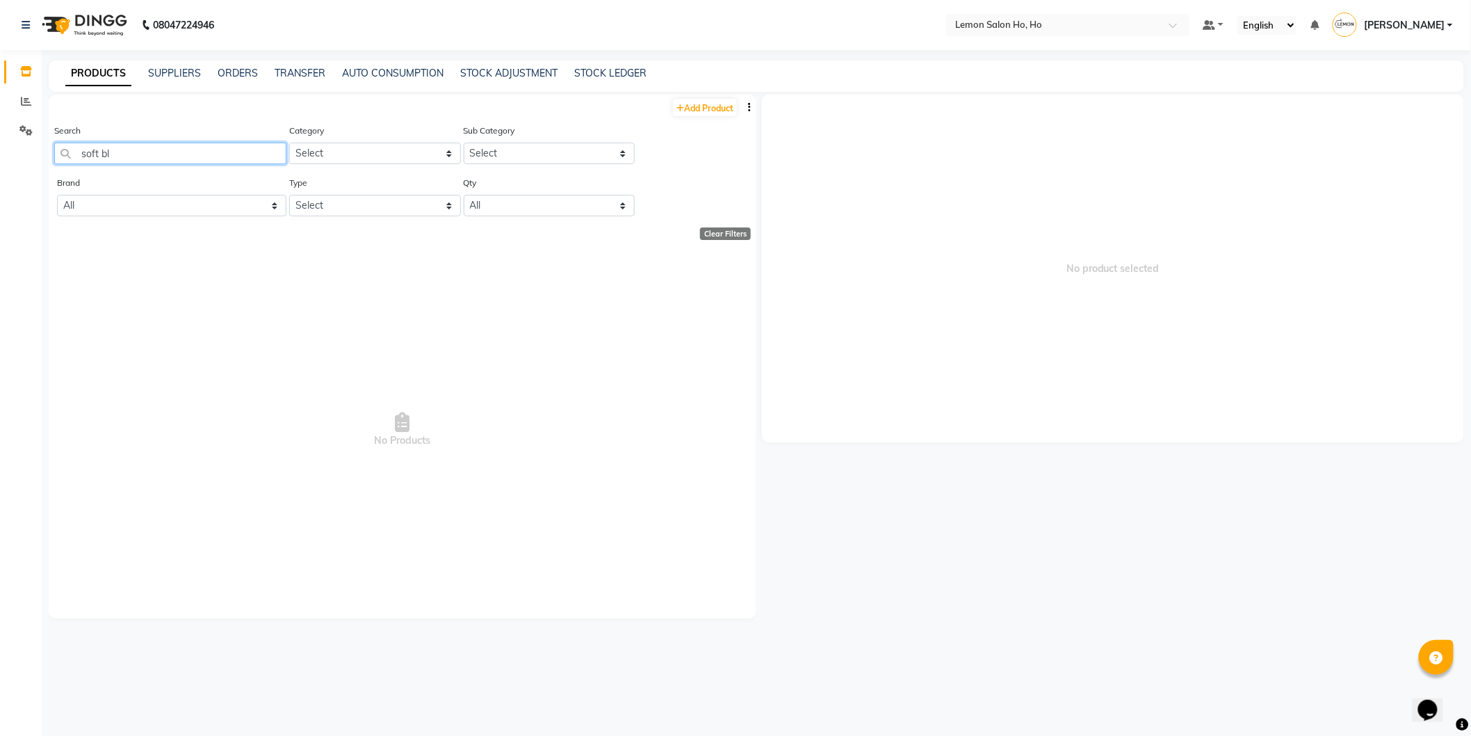
type input "soft bl"
